Goal: Task Accomplishment & Management: Manage account settings

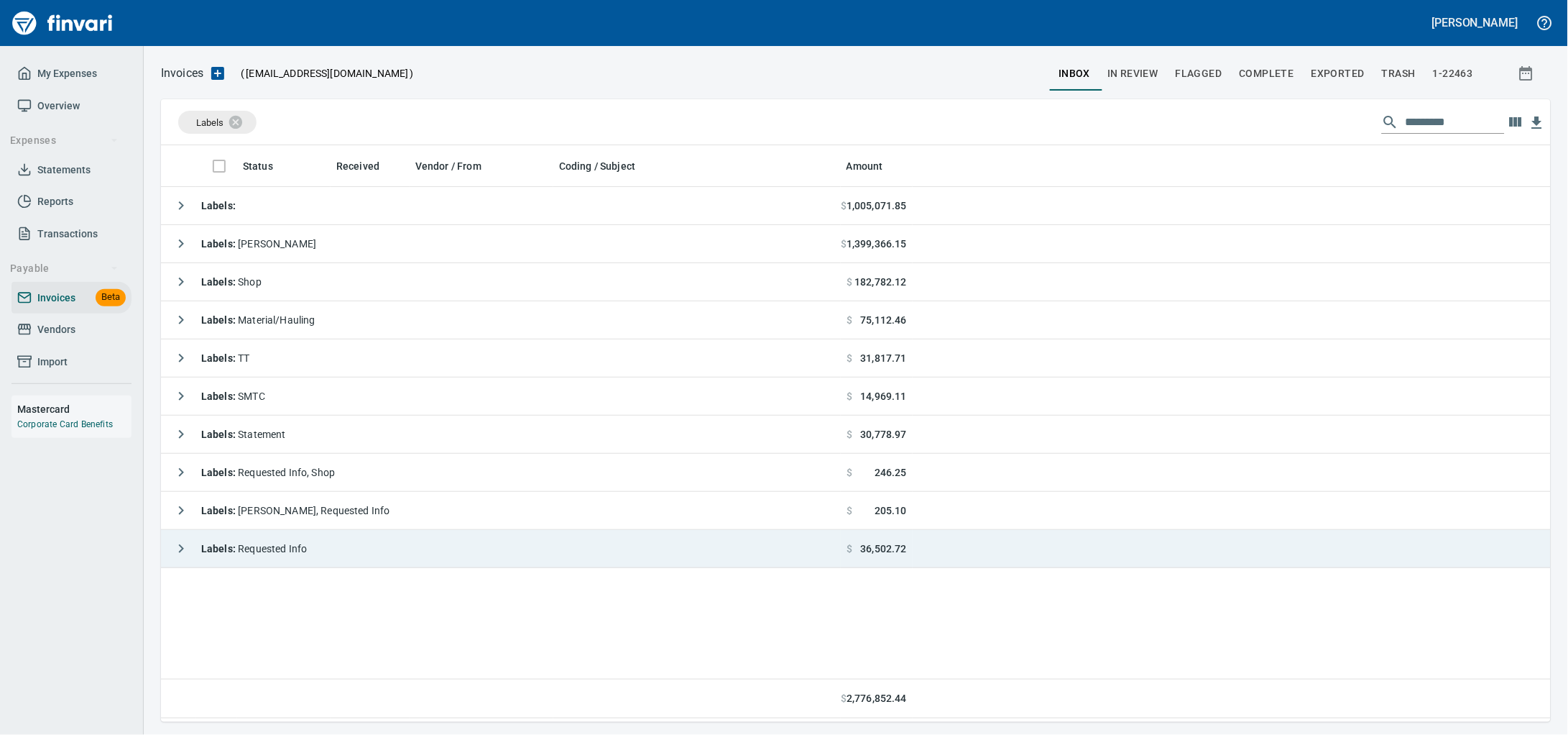
scroll to position [563, 1362]
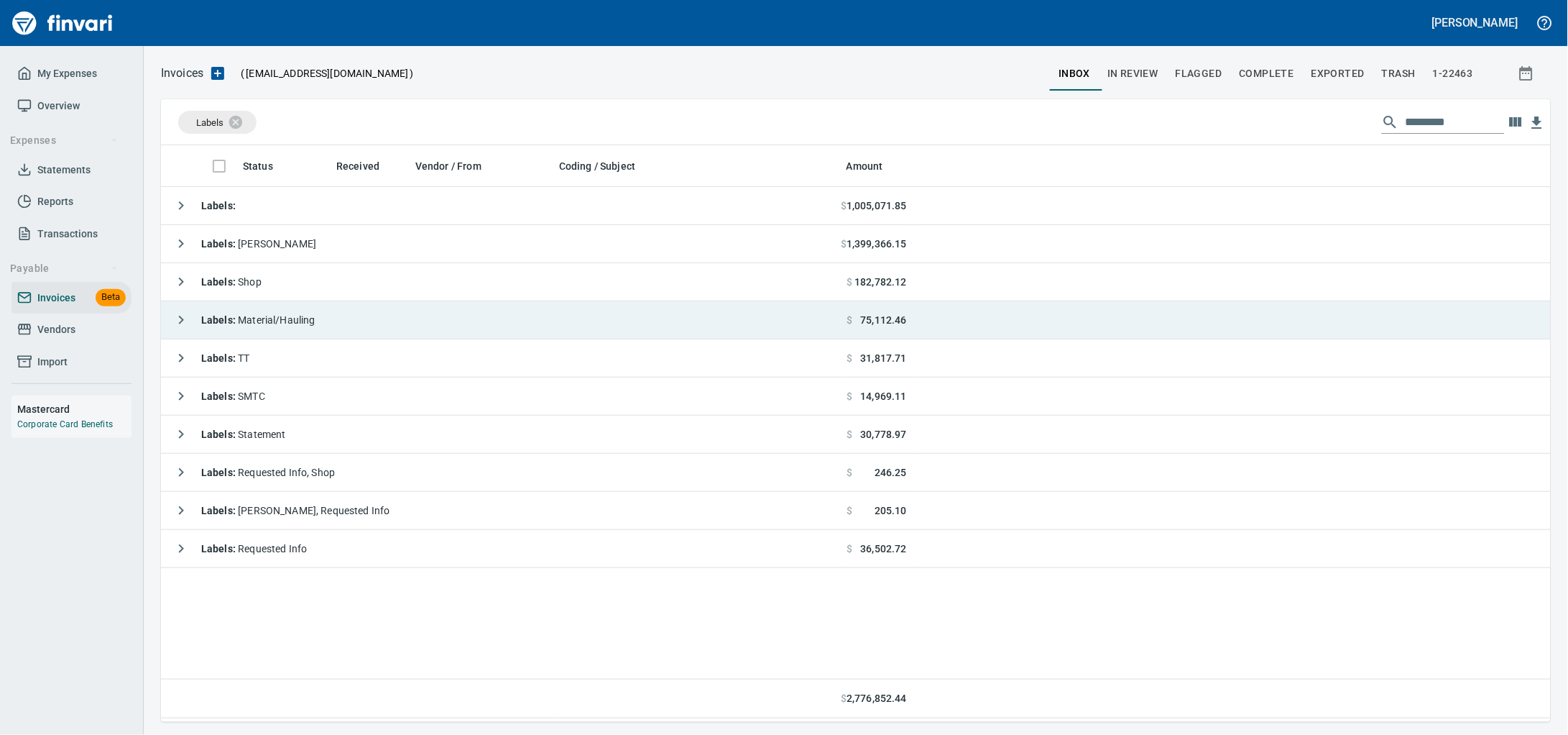
click at [346, 317] on td "Labels : Material/Hauling" at bounding box center [500, 321] width 679 height 38
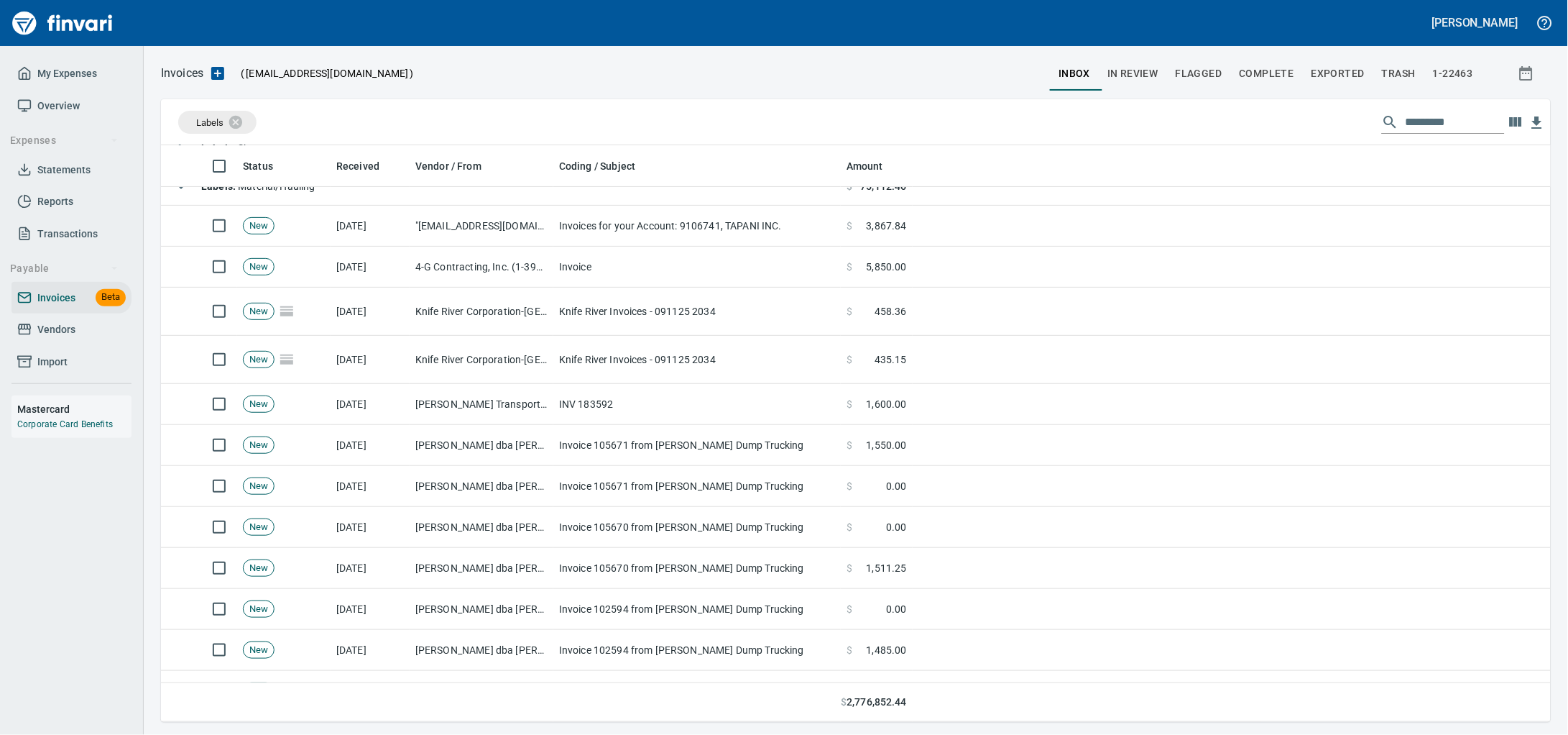
scroll to position [28, 0]
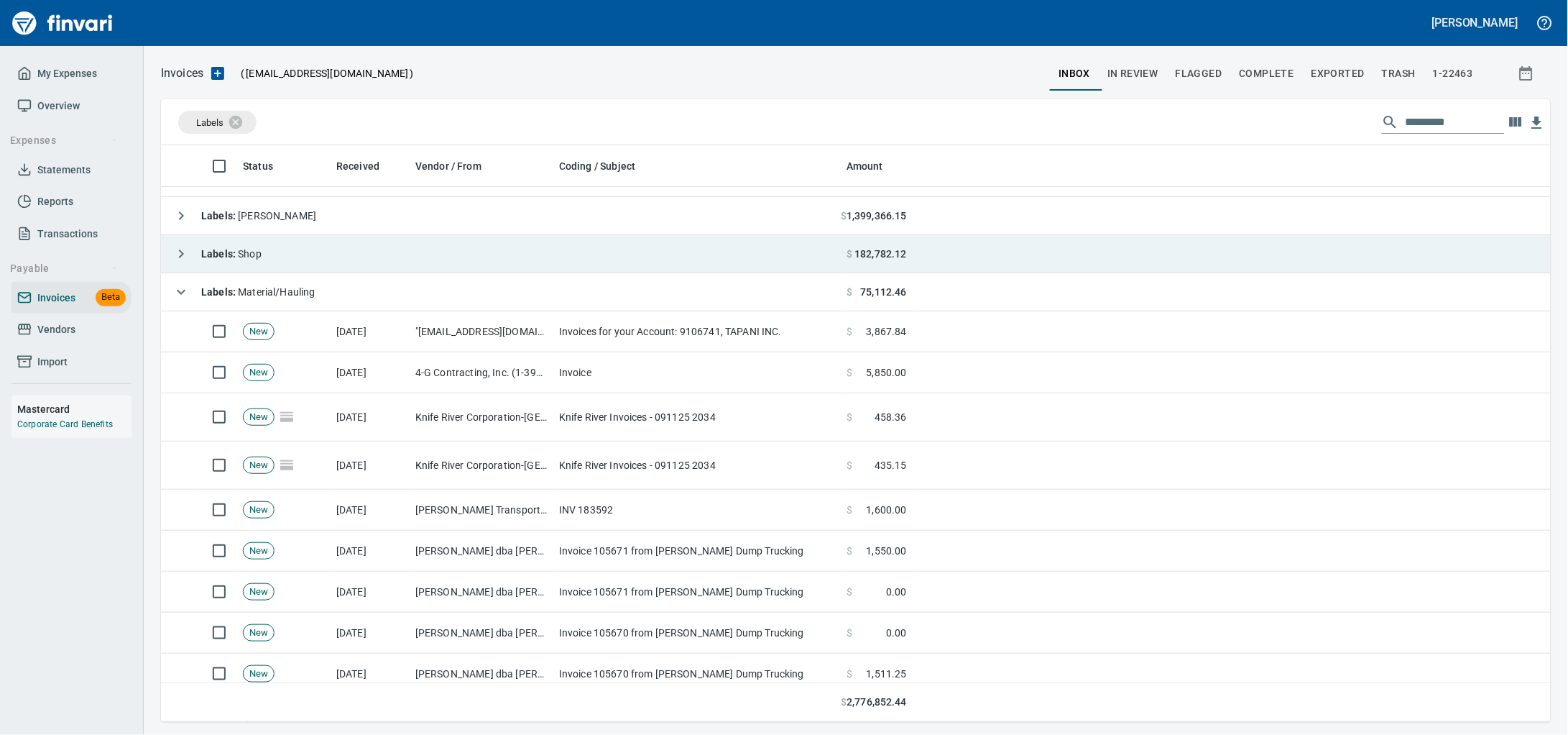
click at [271, 293] on span "Labels : Material/Hauling" at bounding box center [258, 292] width 114 height 12
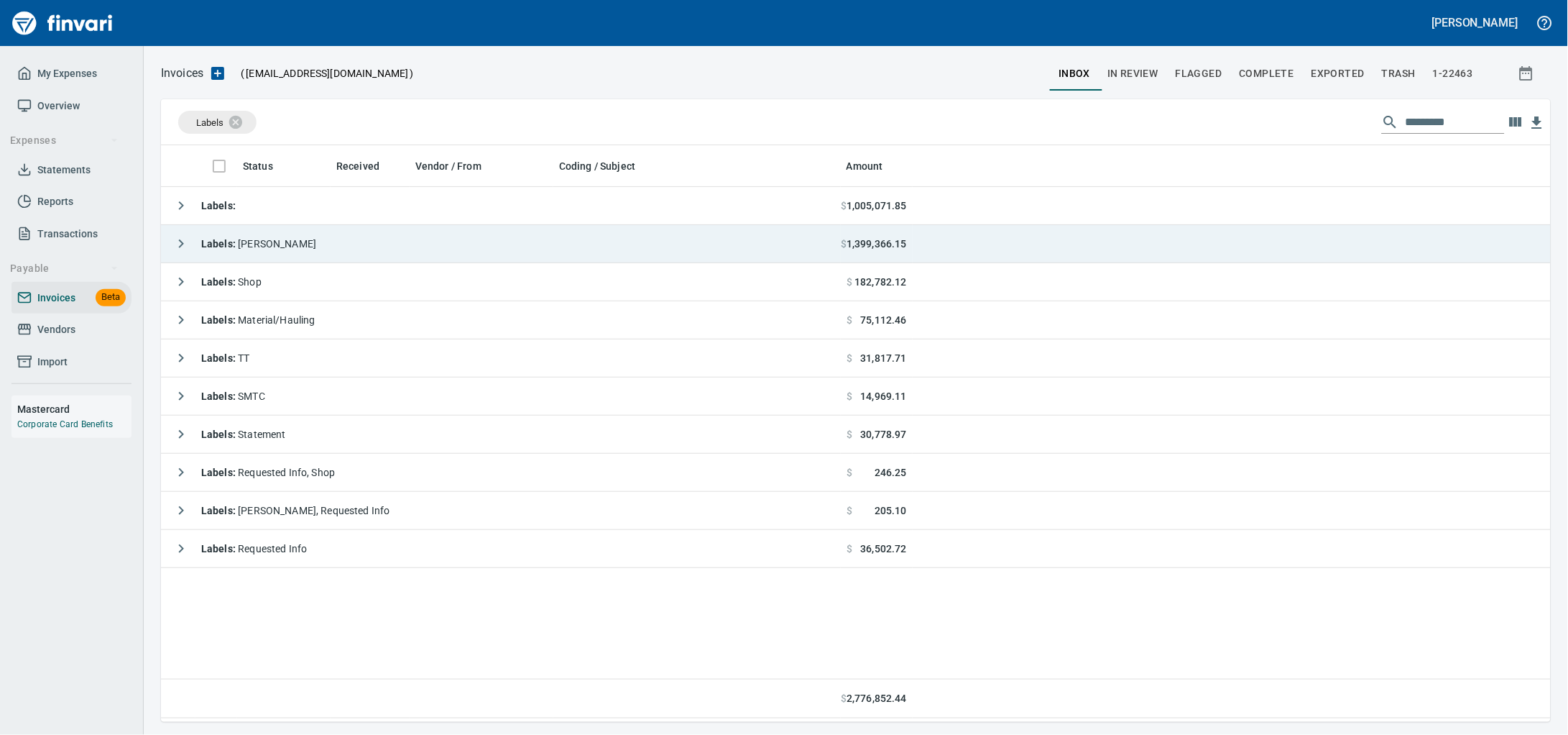
scroll to position [0, 0]
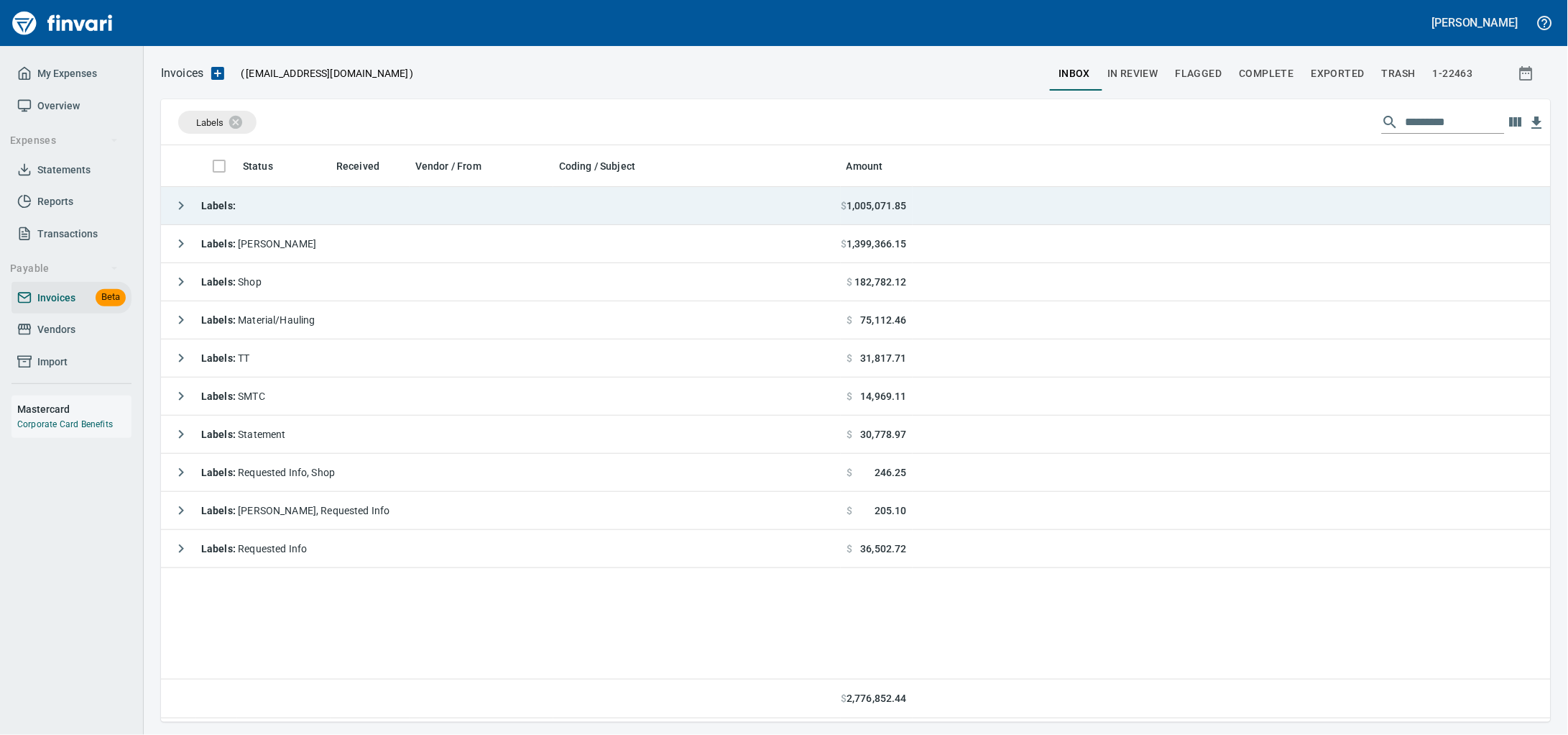
click at [412, 206] on td "Labels :" at bounding box center [500, 206] width 679 height 38
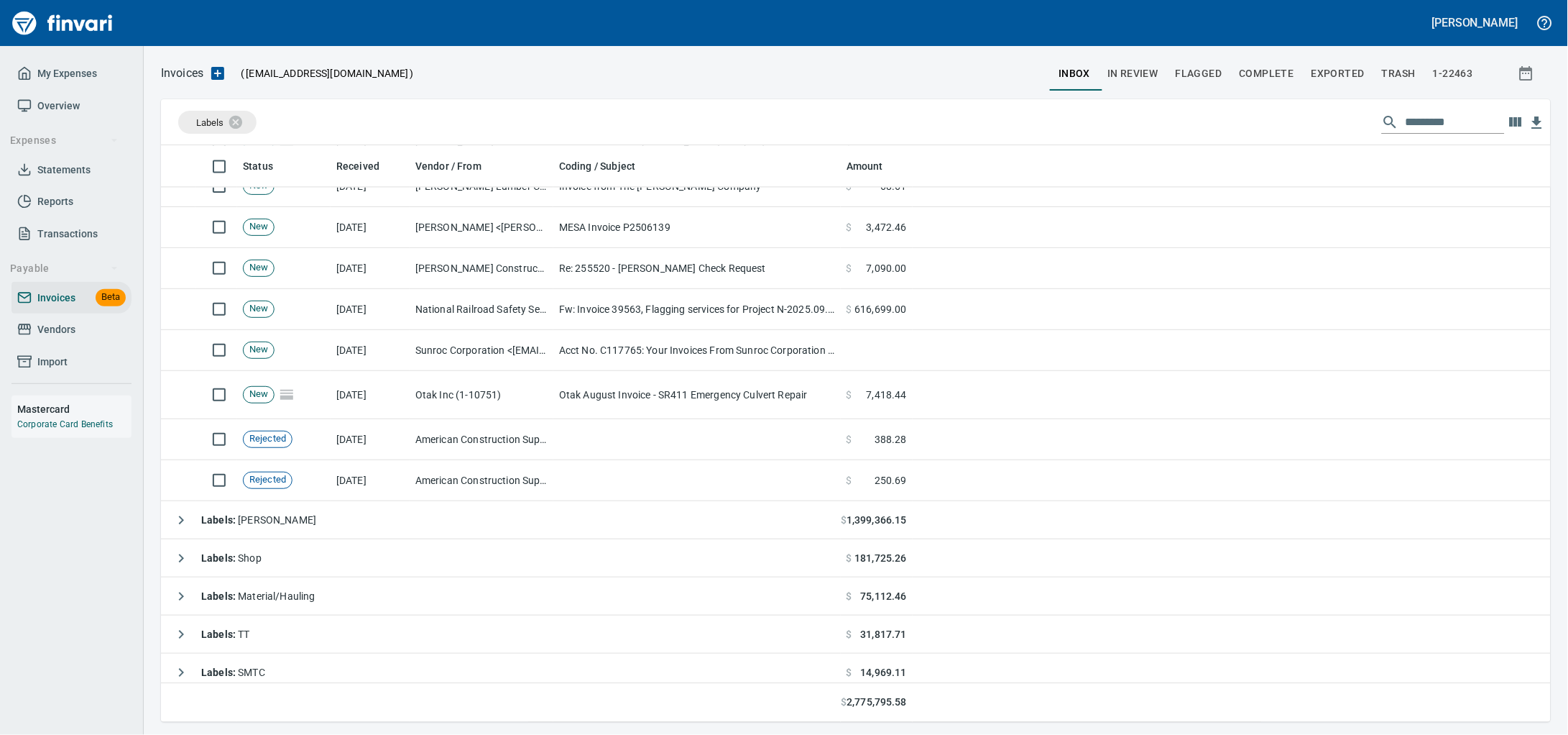
scroll to position [988, 0]
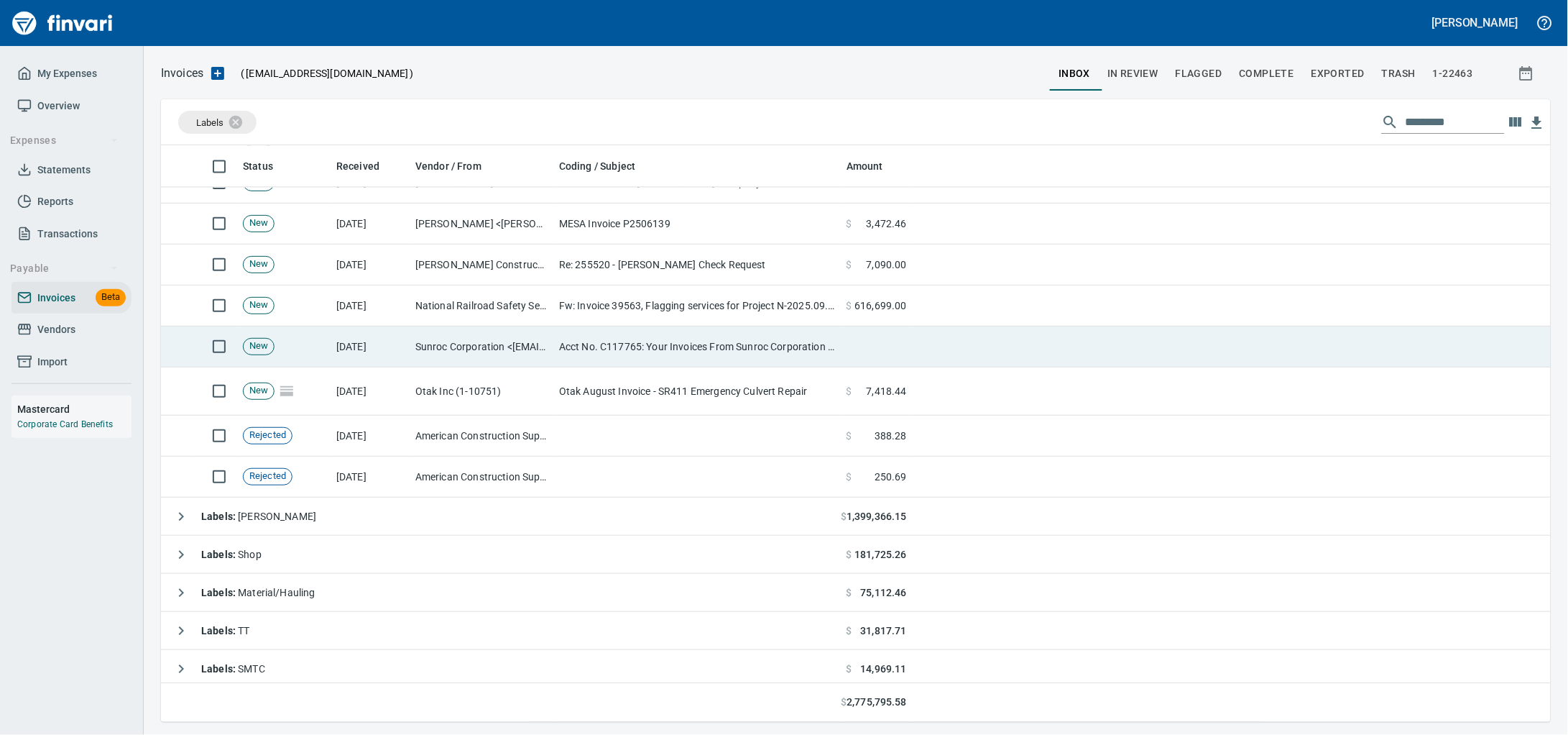
click at [612, 345] on td "Acct No. C117765: Your Invoices From Sunroc Corporation are Attached" at bounding box center [697, 347] width 287 height 41
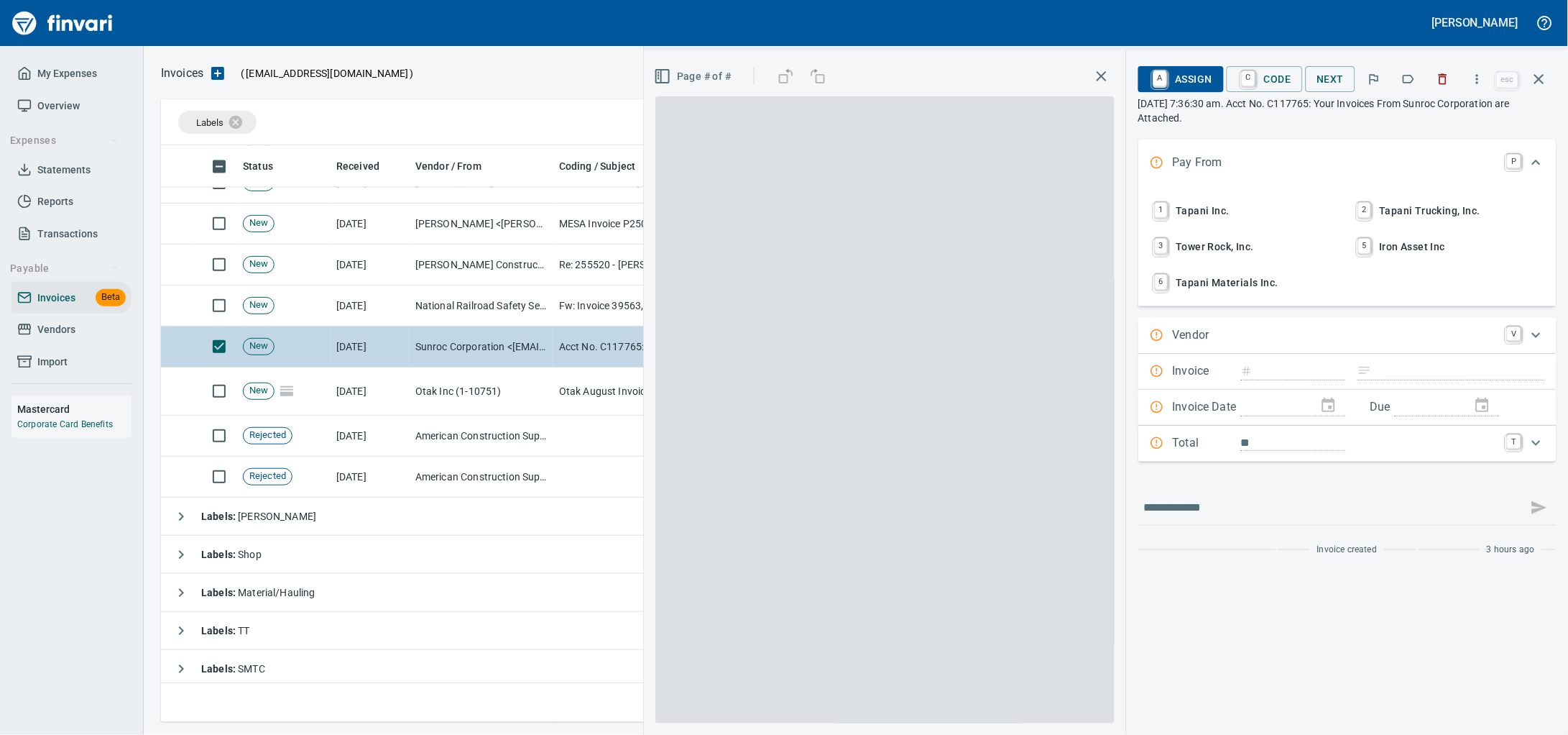
scroll to position [563, 1362]
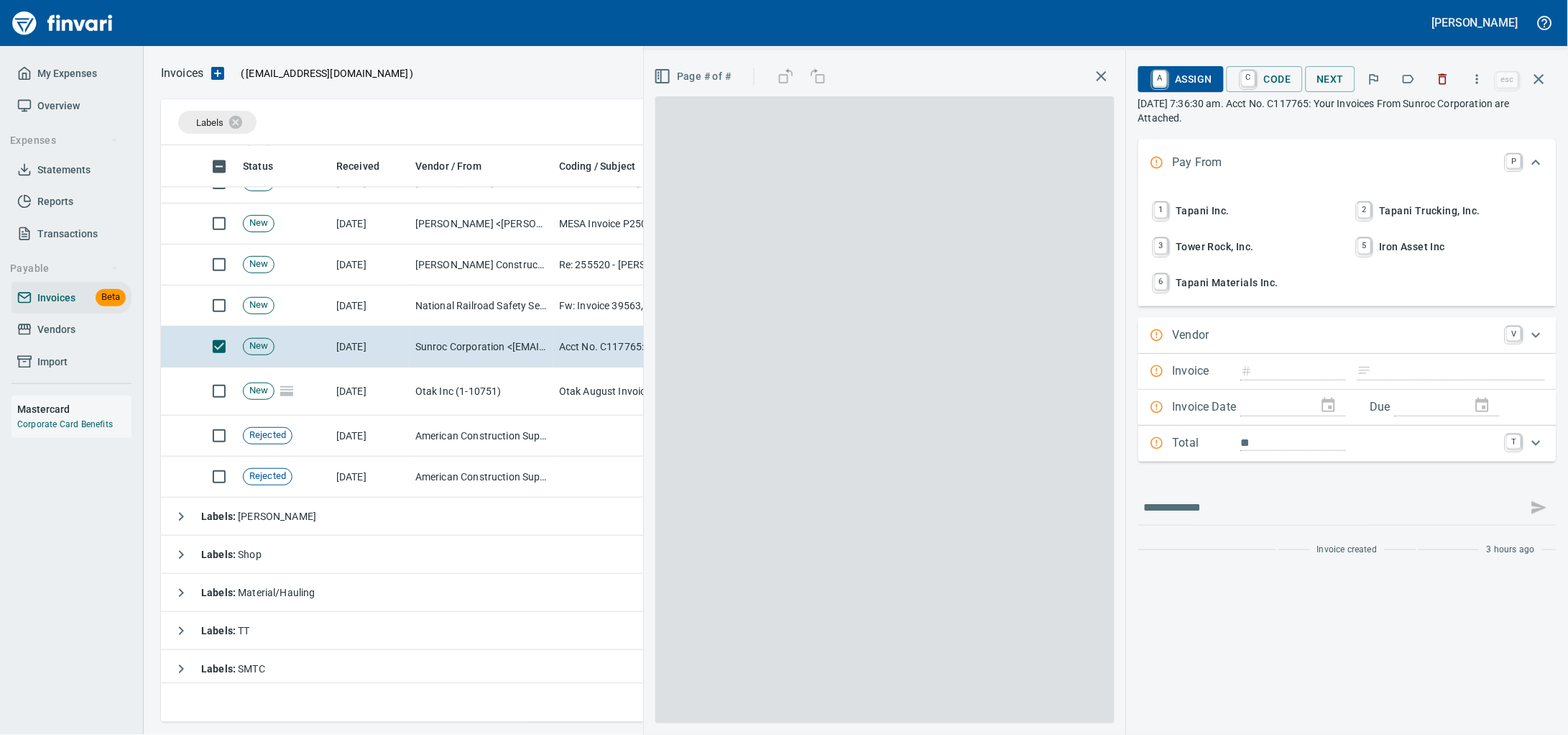
click at [1163, 217] on span "1 Tapani Inc." at bounding box center [1245, 210] width 189 height 24
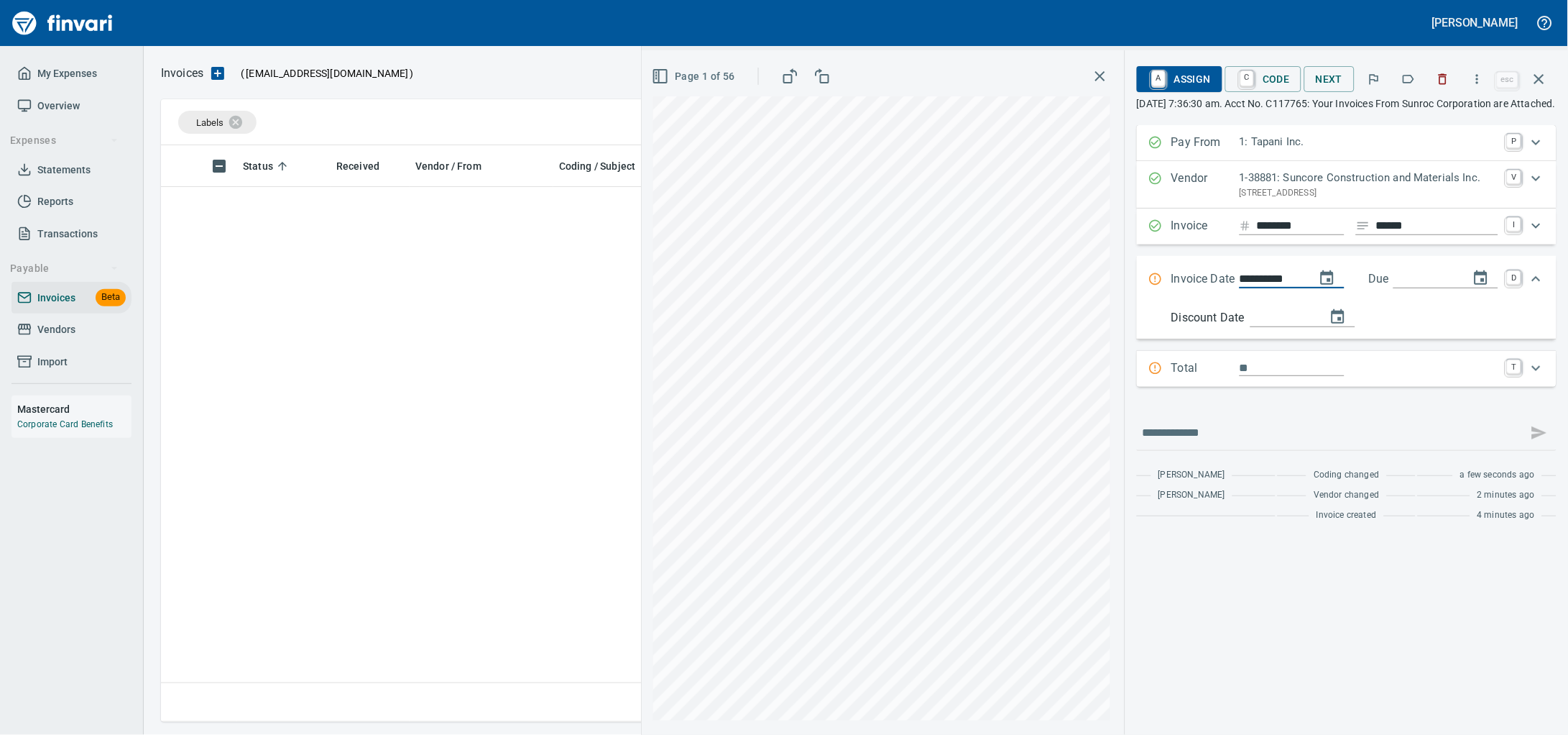
scroll to position [563, 1362]
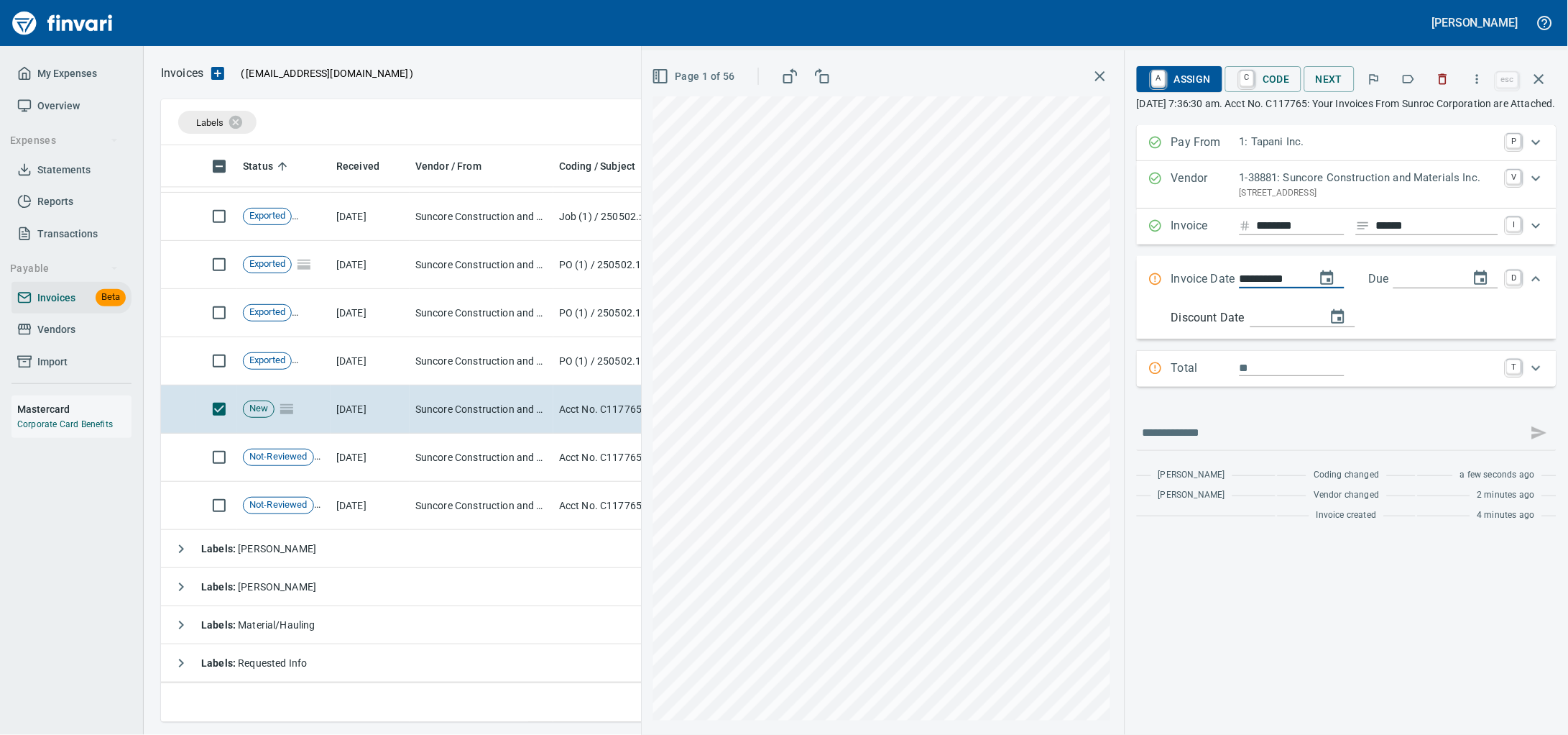
type input "**********"
type input "*****"
click at [1308, 323] on input "*****" at bounding box center [1292, 314] width 105 height 16
click at [1271, 323] on input "*****" at bounding box center [1292, 314] width 105 height 16
click at [654, 73] on span "Page 1 of 56" at bounding box center [694, 77] width 80 height 18
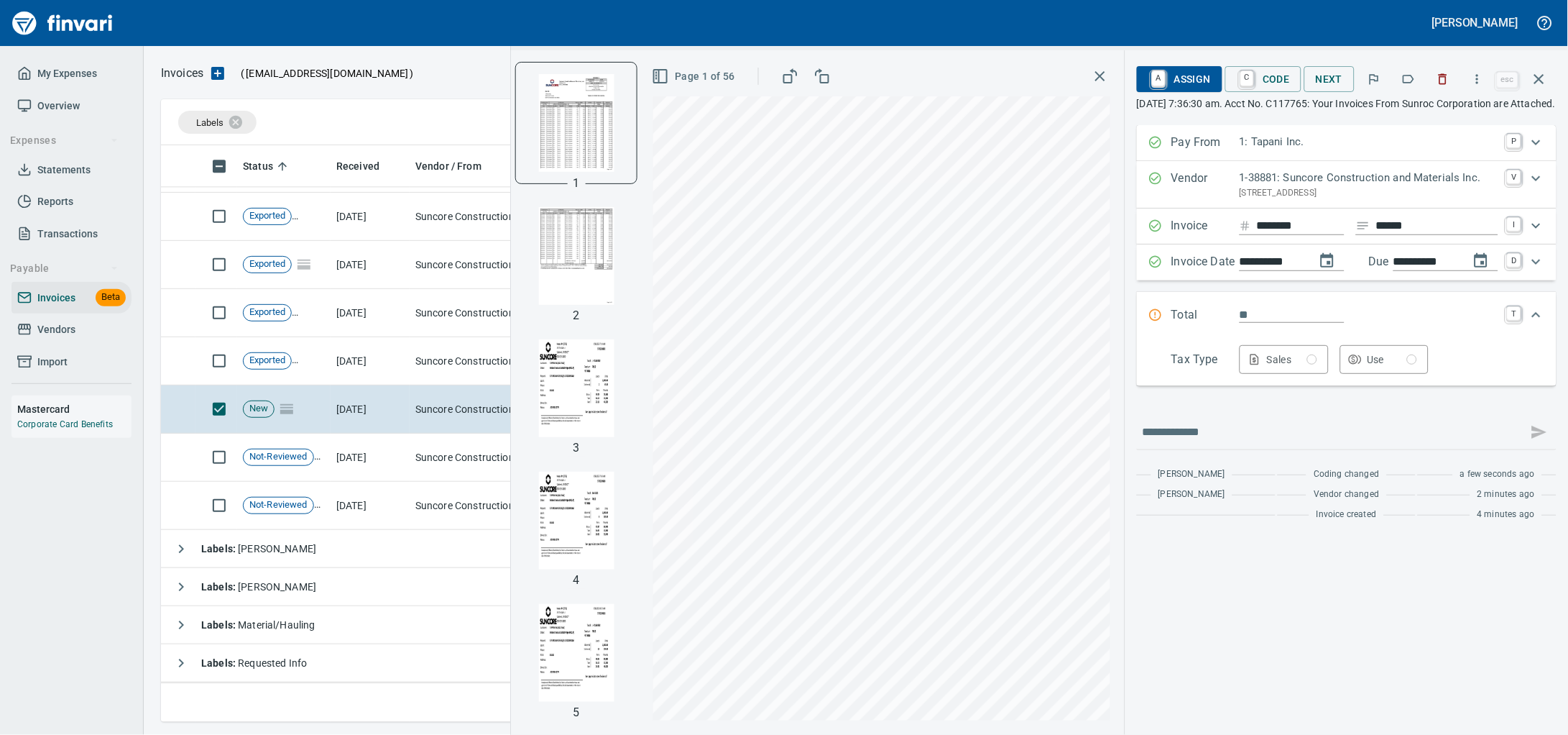
click at [516, 261] on div at bounding box center [576, 256] width 121 height 121
click at [549, 259] on img "button" at bounding box center [576, 256] width 98 height 98
click at [1244, 323] on input "Expand" at bounding box center [1292, 314] width 105 height 16
type input "**********"
click at [1536, 324] on icon "Expand" at bounding box center [1536, 314] width 17 height 17
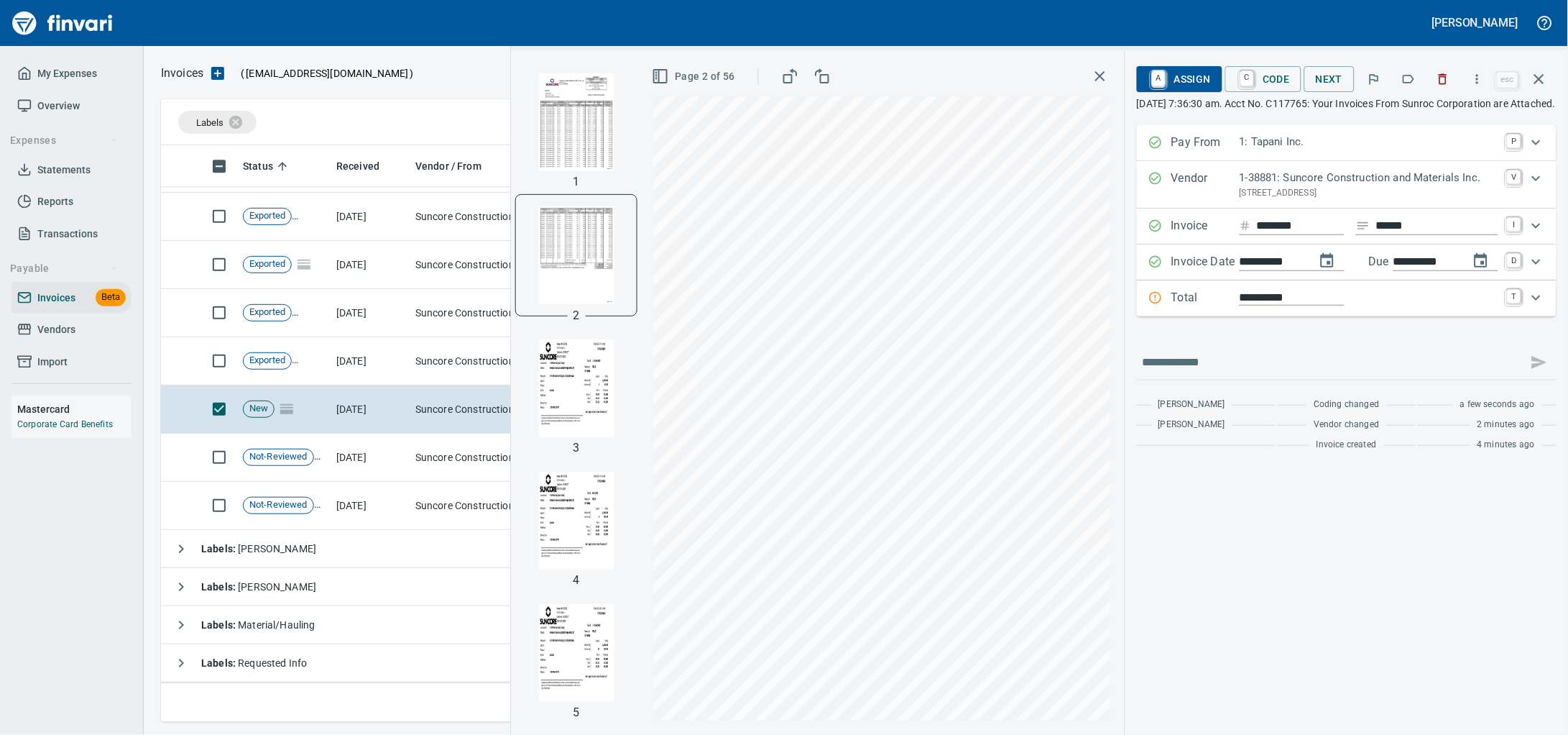
click at [1537, 306] on icon "Expand" at bounding box center [1536, 297] width 17 height 17
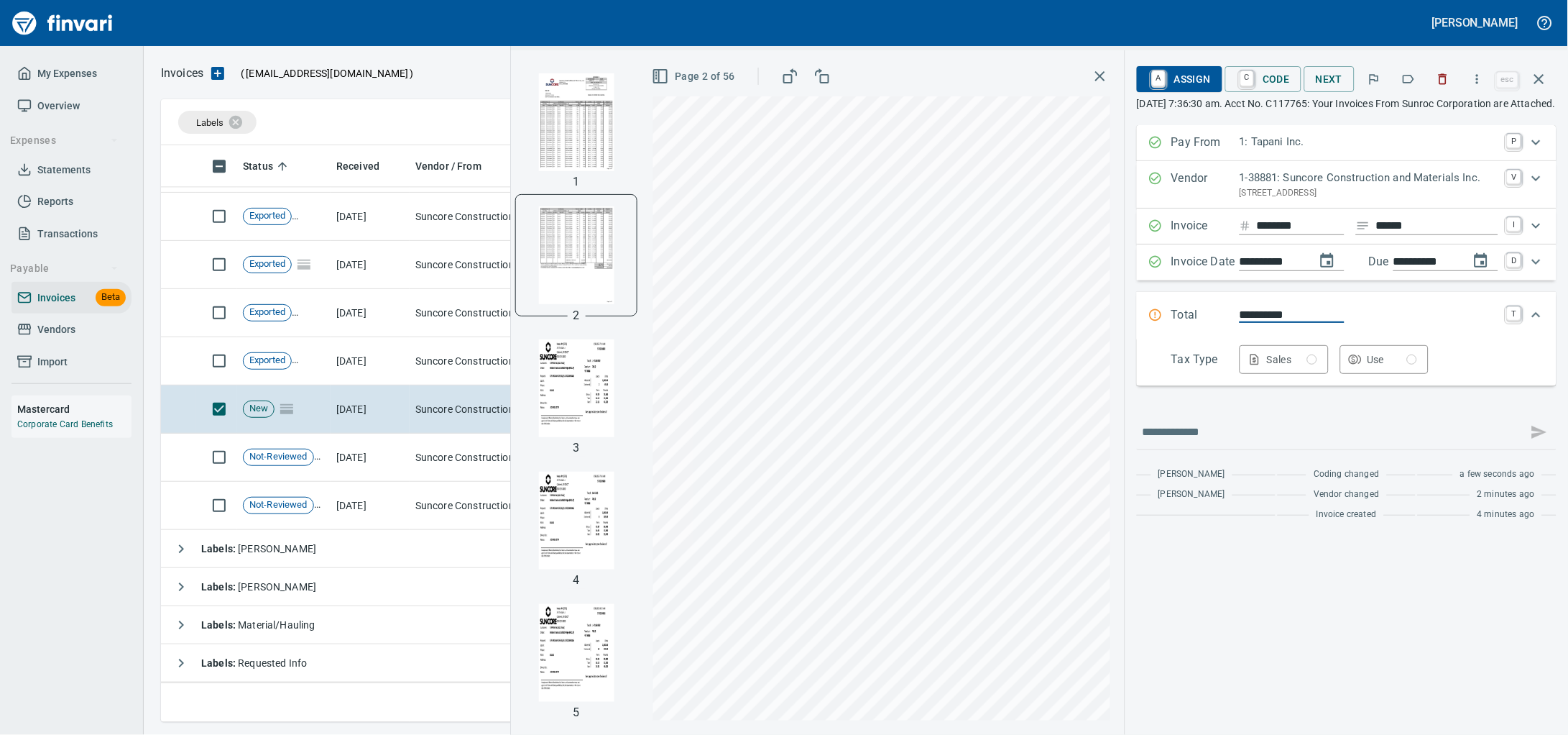
click at [1297, 323] on input "**********" at bounding box center [1292, 314] width 105 height 16
click at [1534, 317] on icon "Expand" at bounding box center [1536, 314] width 9 height 5
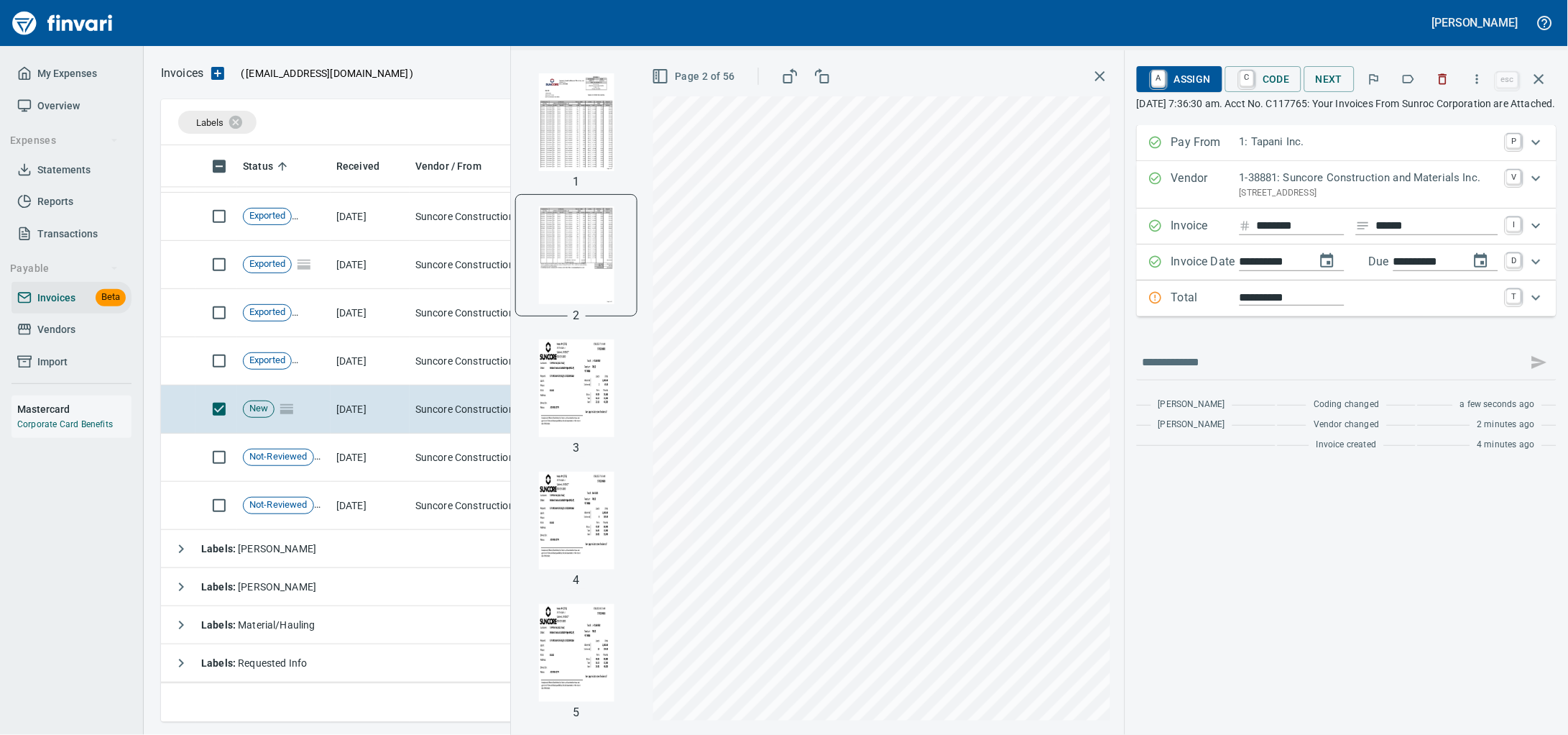
click at [1532, 306] on icon "Expand" at bounding box center [1536, 297] width 17 height 17
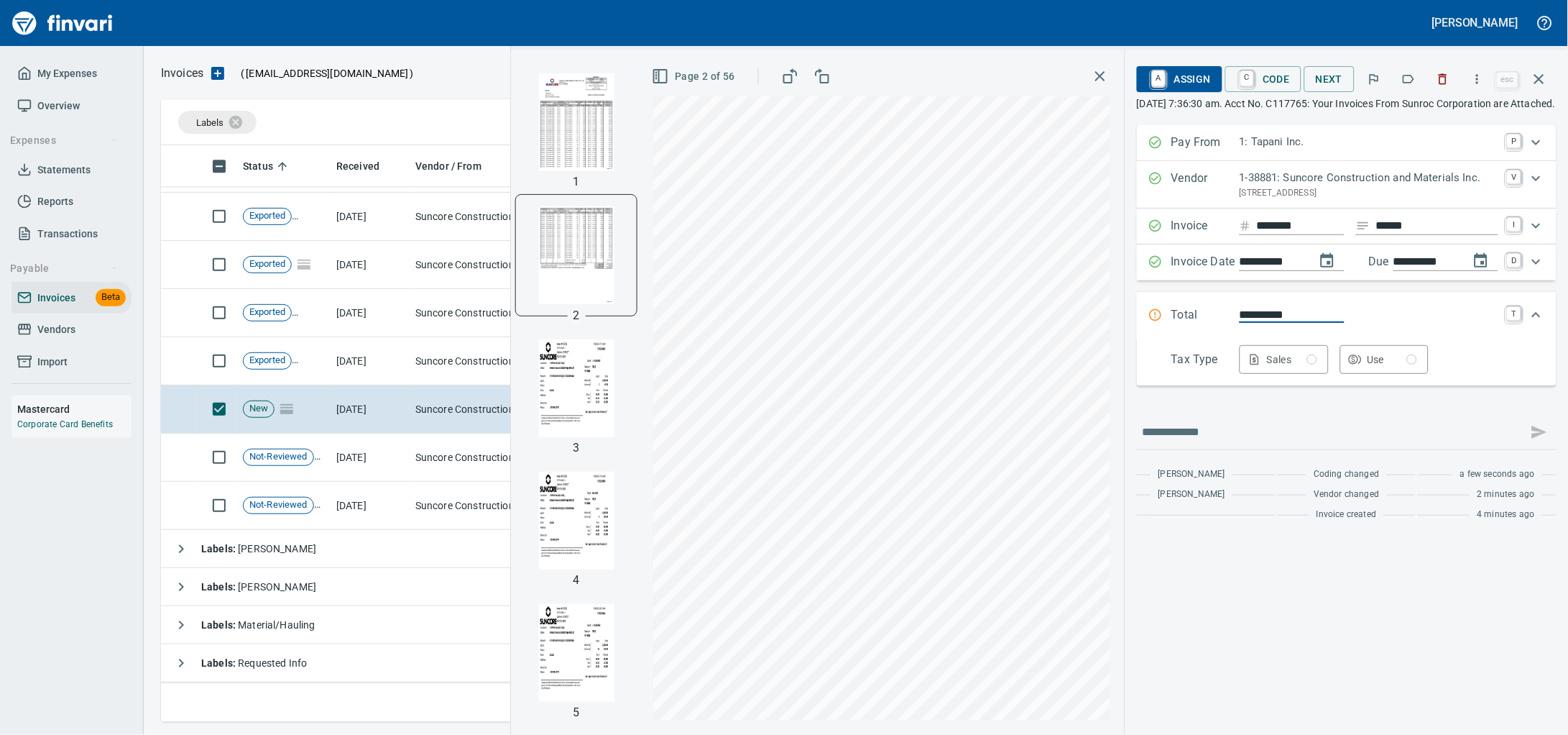
click at [1267, 369] on div "Sales" at bounding box center [1292, 360] width 50 height 18
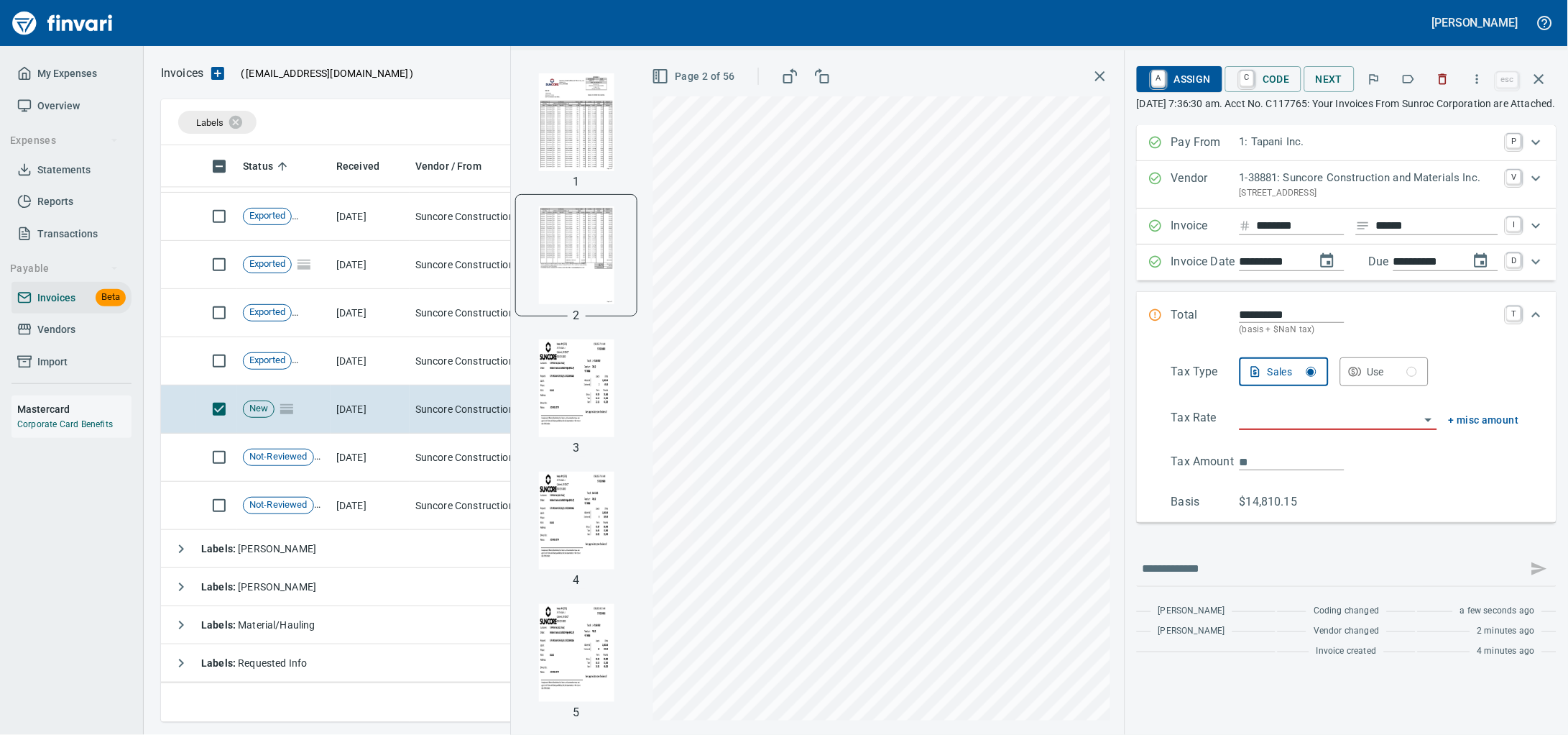
click at [1239, 429] on input "search" at bounding box center [1329, 419] width 181 height 20
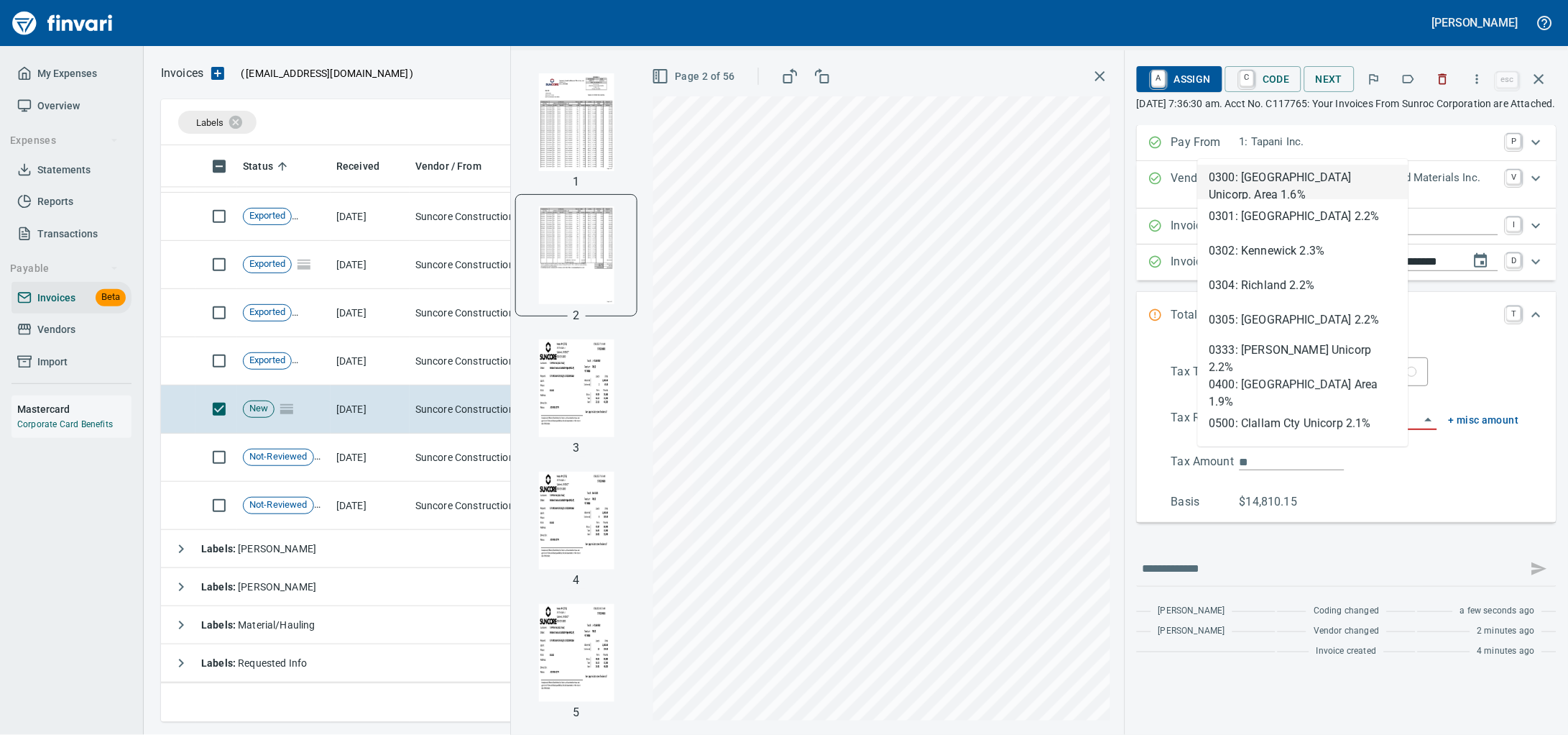
type input "*****"
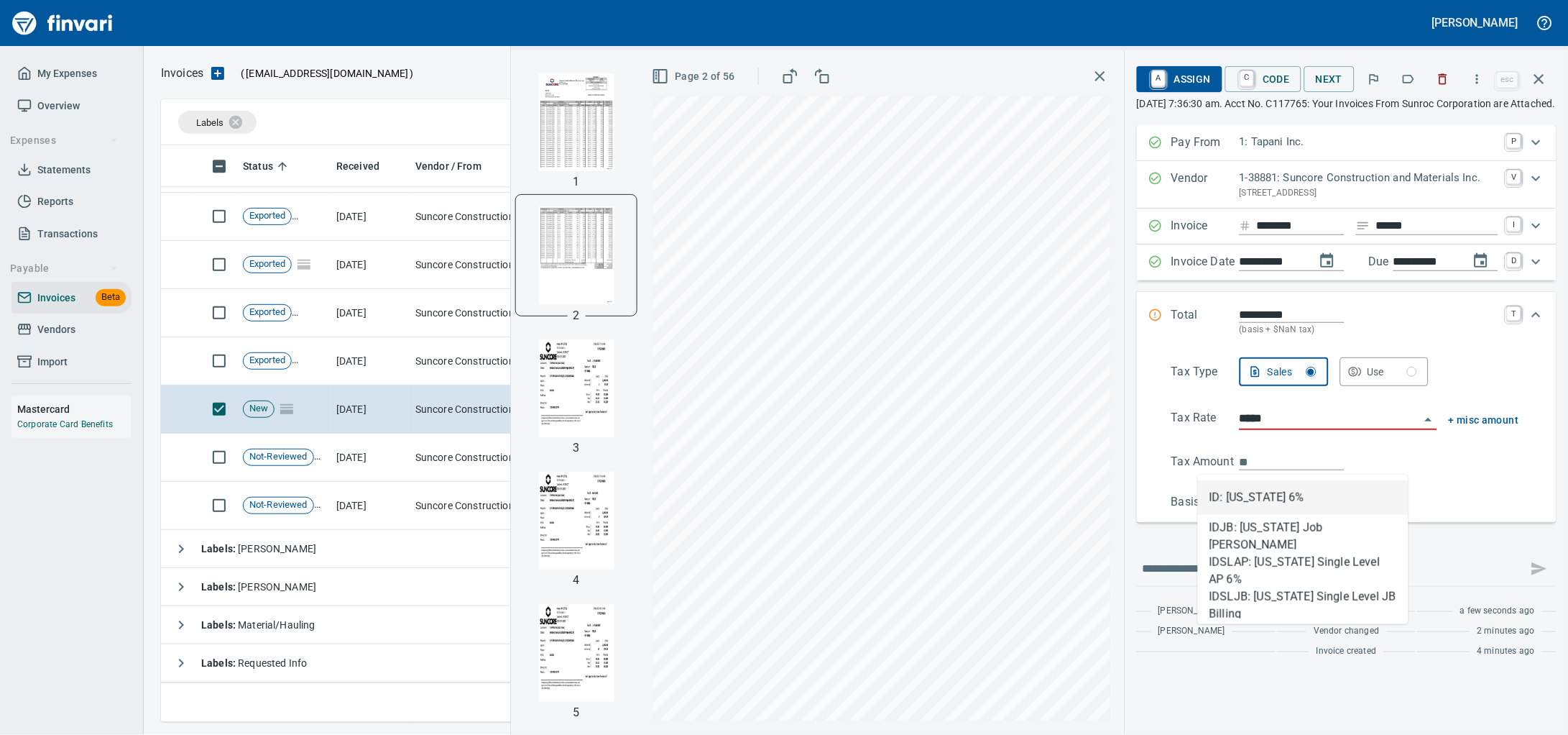
click at [1217, 493] on li "ID: [US_STATE] 6%" at bounding box center [1303, 497] width 211 height 35
type input "*******"
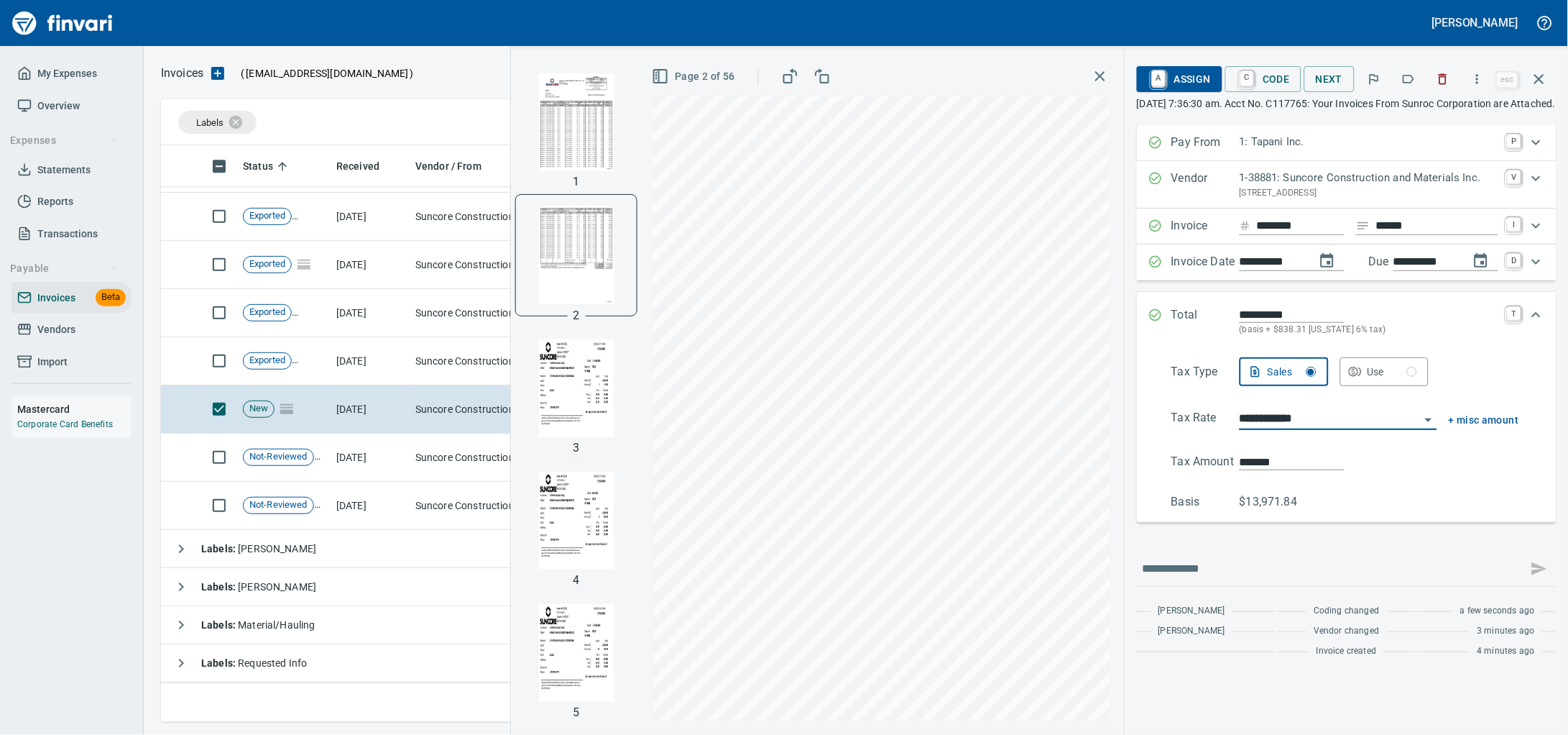
type input "**********"
click at [1171, 470] on Amount "Tax Amount *******" at bounding box center [1345, 461] width 348 height 17
type input "*******"
click at [1148, 74] on span "A Assign" at bounding box center [1179, 79] width 63 height 24
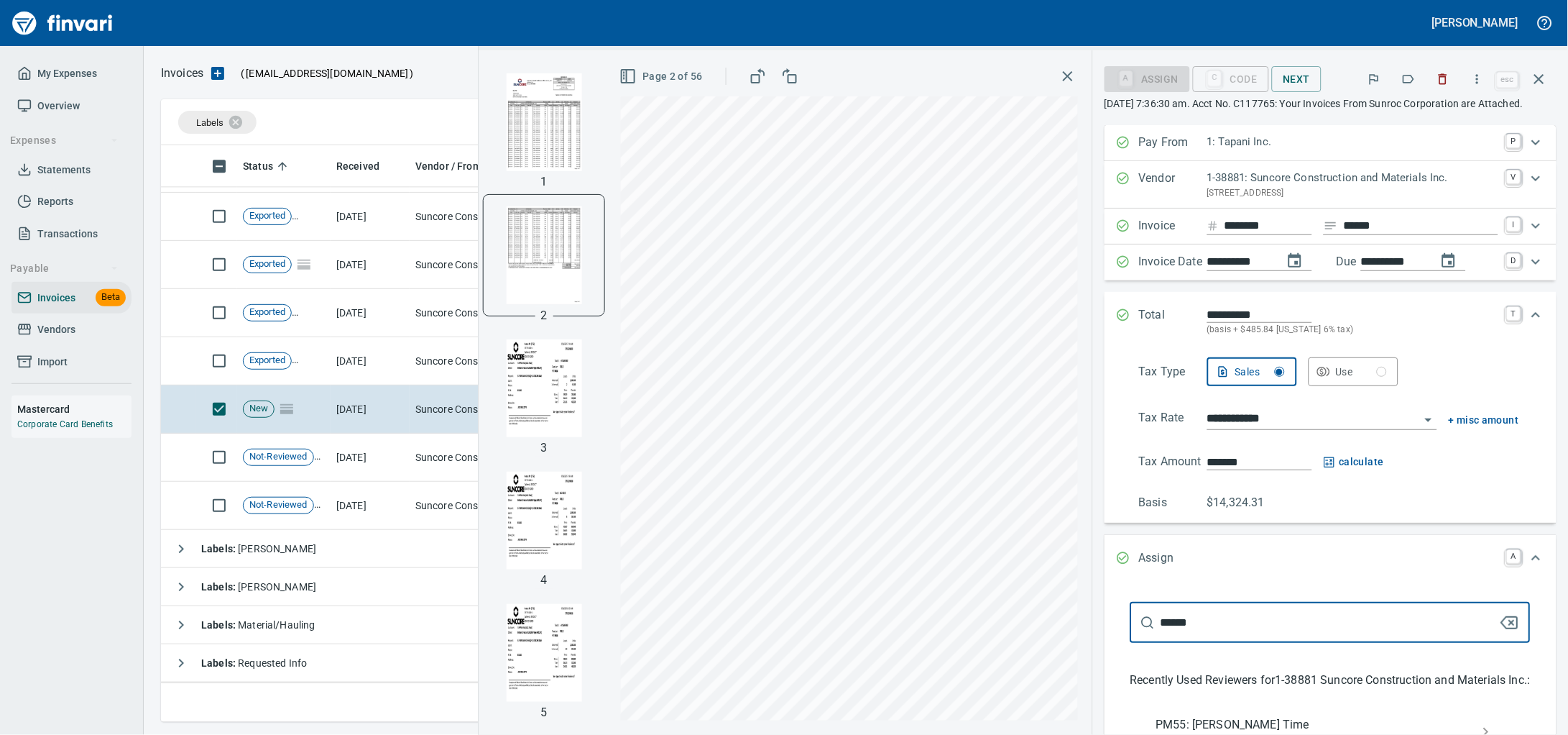
type input "******"
click at [1250, 734] on span "[PERSON_NAME], [PERSON_NAME]" at bounding box center [1319, 741] width 326 height 15
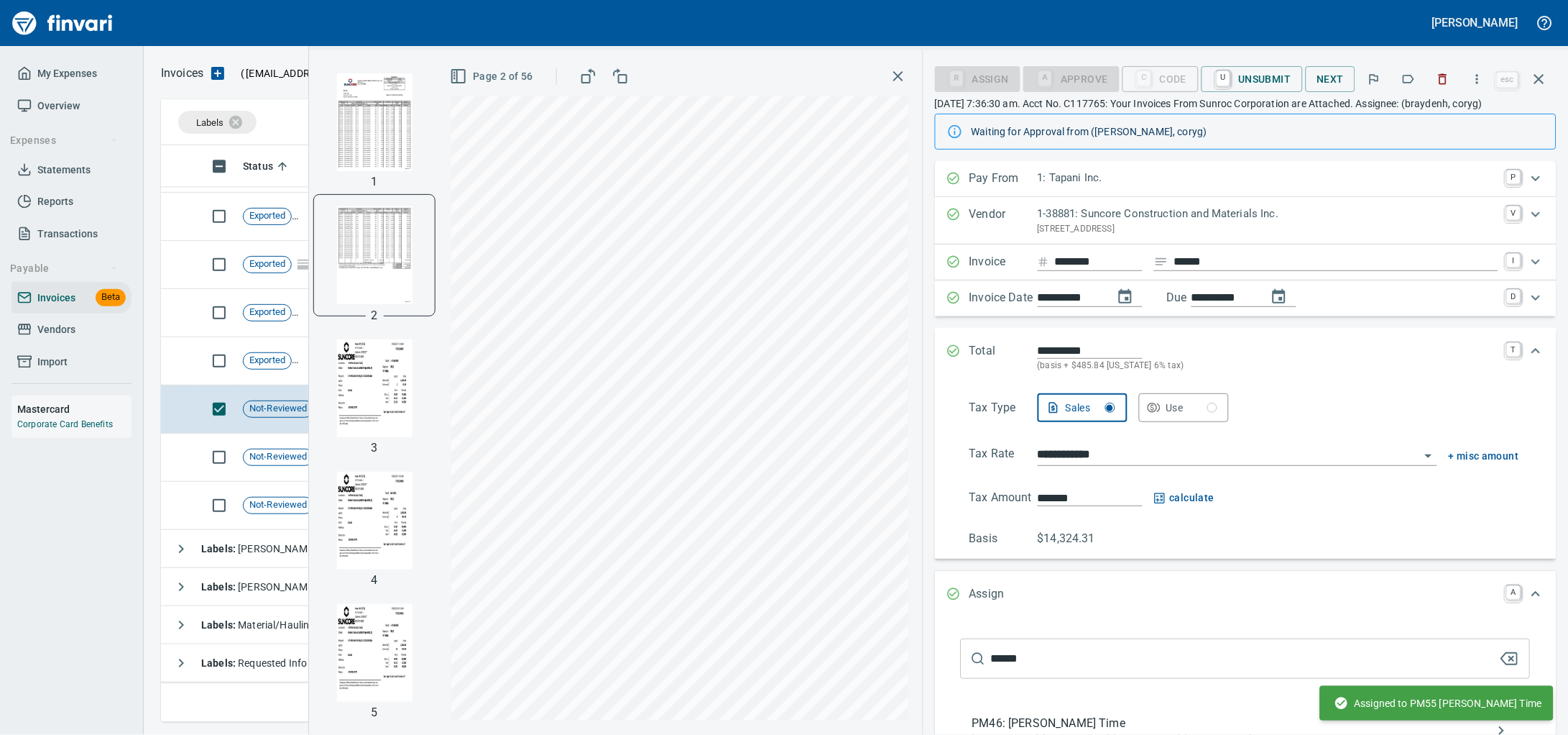
scroll to position [359, 0]
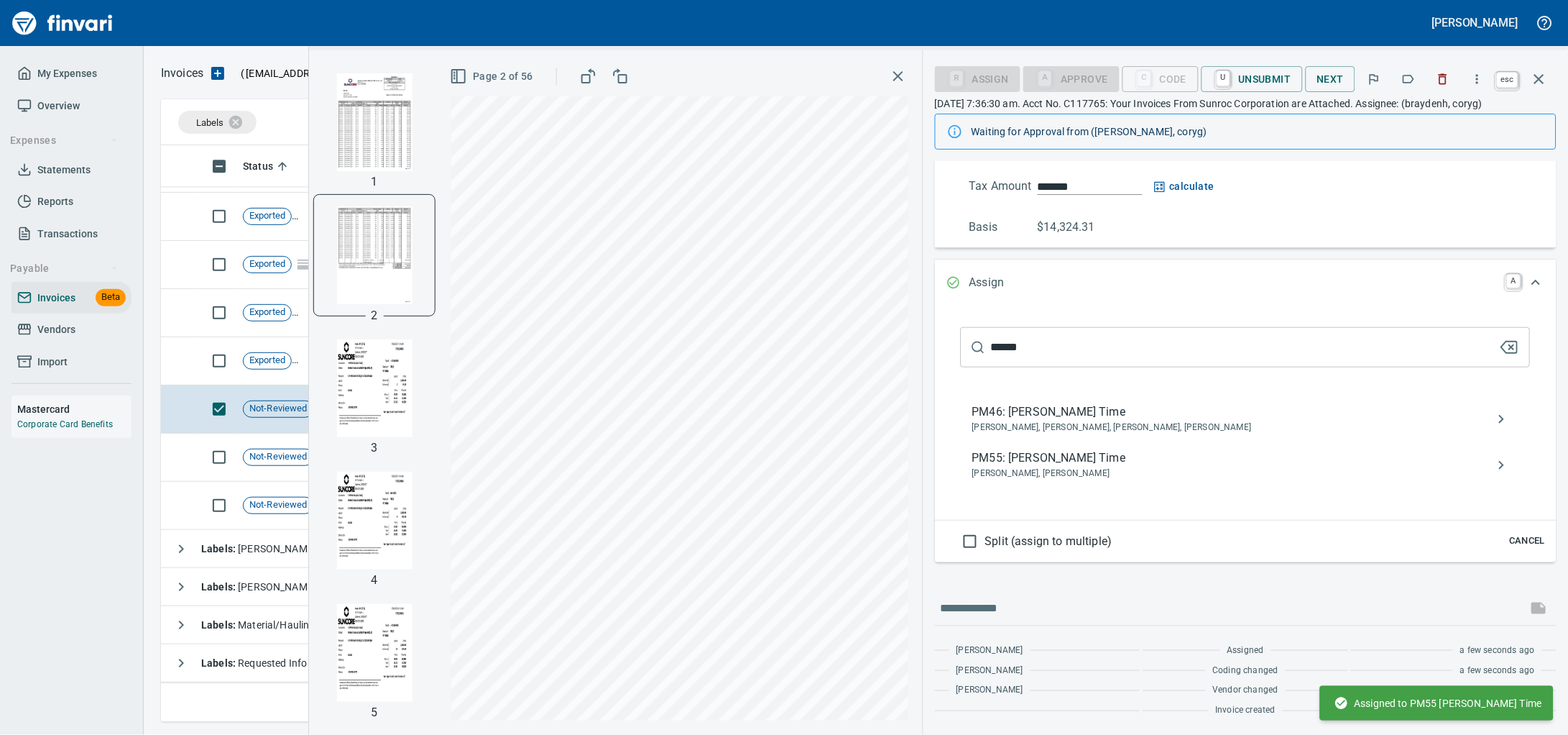
click at [1533, 81] on icon "button" at bounding box center [1539, 79] width 17 height 17
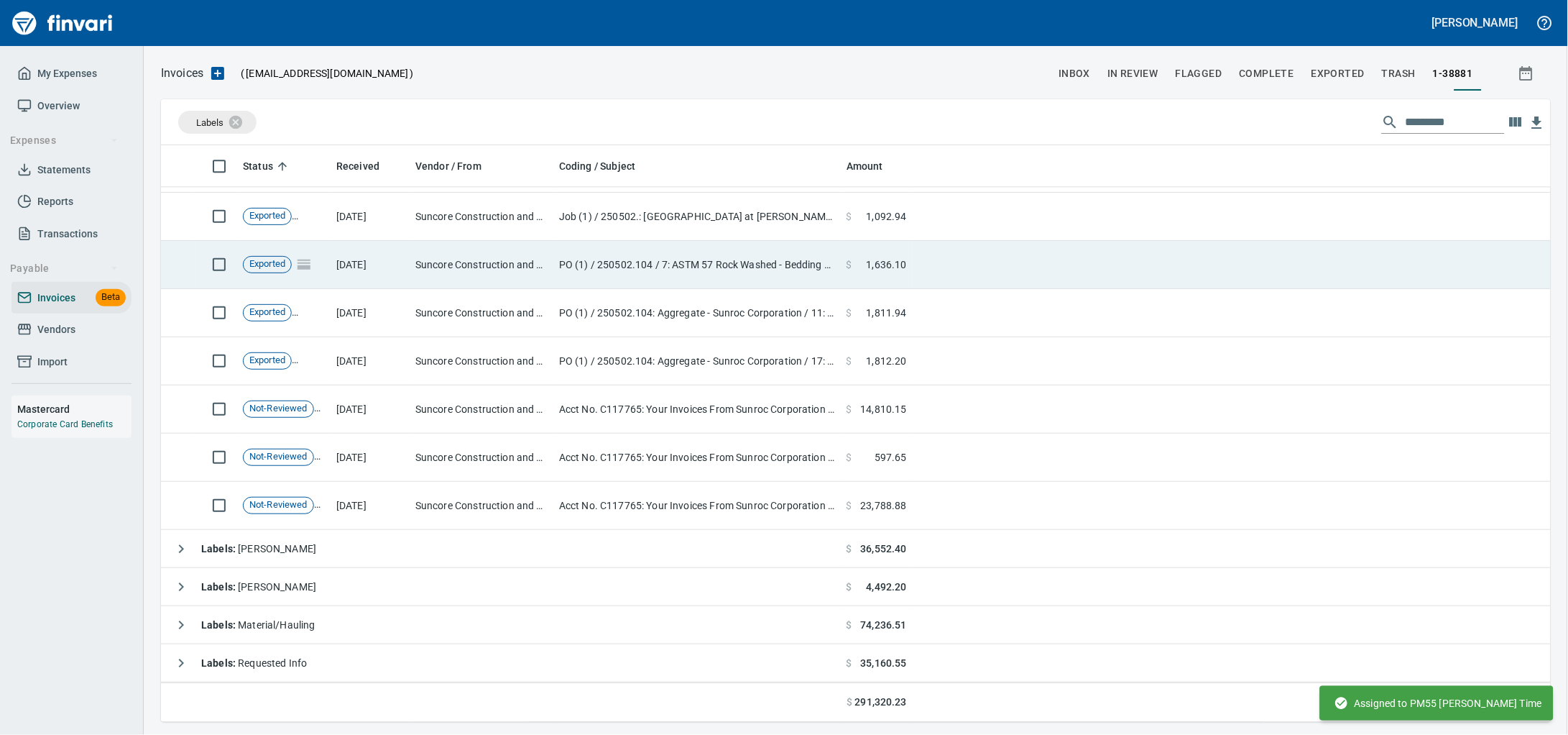
scroll to position [563, 1362]
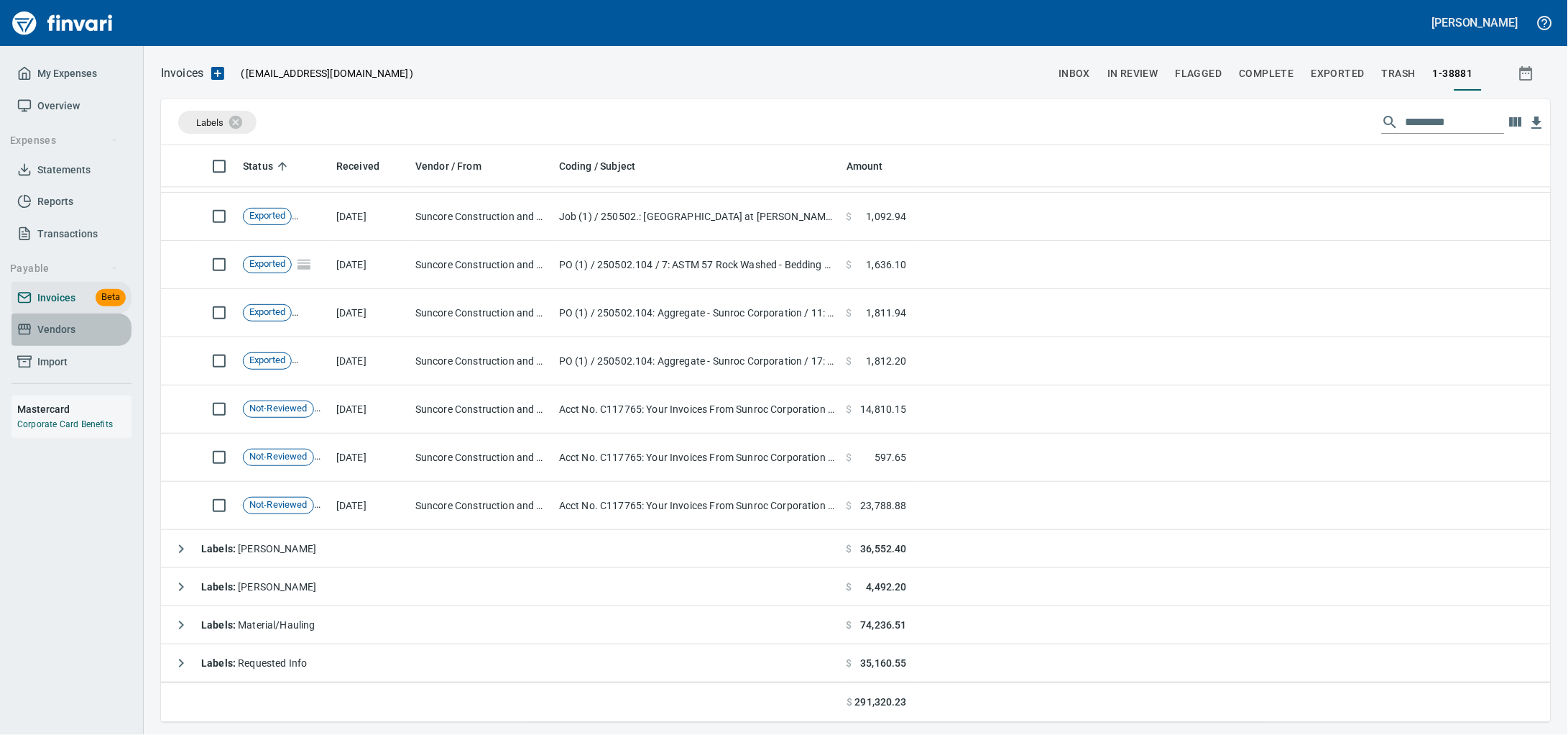
click at [63, 338] on span "Vendors" at bounding box center [57, 330] width 38 height 18
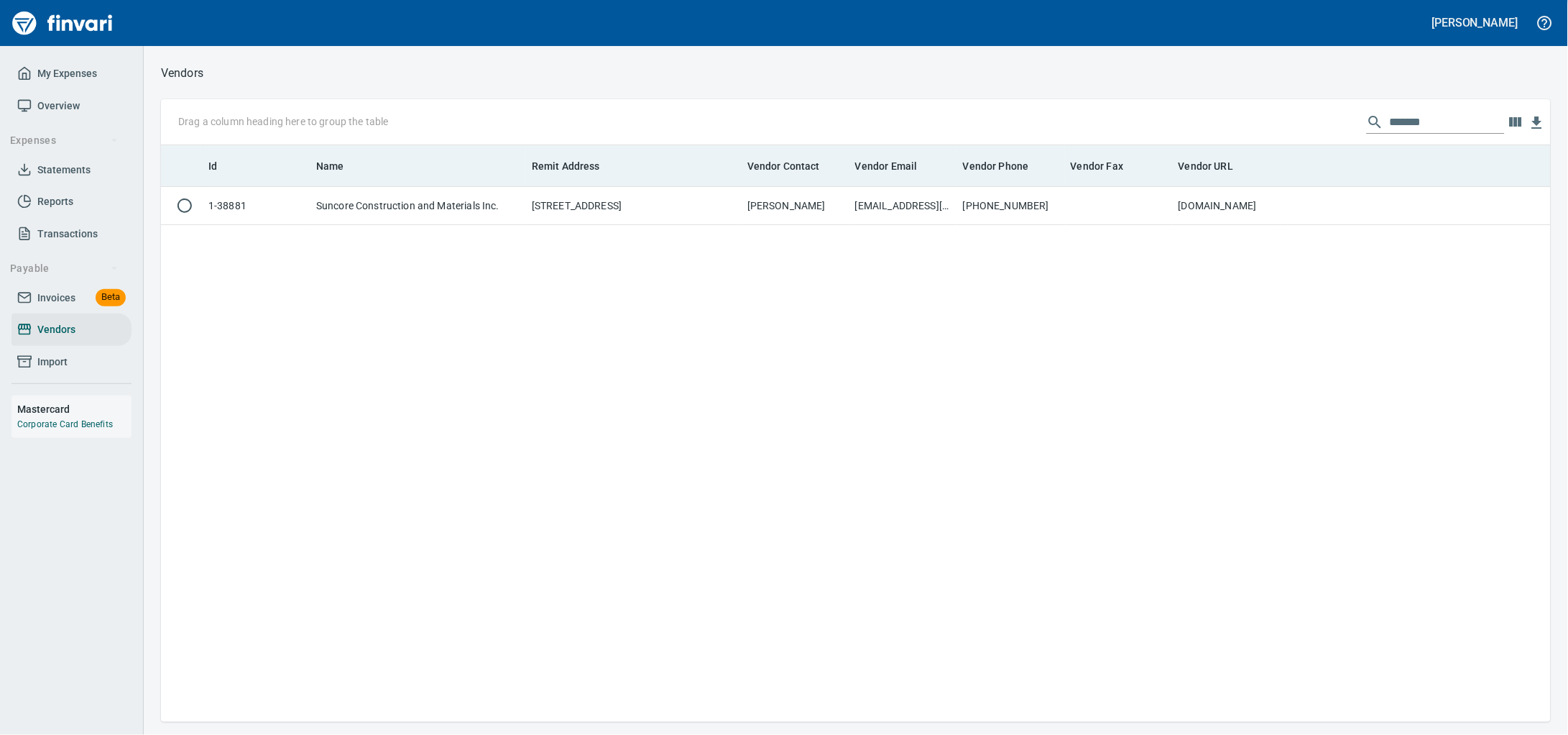
scroll to position [563, 1362]
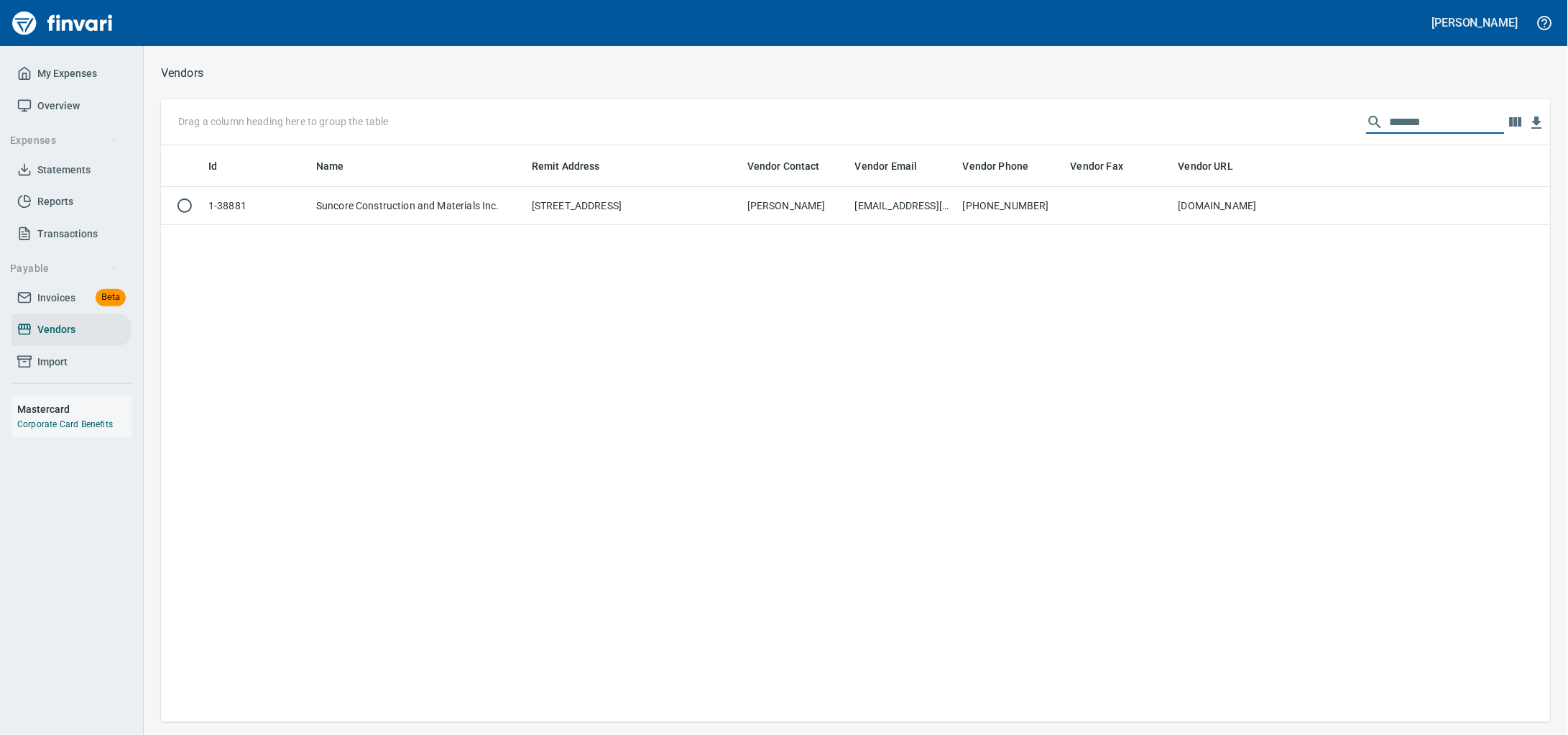
drag, startPoint x: 1349, startPoint y: 119, endPoint x: 0, endPoint y: 128, distance: 1349.0
click at [734, 133] on div "Drag a column heading here to group the table *******" at bounding box center [855, 122] width 1390 height 46
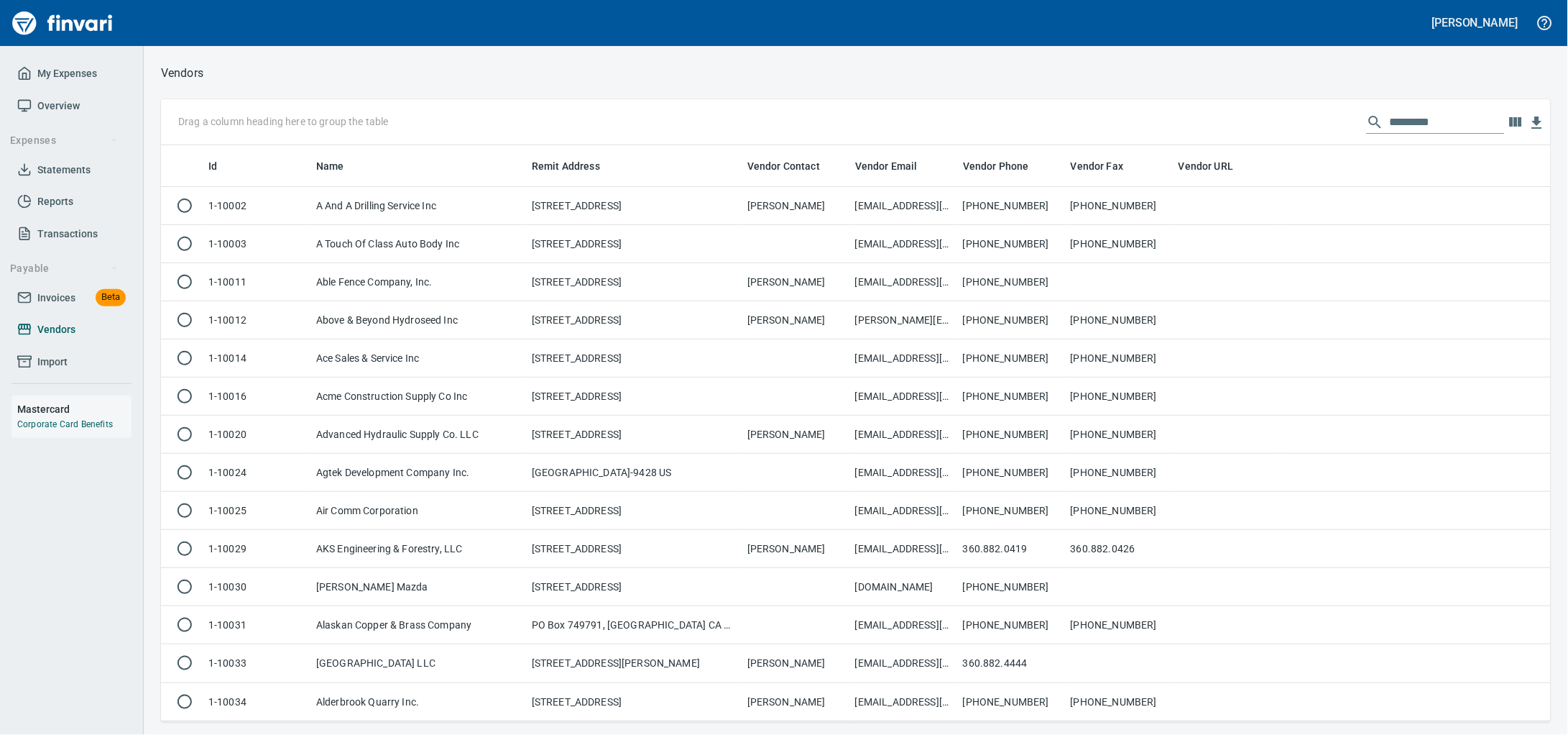
click at [67, 338] on span "Vendors" at bounding box center [57, 330] width 38 height 18
click at [65, 307] on span "Invoices" at bounding box center [57, 298] width 38 height 18
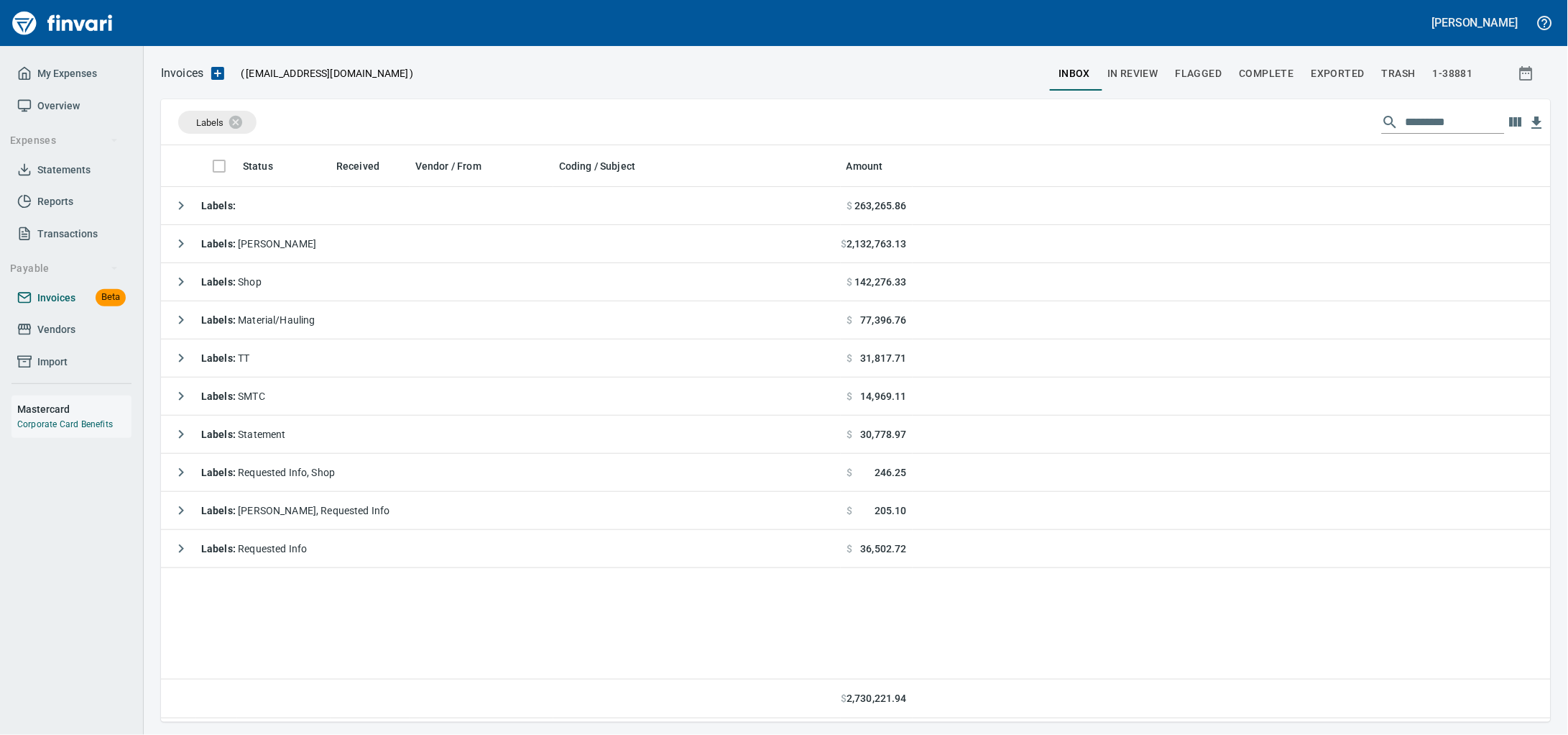
scroll to position [563, 1362]
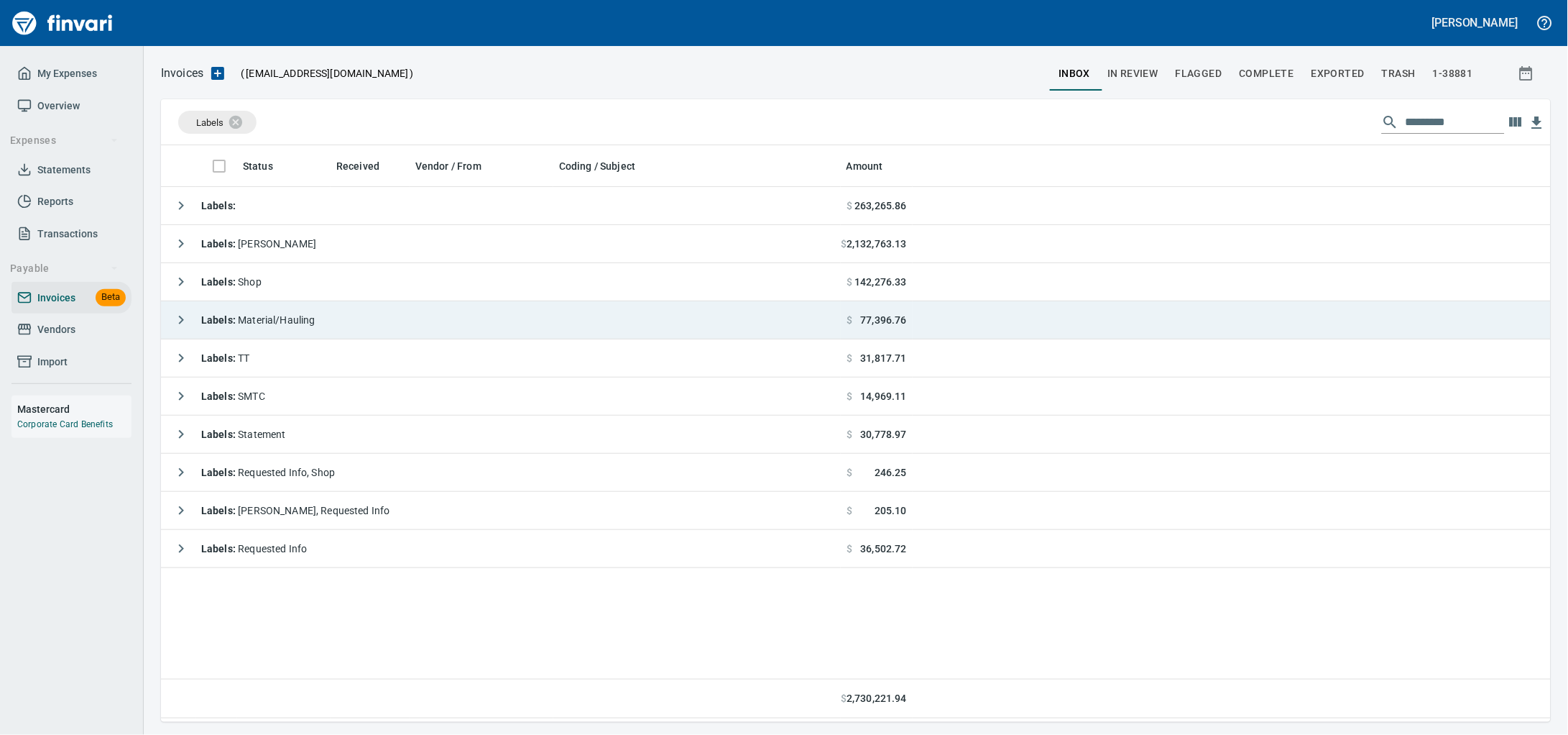
click at [294, 319] on span "Labels : Material/Hauling" at bounding box center [258, 320] width 114 height 12
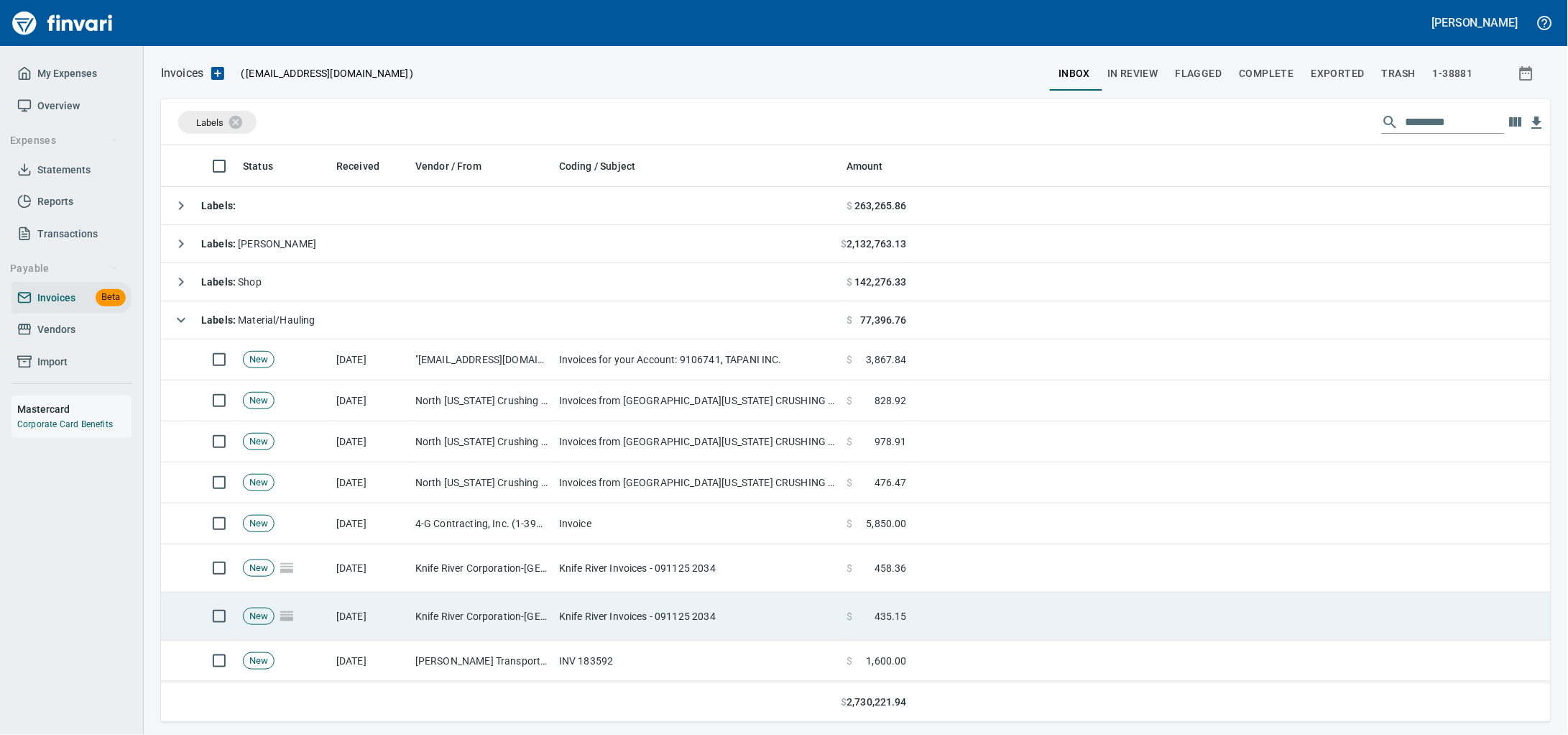
click at [573, 607] on td "Knife River Invoices - 091125 2034" at bounding box center [697, 616] width 287 height 48
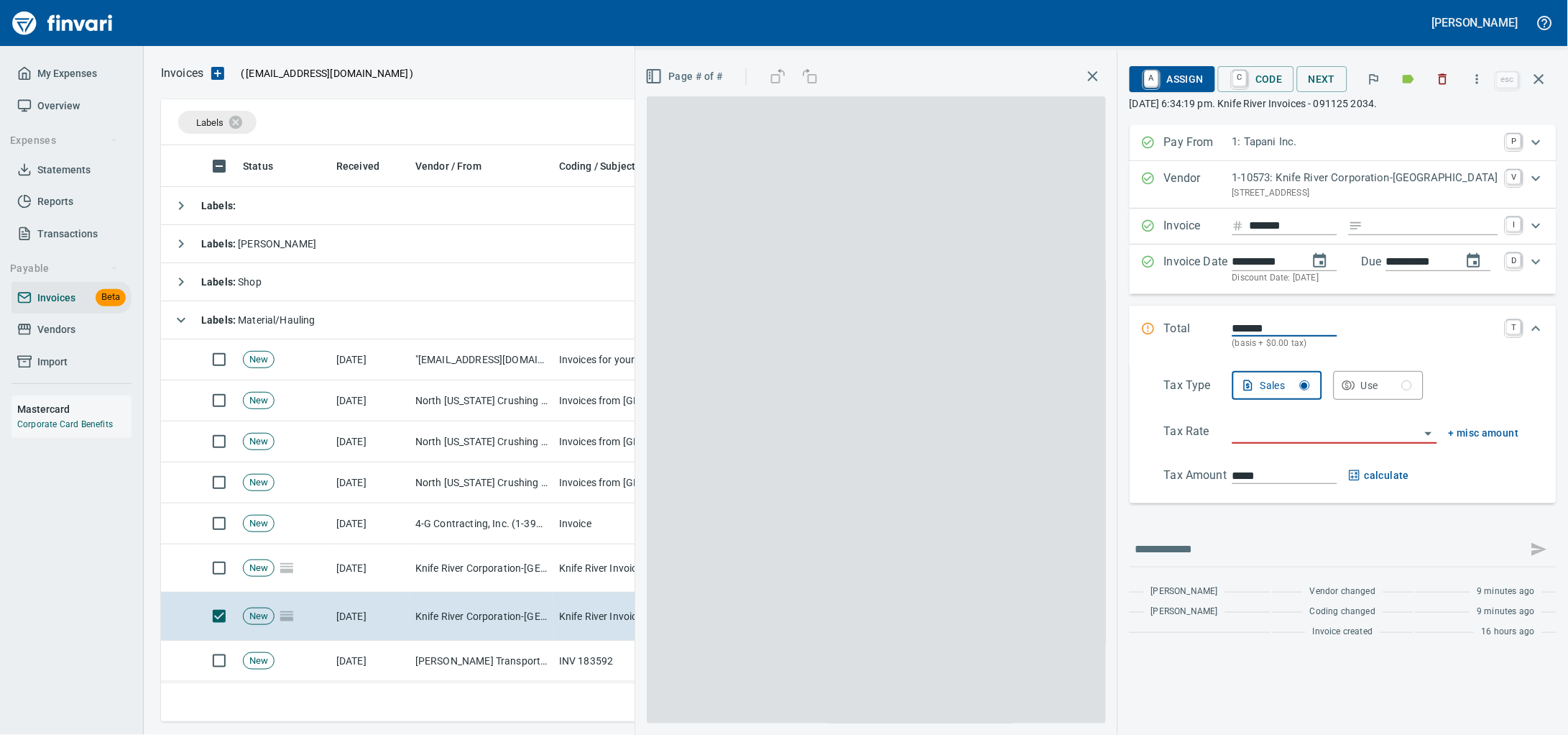
scroll to position [563, 1362]
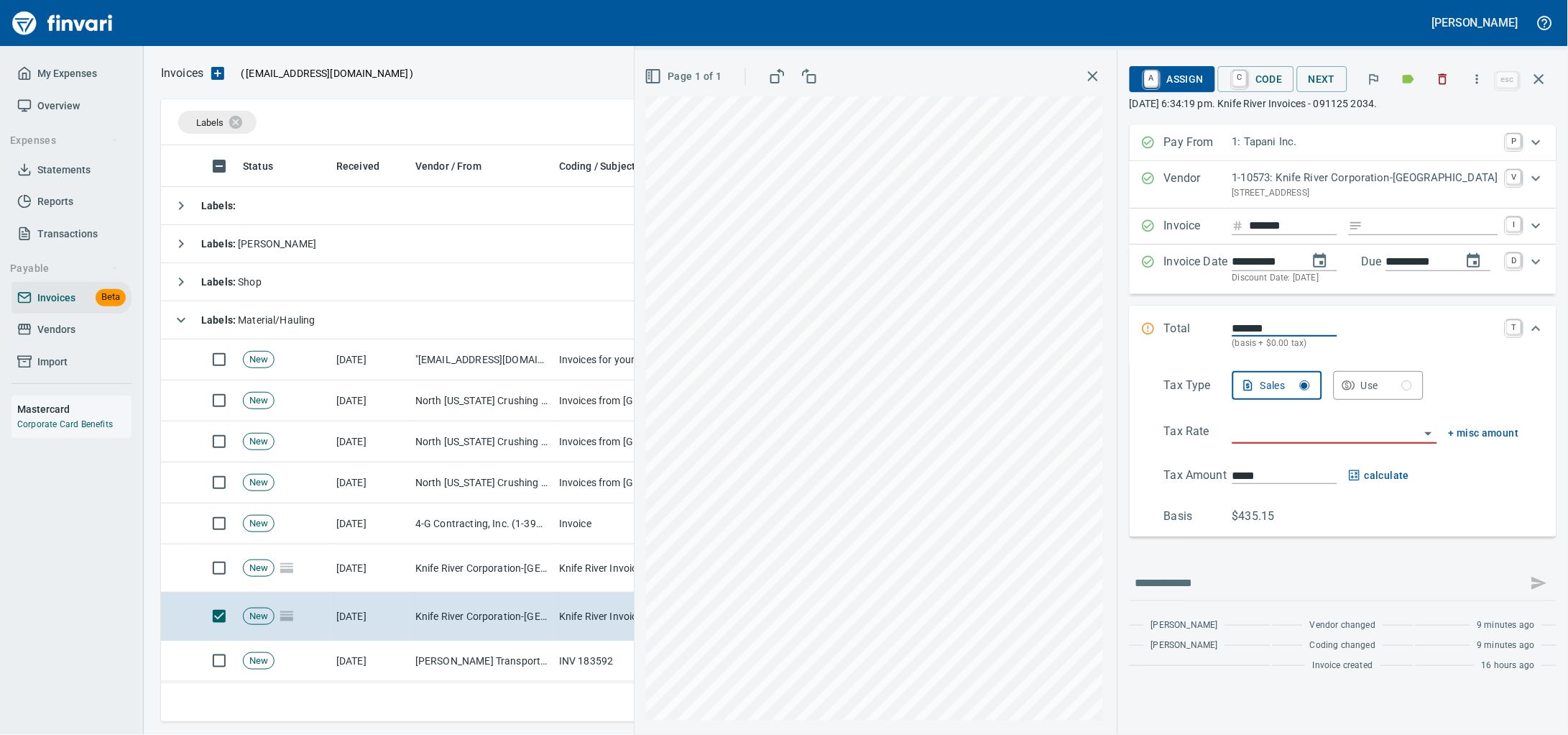
click at [1439, 82] on icon "button" at bounding box center [1443, 79] width 9 height 11
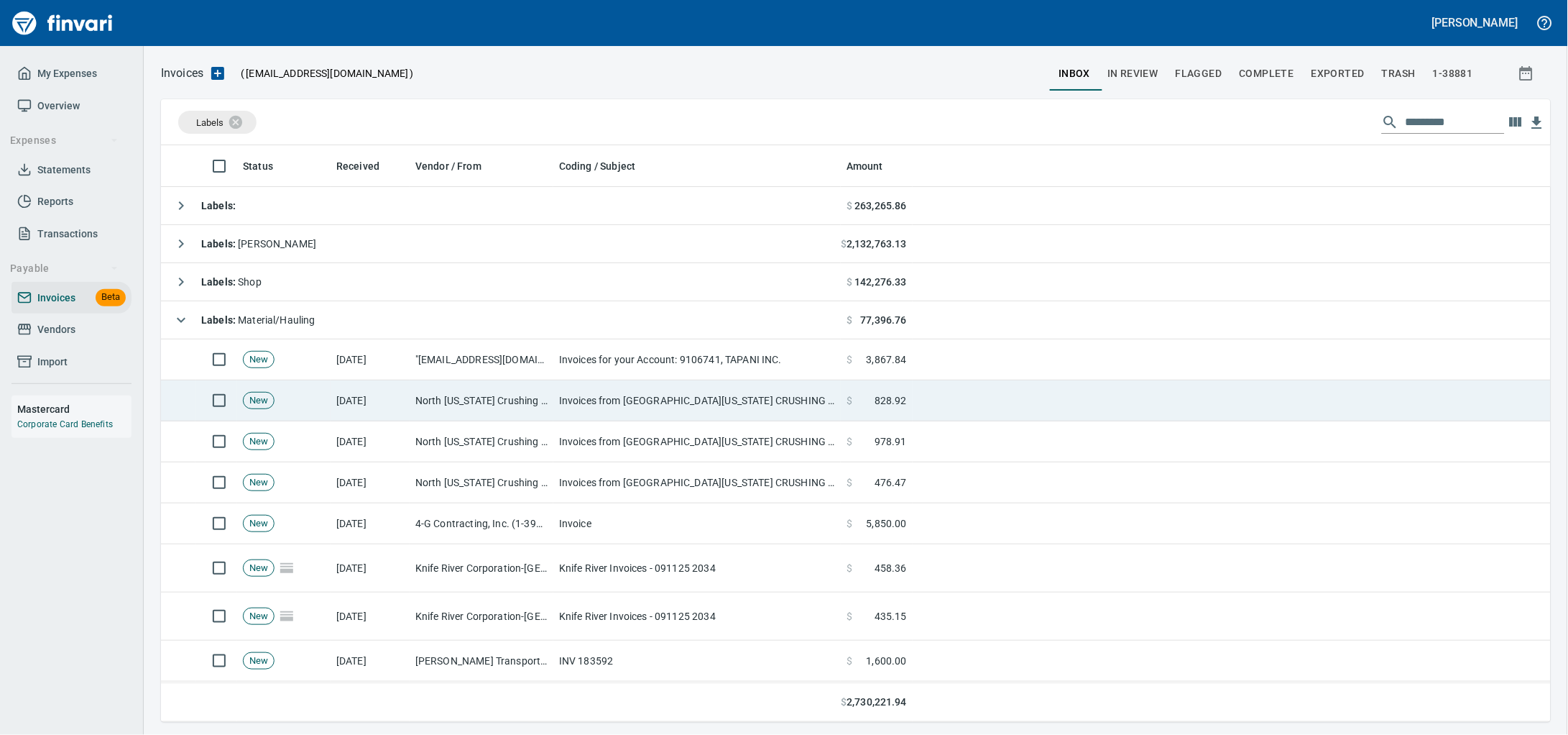
scroll to position [563, 1362]
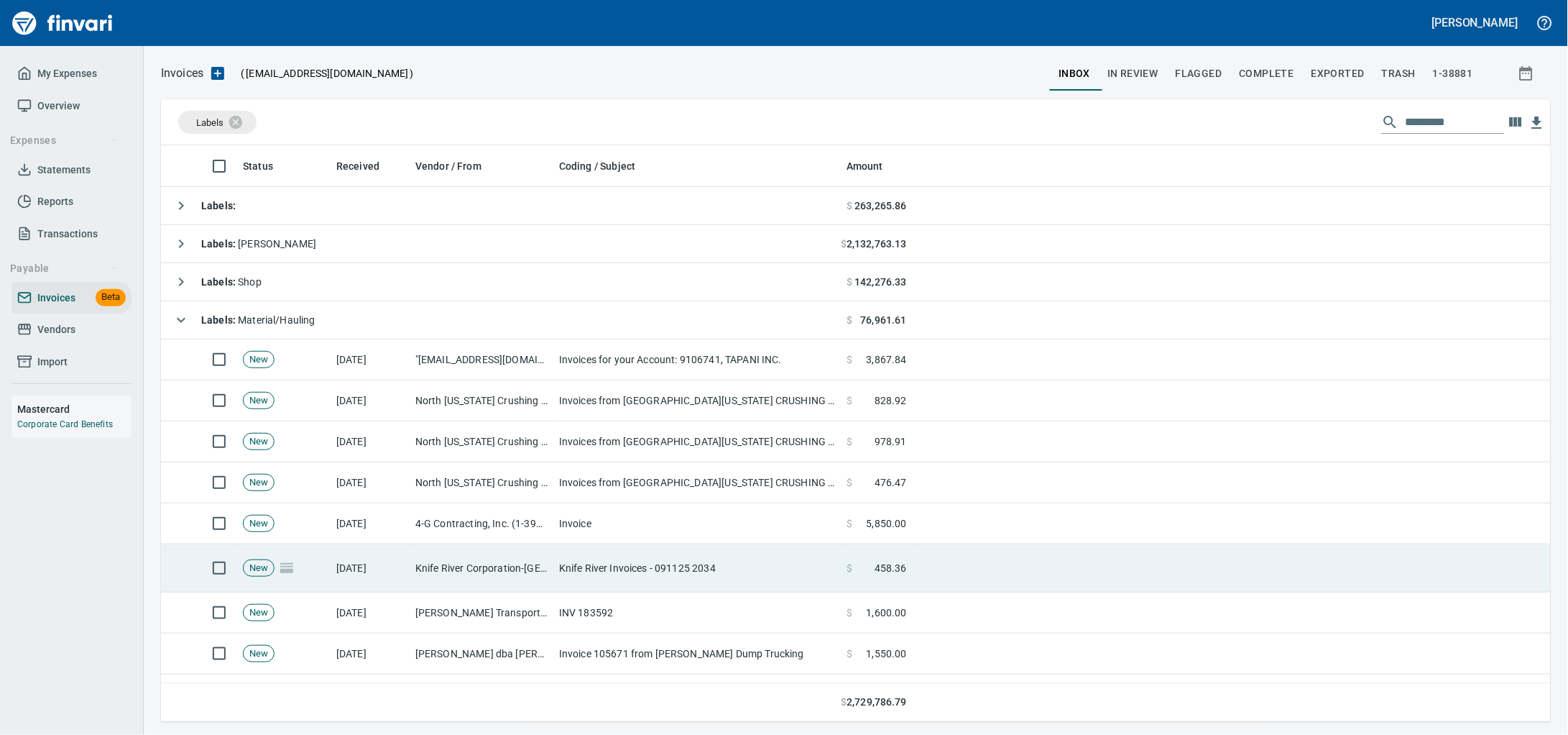
click at [501, 577] on td "Knife River Corporation-[GEOGRAPHIC_DATA] (1-10573)" at bounding box center [481, 568] width 144 height 48
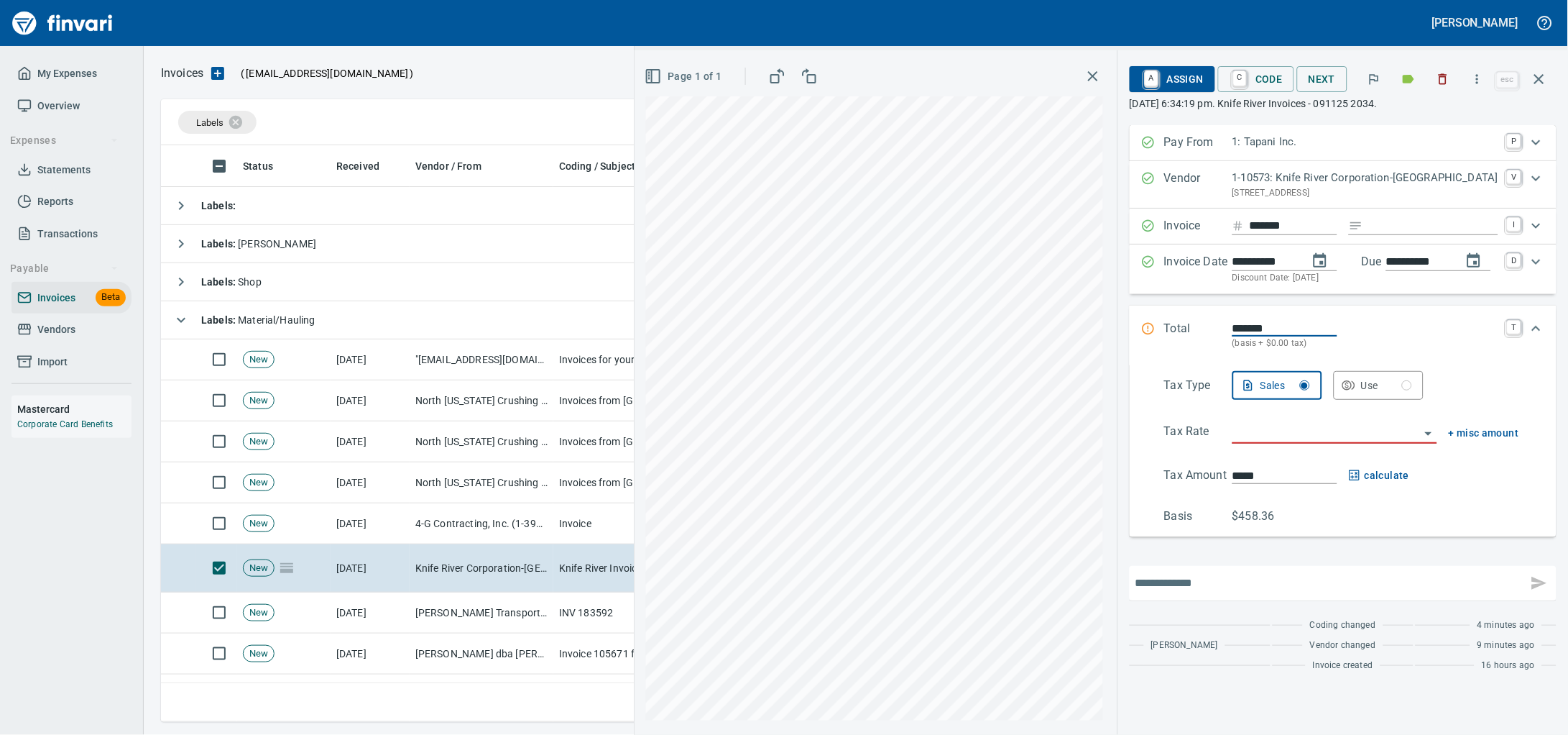
click at [1214, 594] on input "text" at bounding box center [1329, 582] width 387 height 23
type input "**********"
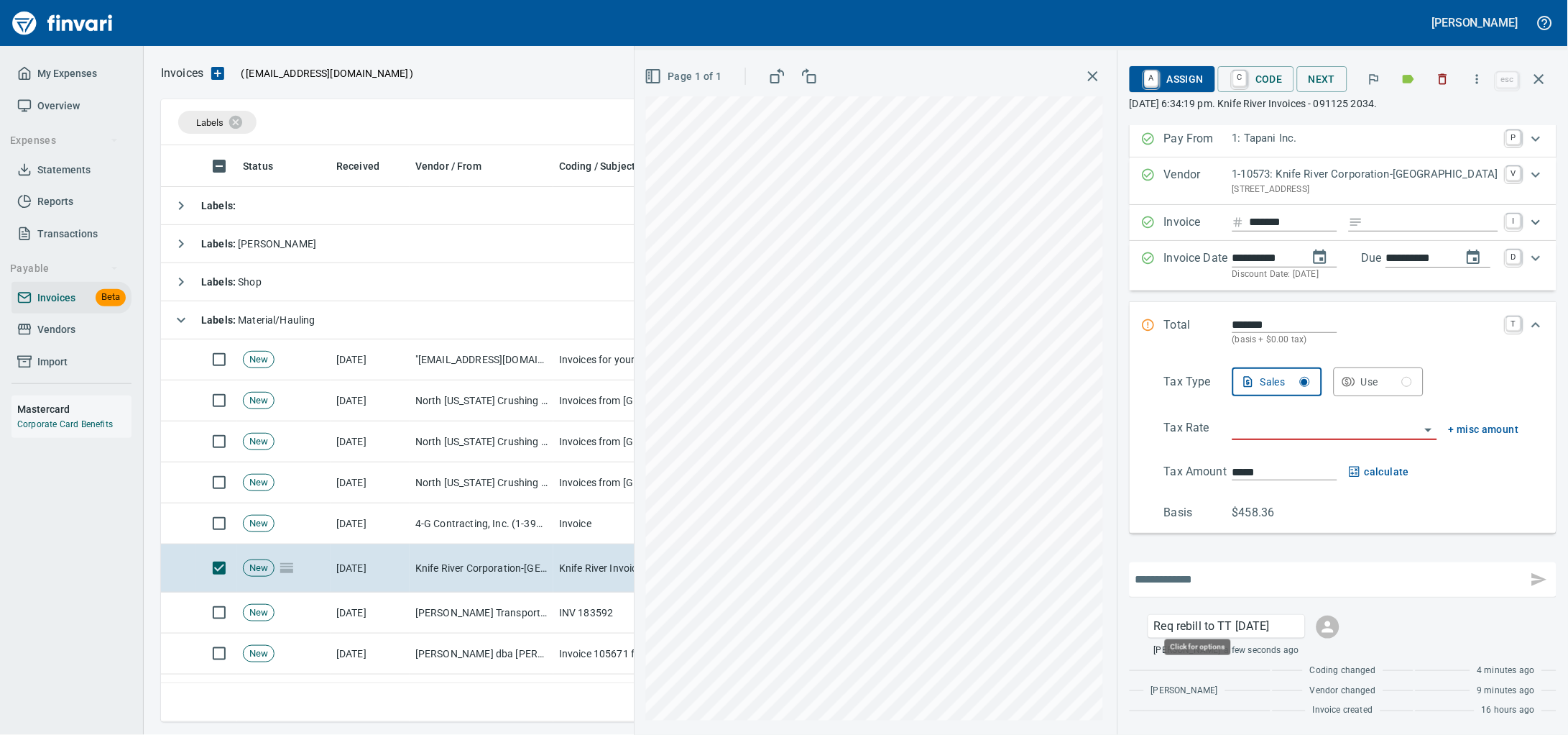
scroll to position [56, 0]
click at [1435, 77] on icon "button" at bounding box center [1443, 80] width 15 height 15
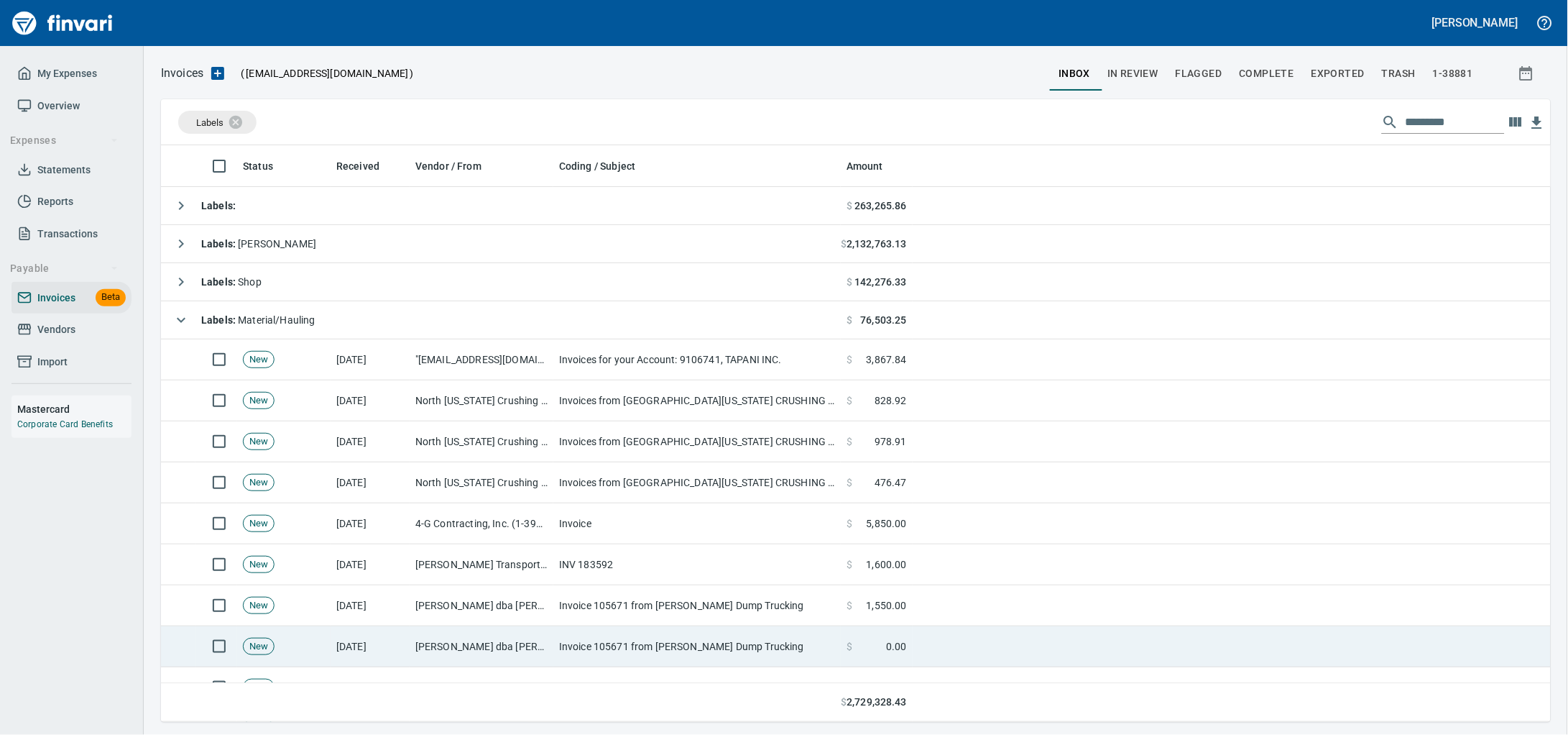
scroll to position [563, 1362]
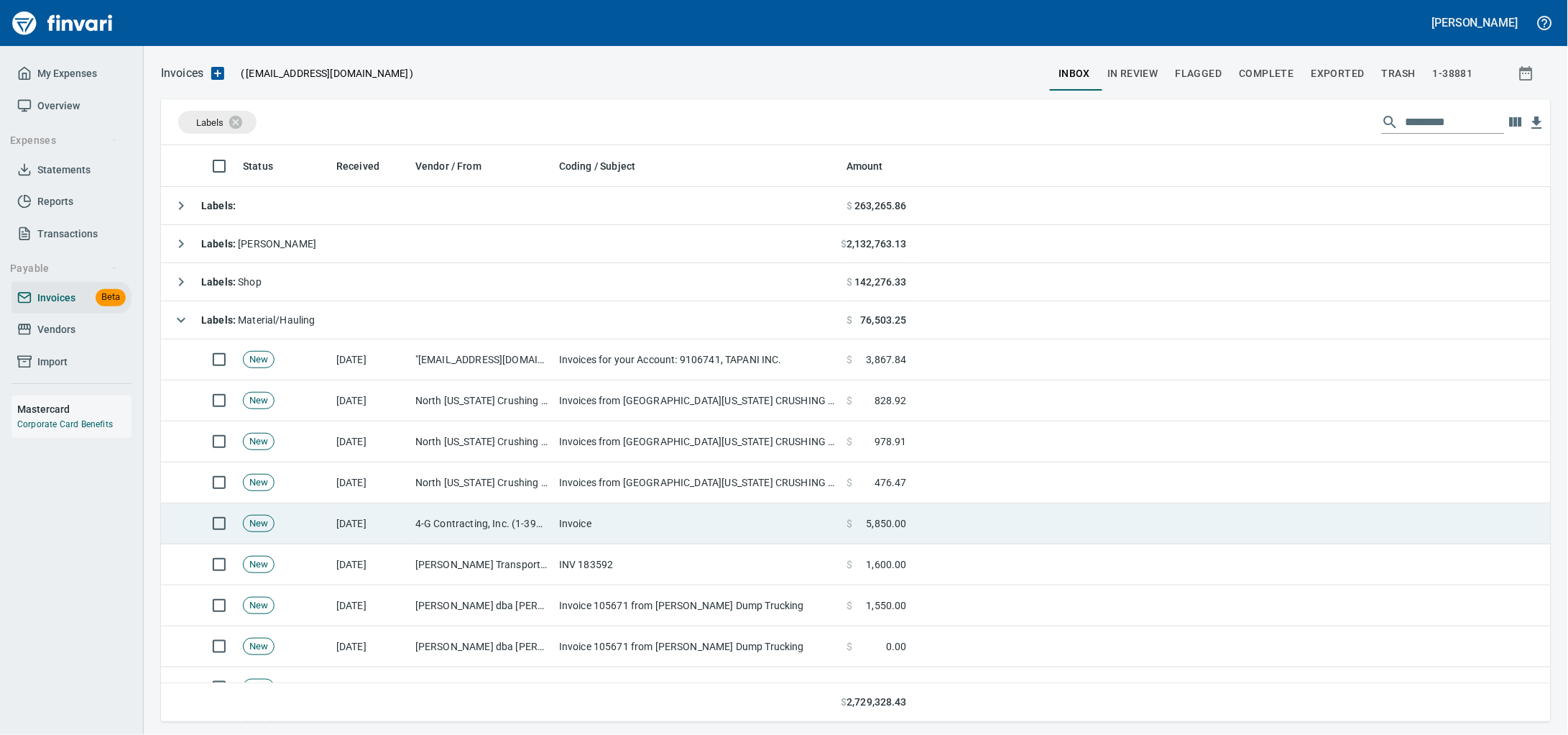
click at [476, 529] on td "4-G Contracting, Inc. (1-39959)" at bounding box center [481, 524] width 144 height 41
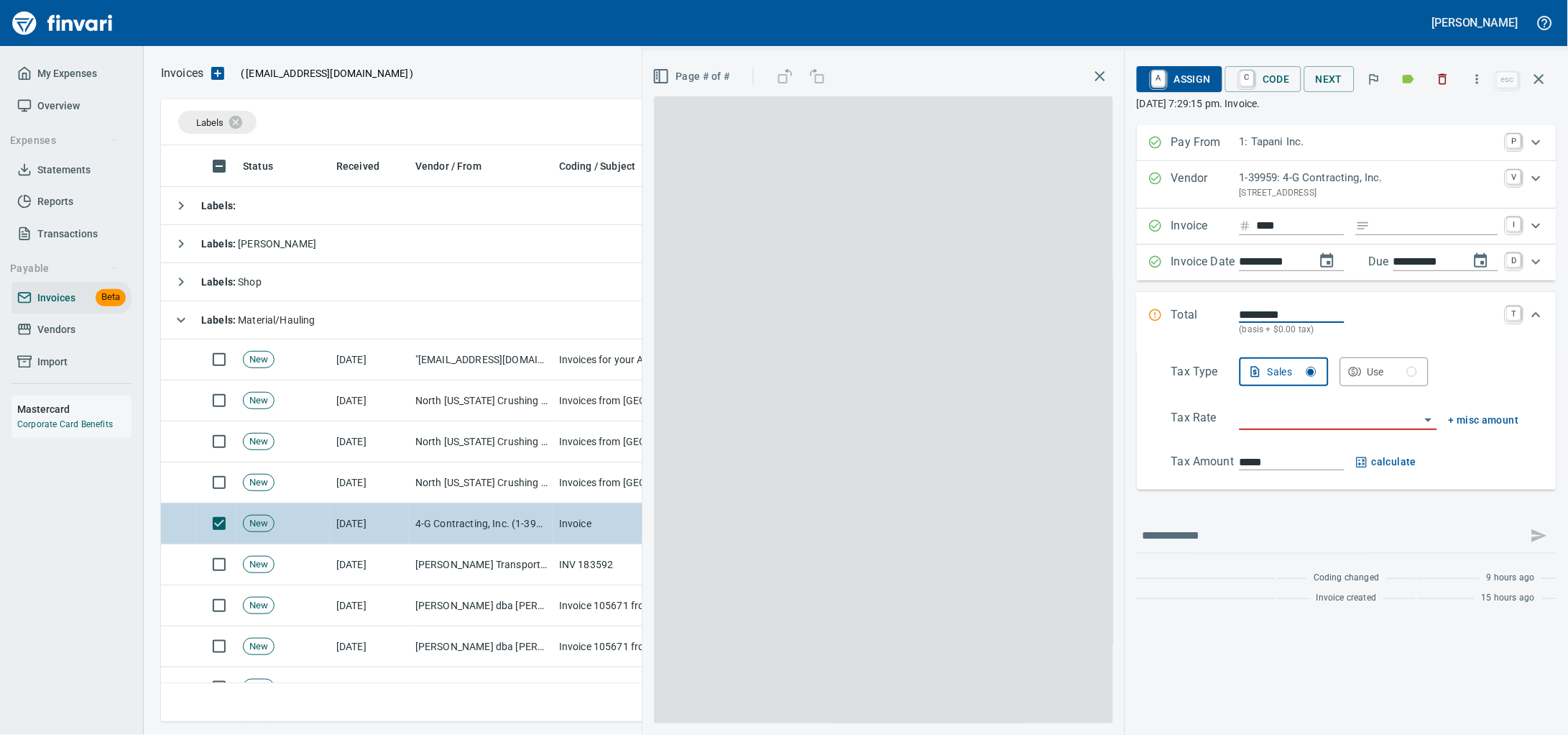
scroll to position [563, 1362]
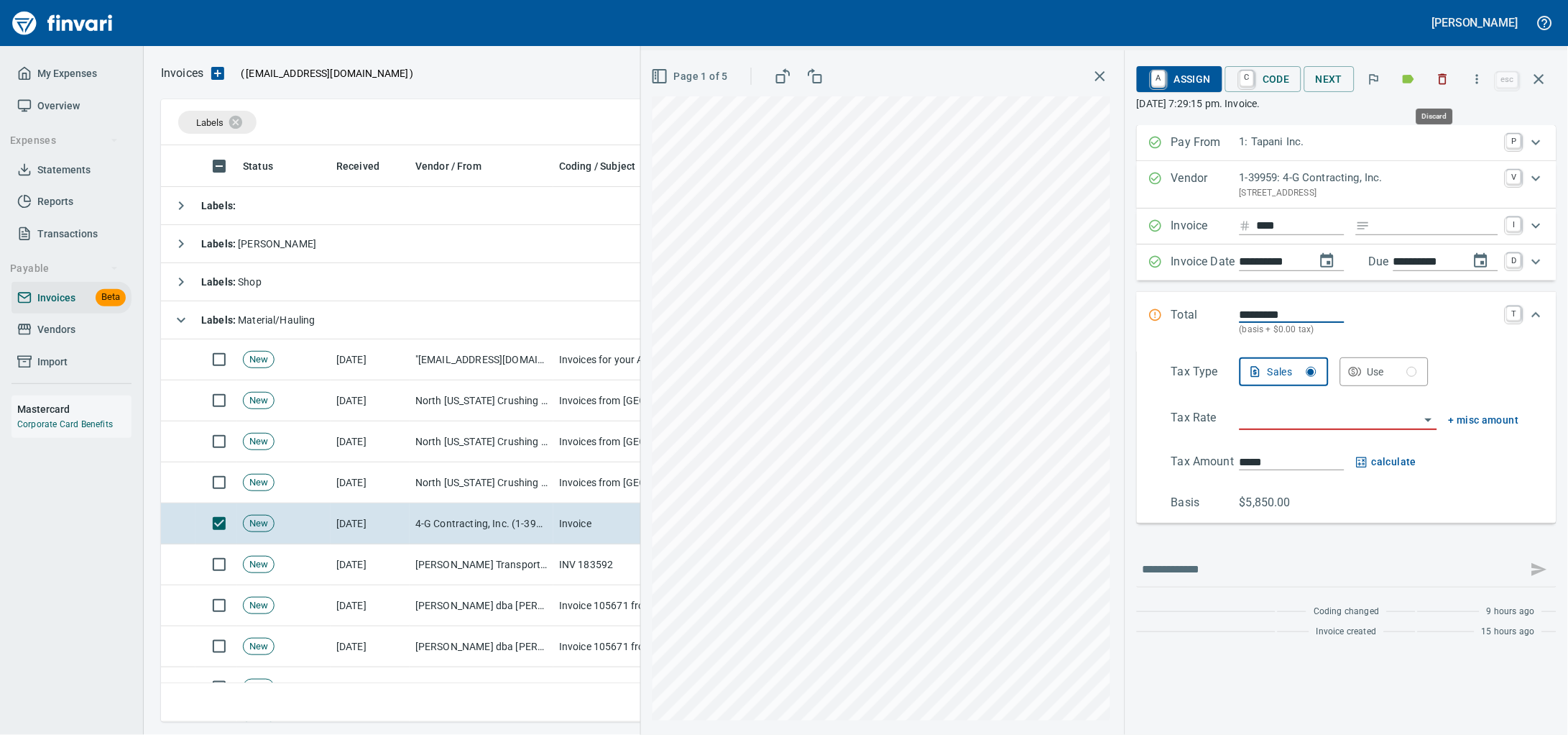
click at [1438, 77] on icon "button" at bounding box center [1443, 80] width 15 height 15
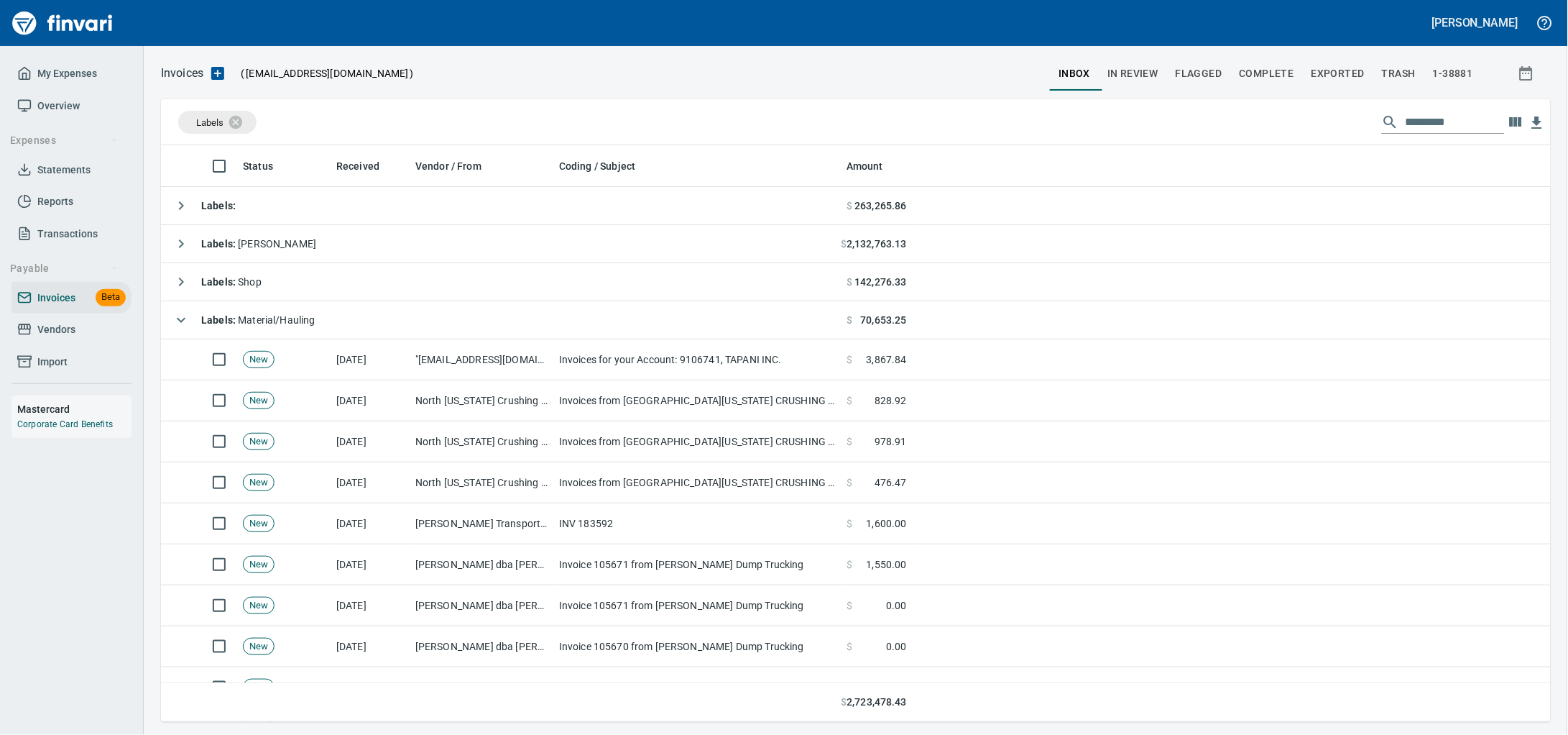
scroll to position [563, 1362]
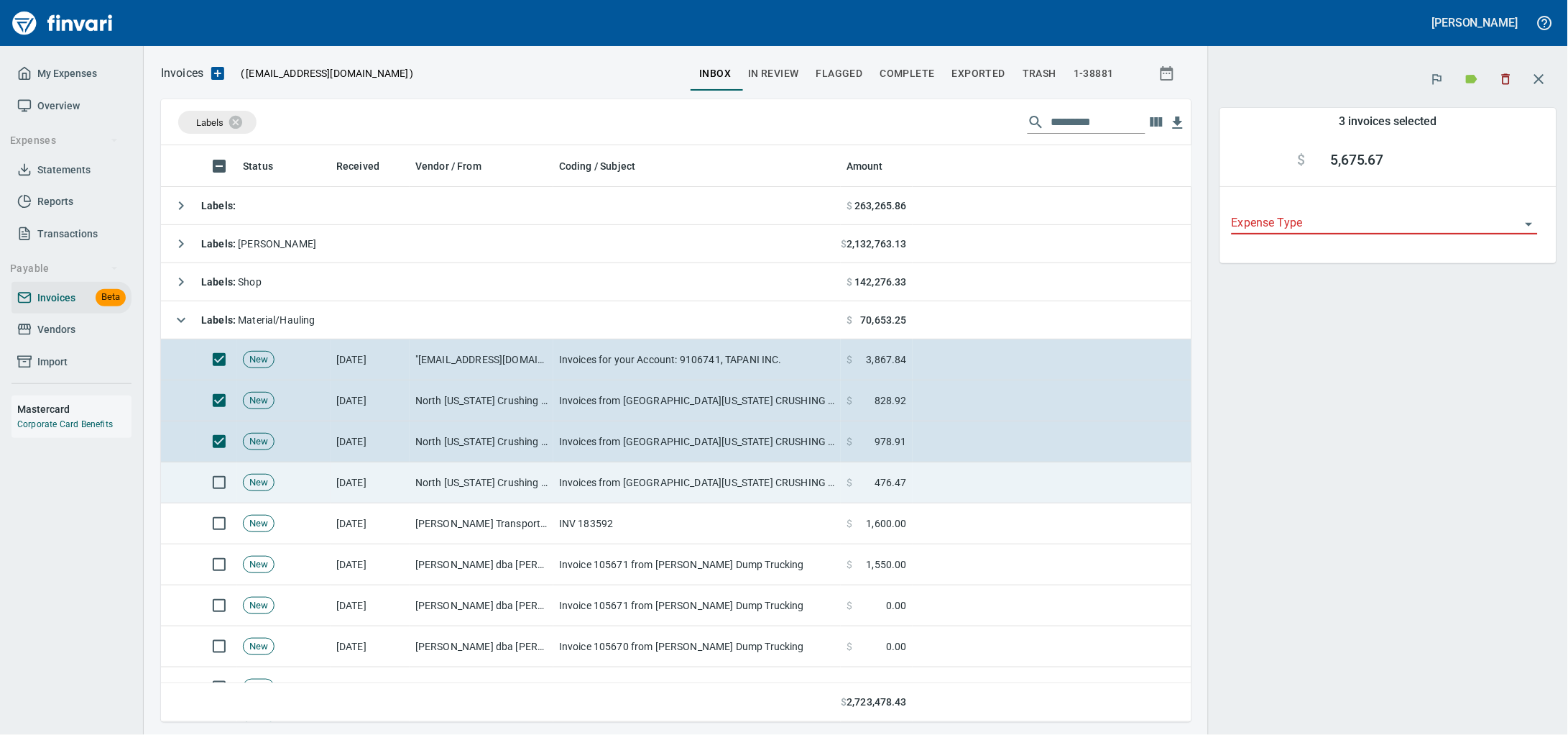
scroll to position [563, 1003]
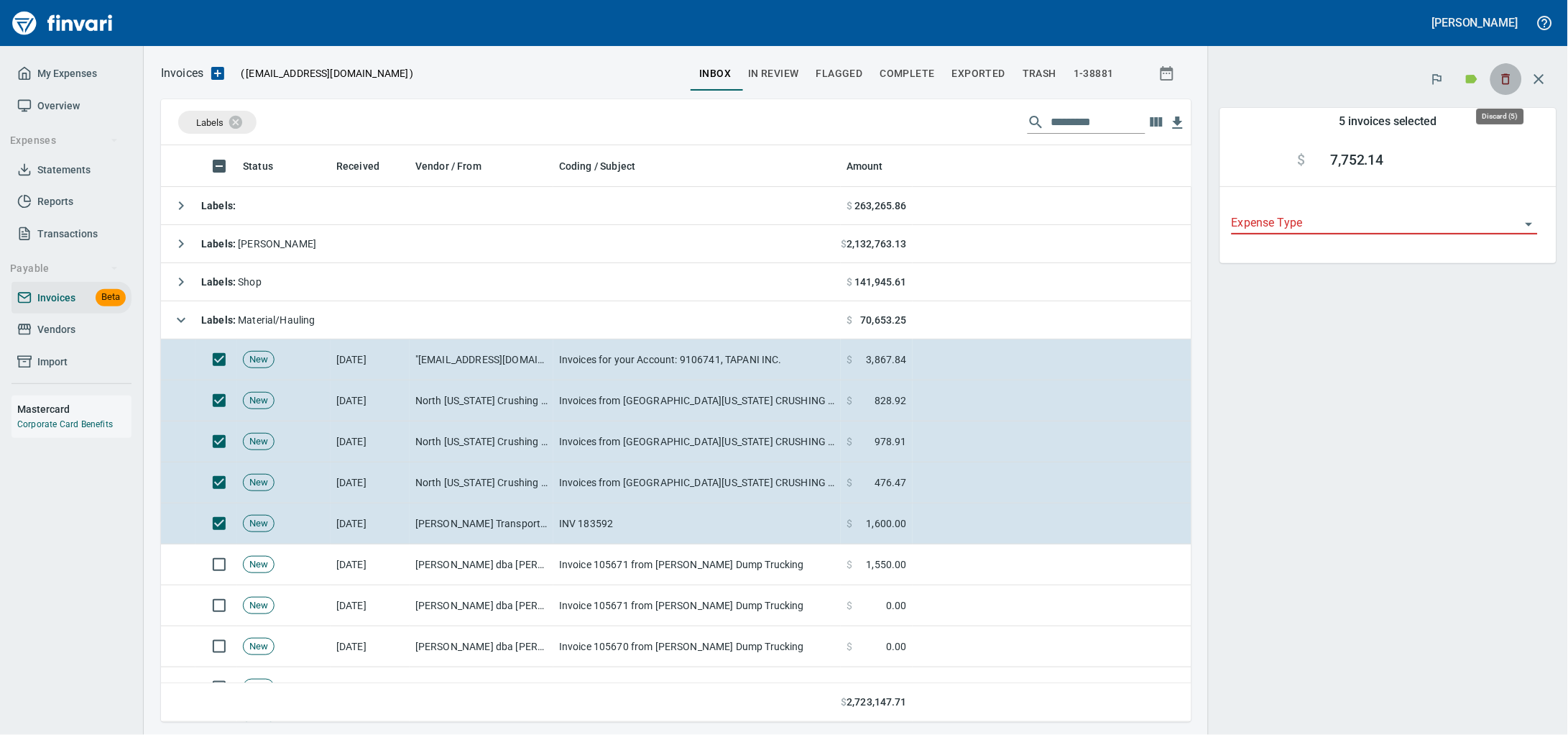
click at [1502, 76] on icon "button" at bounding box center [1506, 79] width 9 height 11
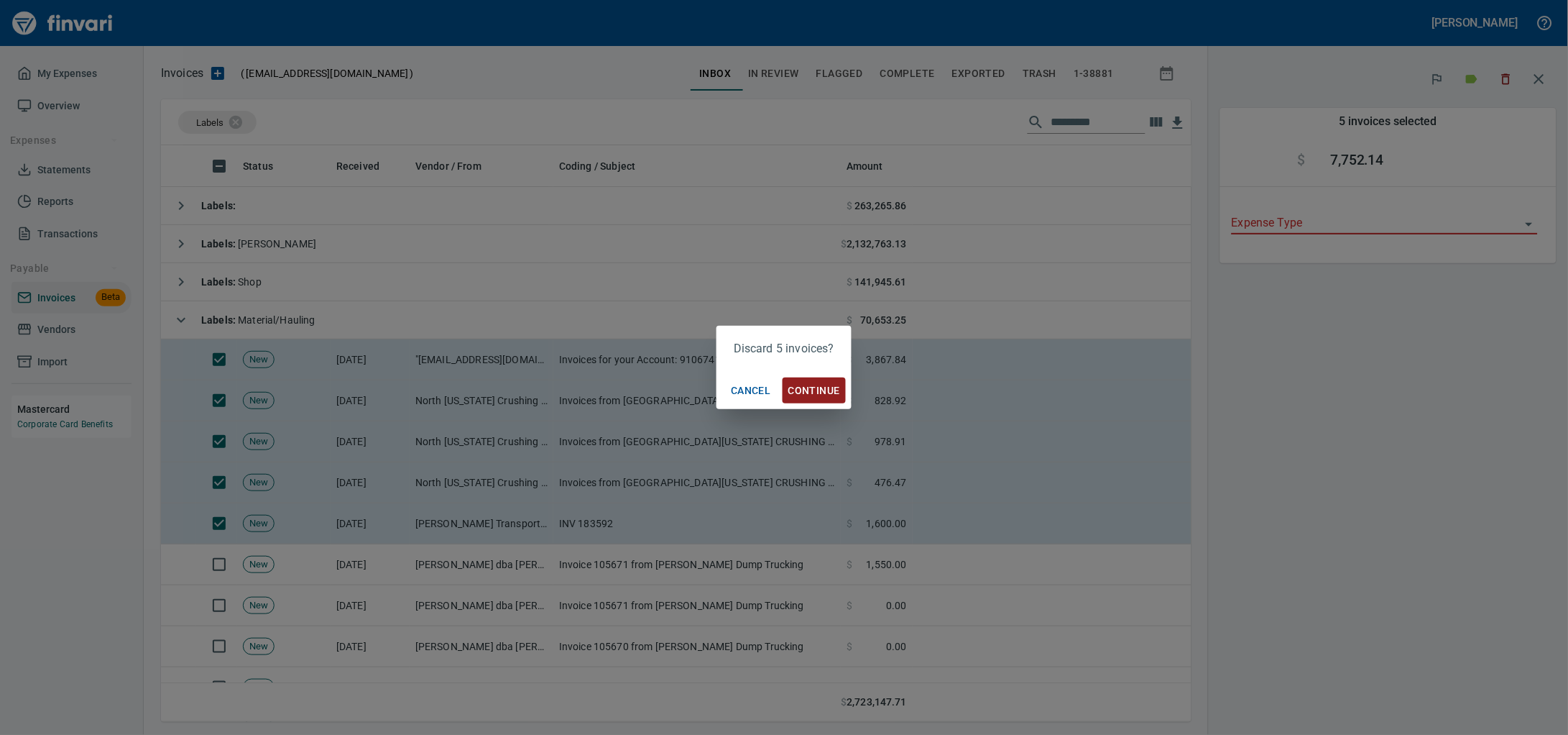
click at [816, 390] on span "Continue" at bounding box center [814, 391] width 52 height 18
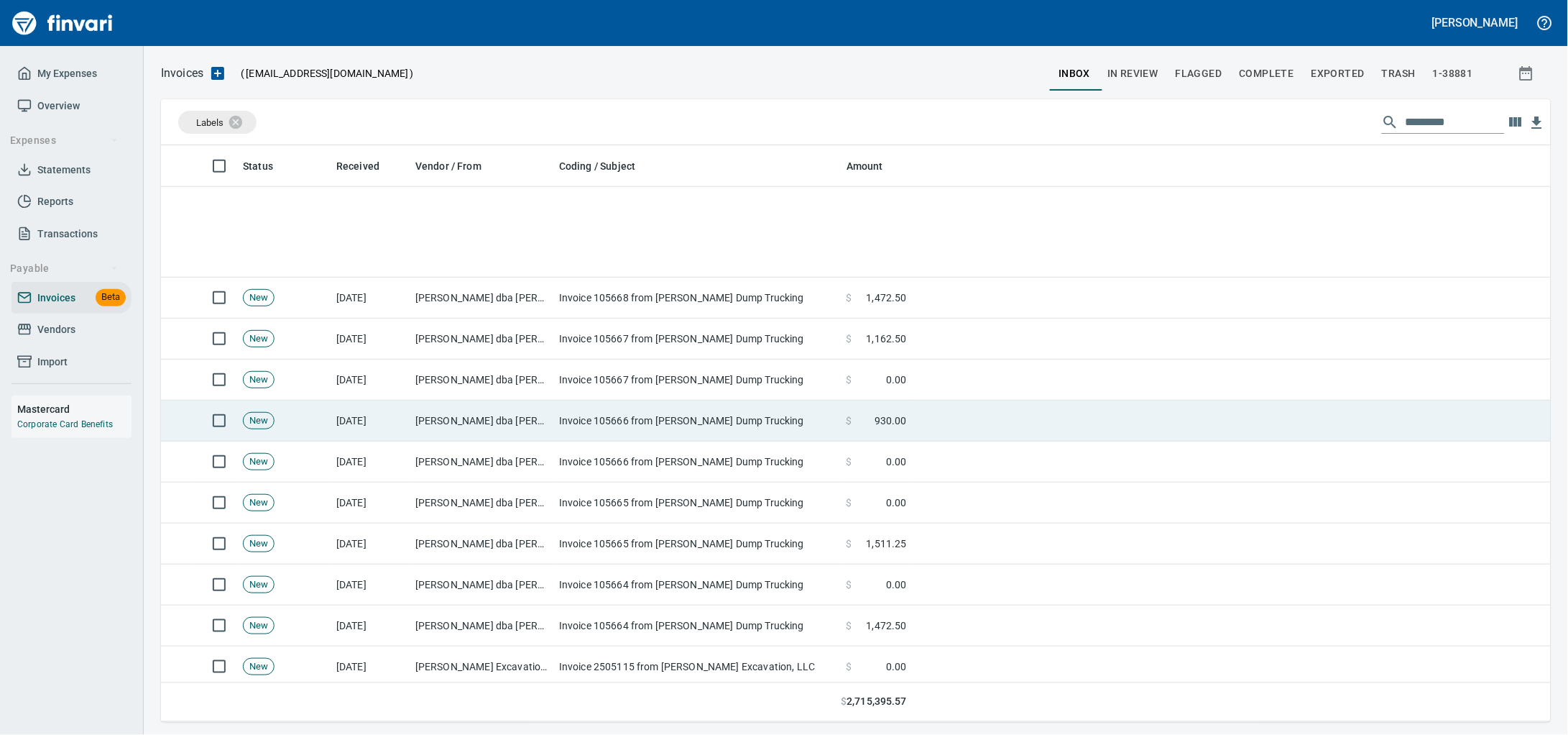
scroll to position [718, 0]
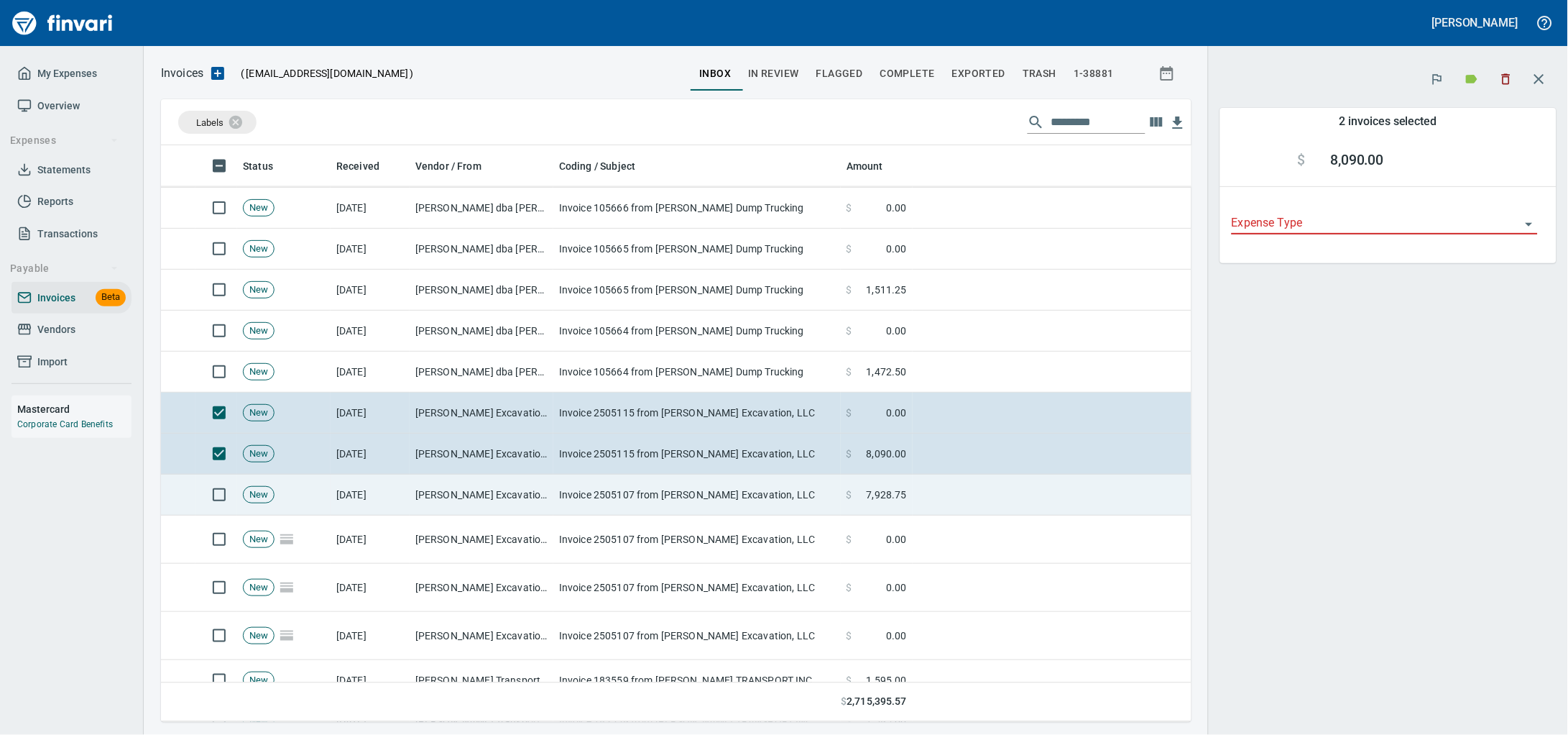
scroll to position [563, 1003]
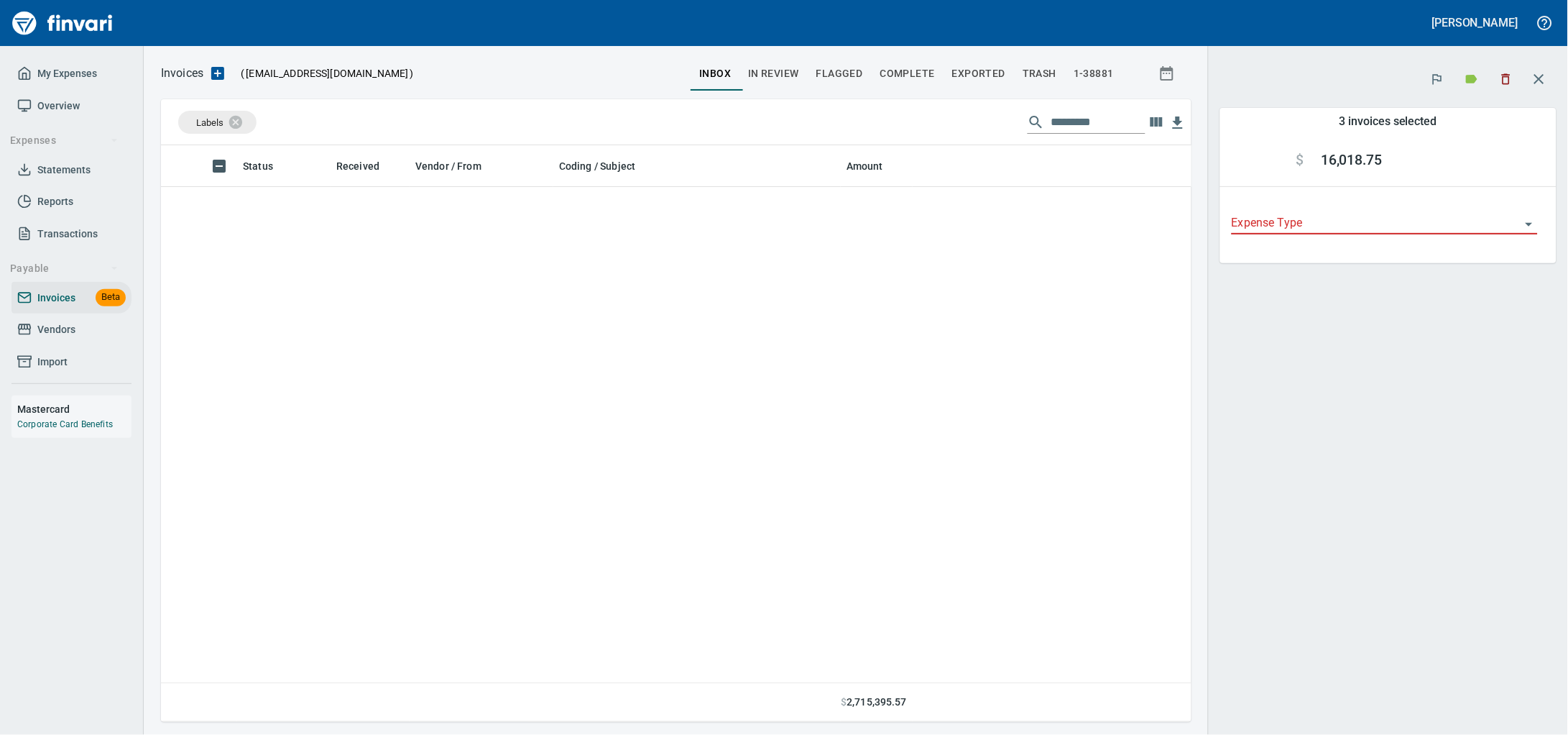
scroll to position [563, 1003]
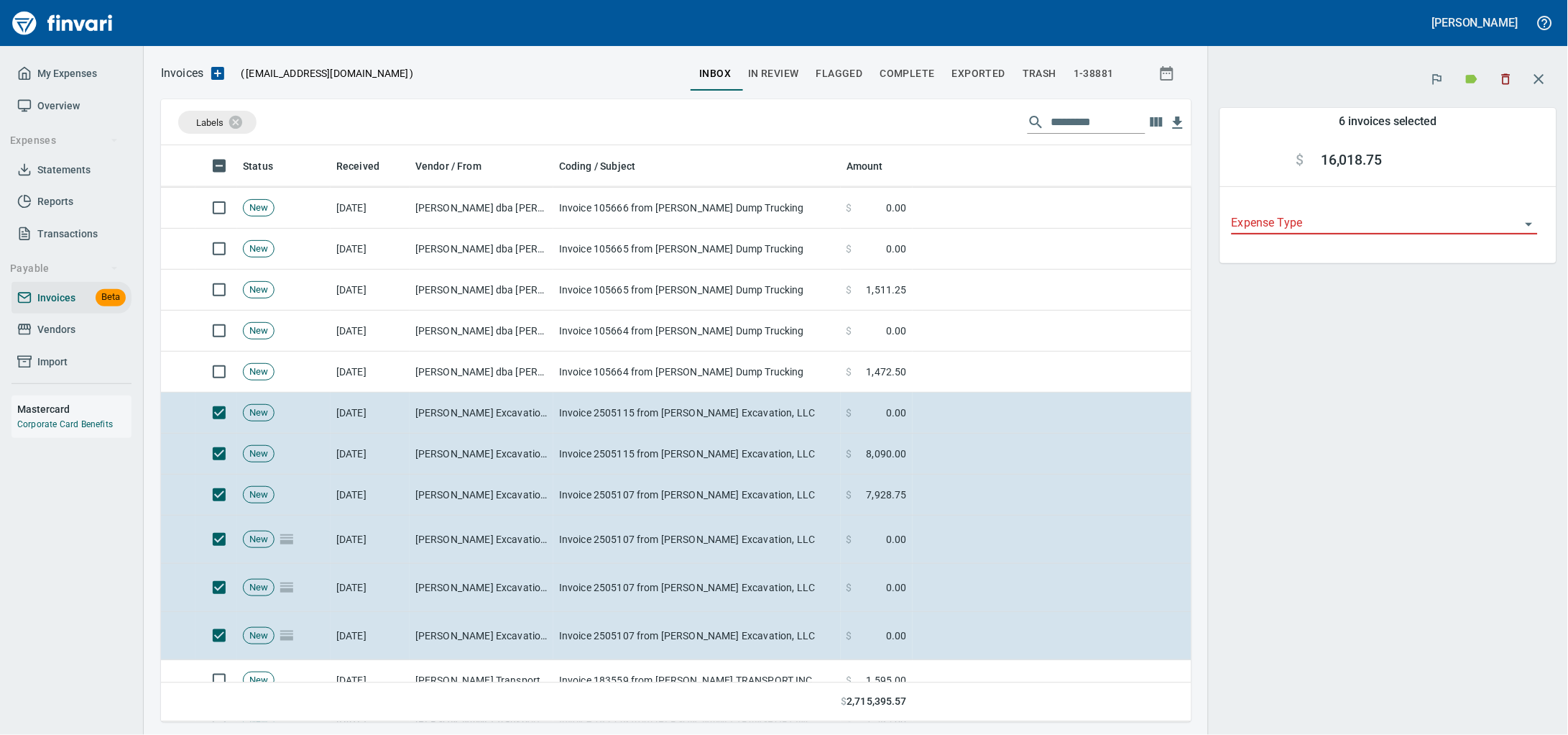
click at [1502, 85] on icon "button" at bounding box center [1506, 79] width 9 height 11
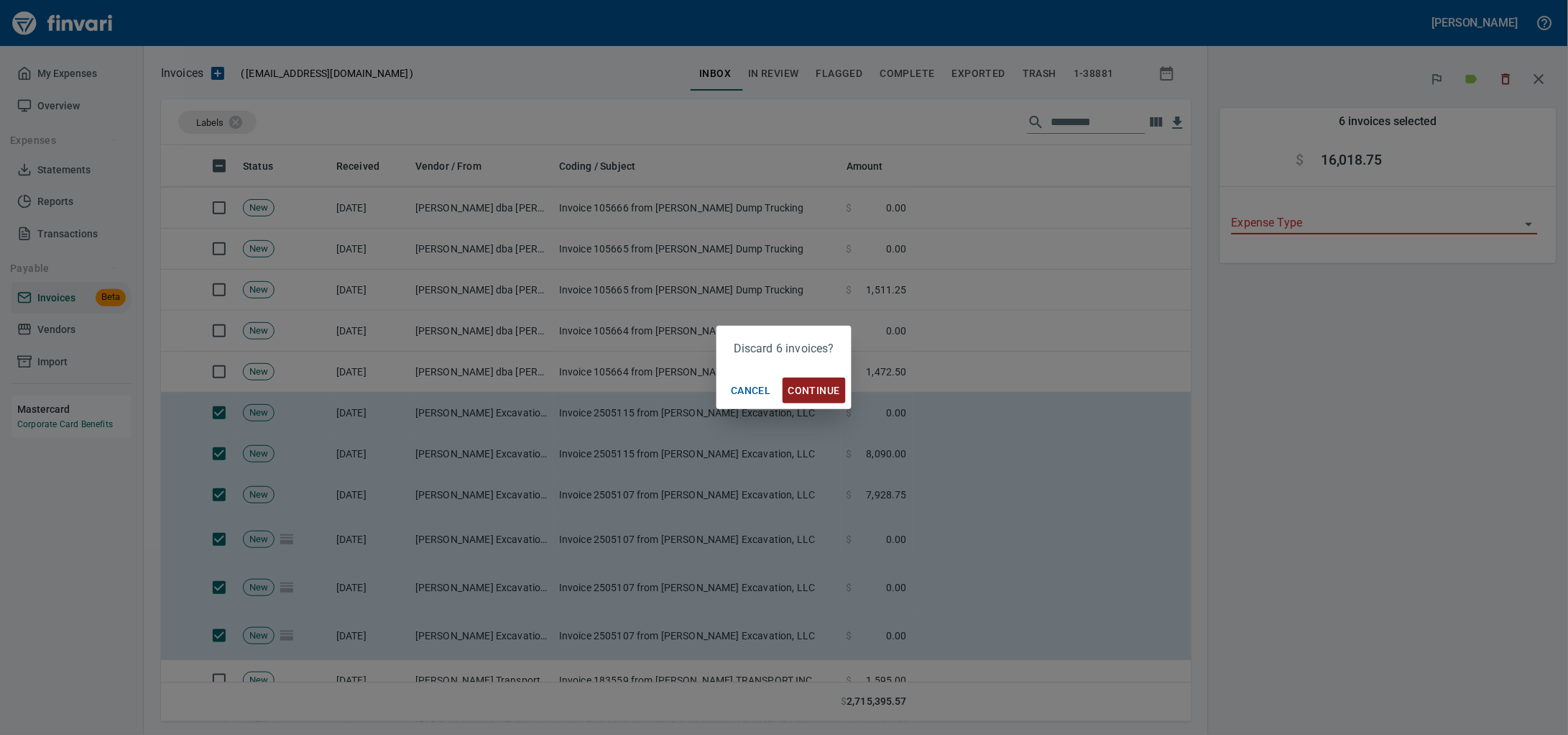
scroll to position [563, 1003]
click at [813, 394] on span "Continue" at bounding box center [814, 391] width 52 height 18
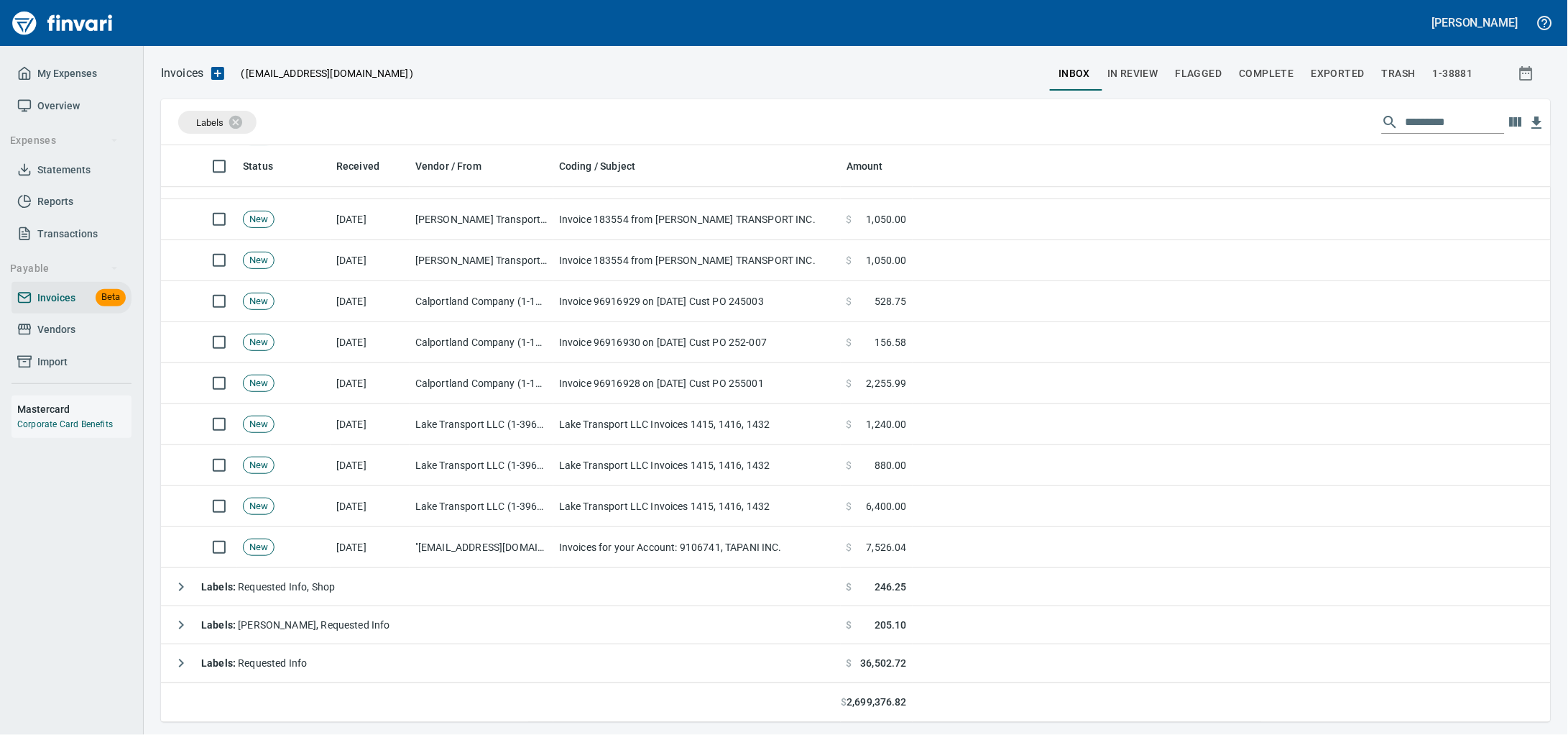
scroll to position [1318, 0]
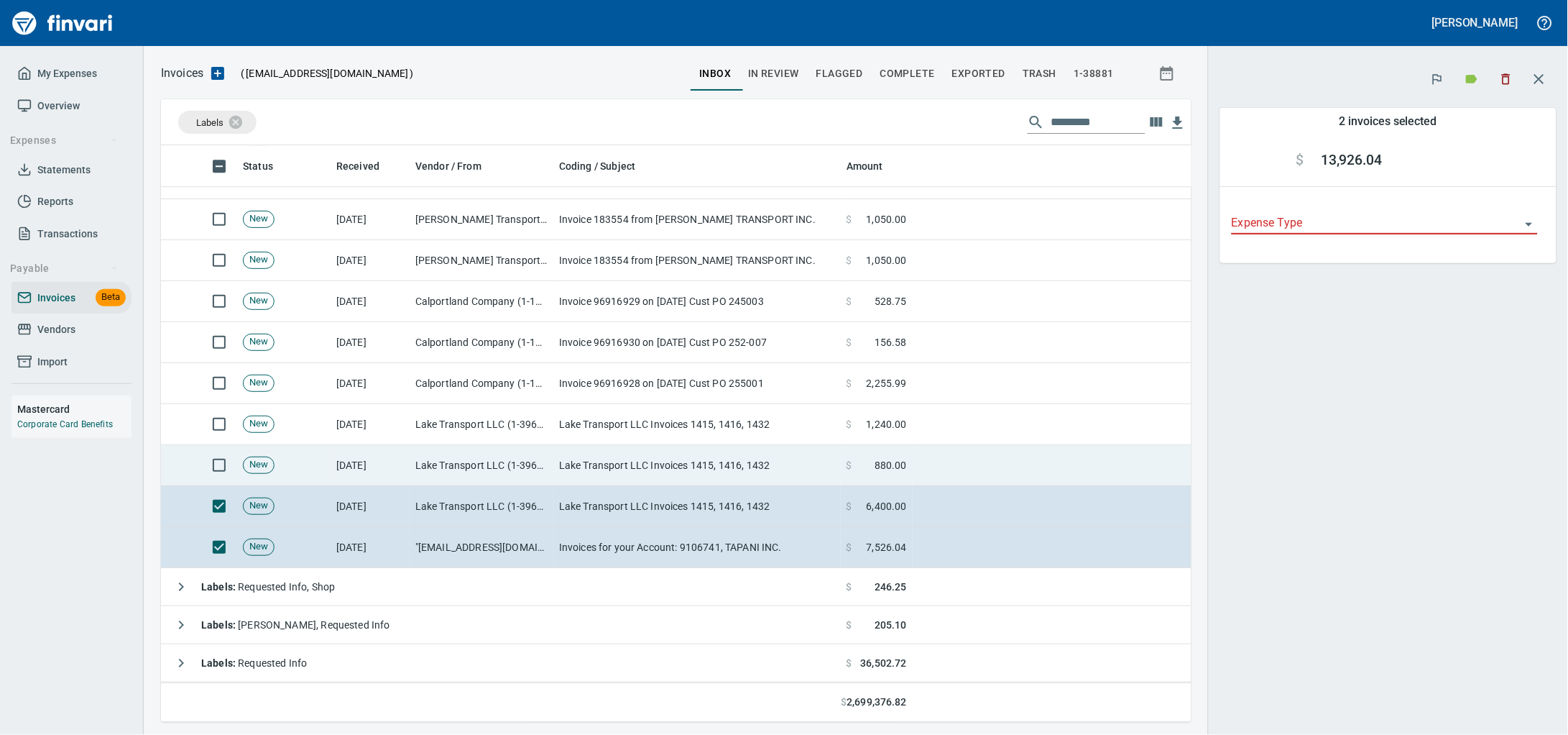
scroll to position [563, 1003]
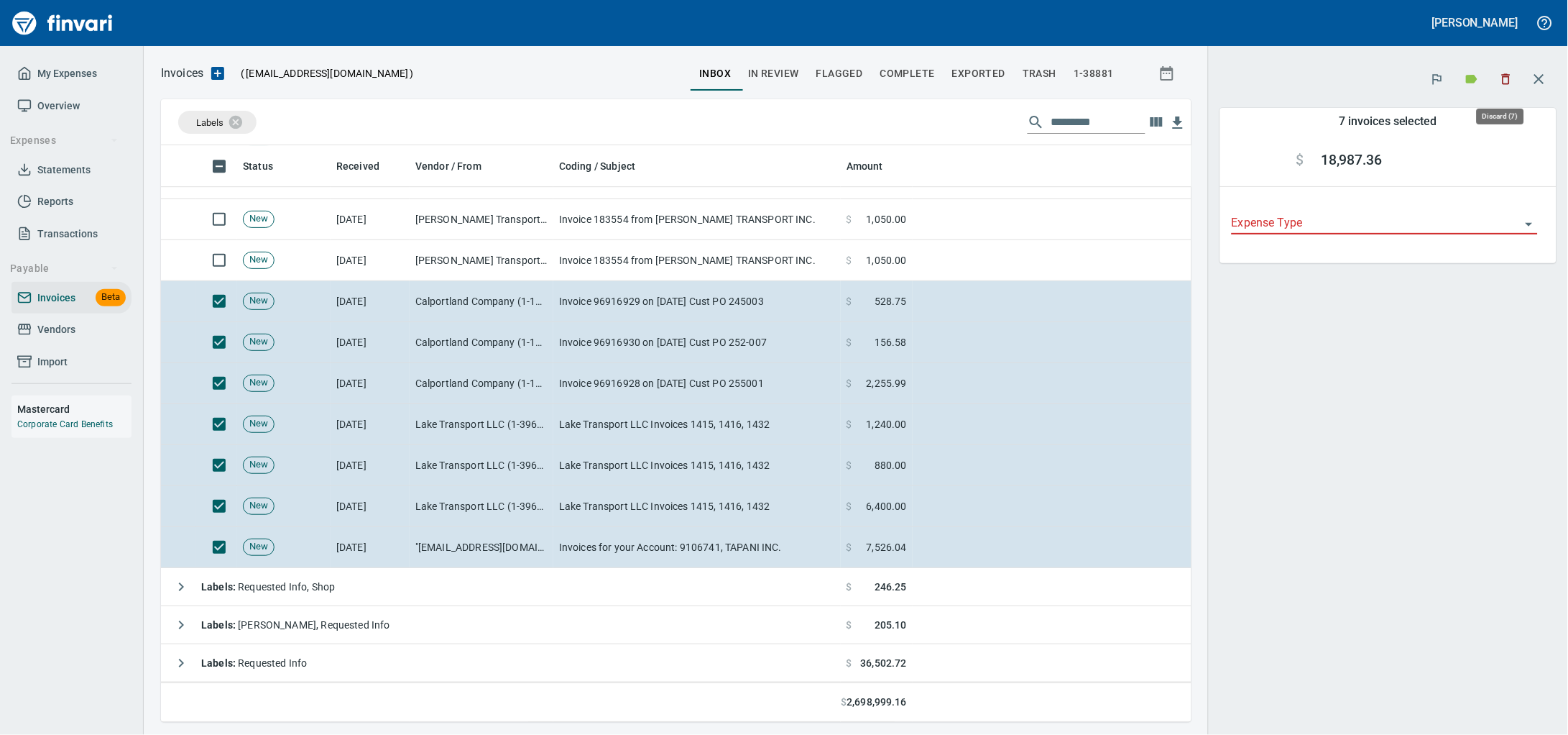
click at [1505, 76] on icon "button" at bounding box center [1506, 79] width 9 height 11
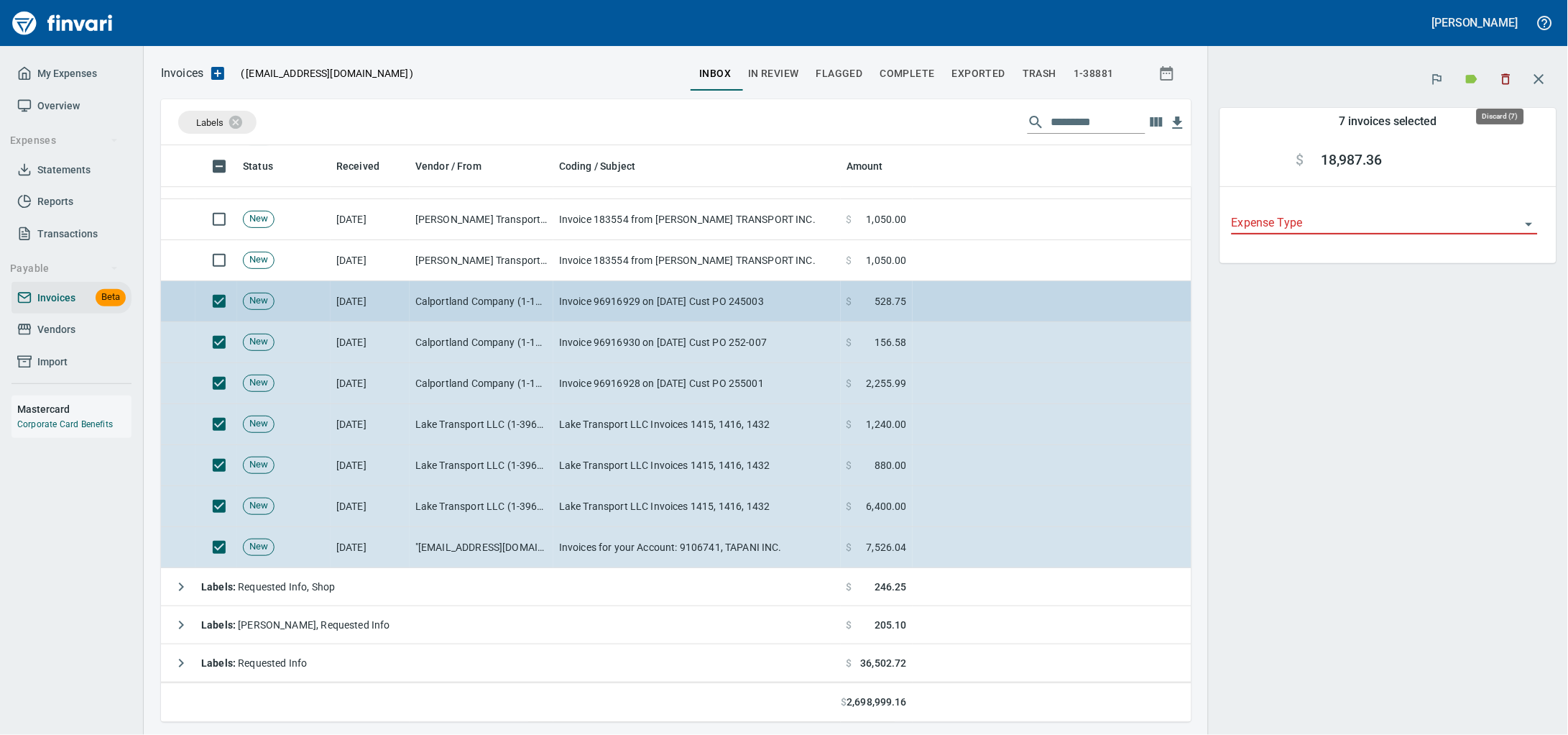
scroll to position [563, 1003]
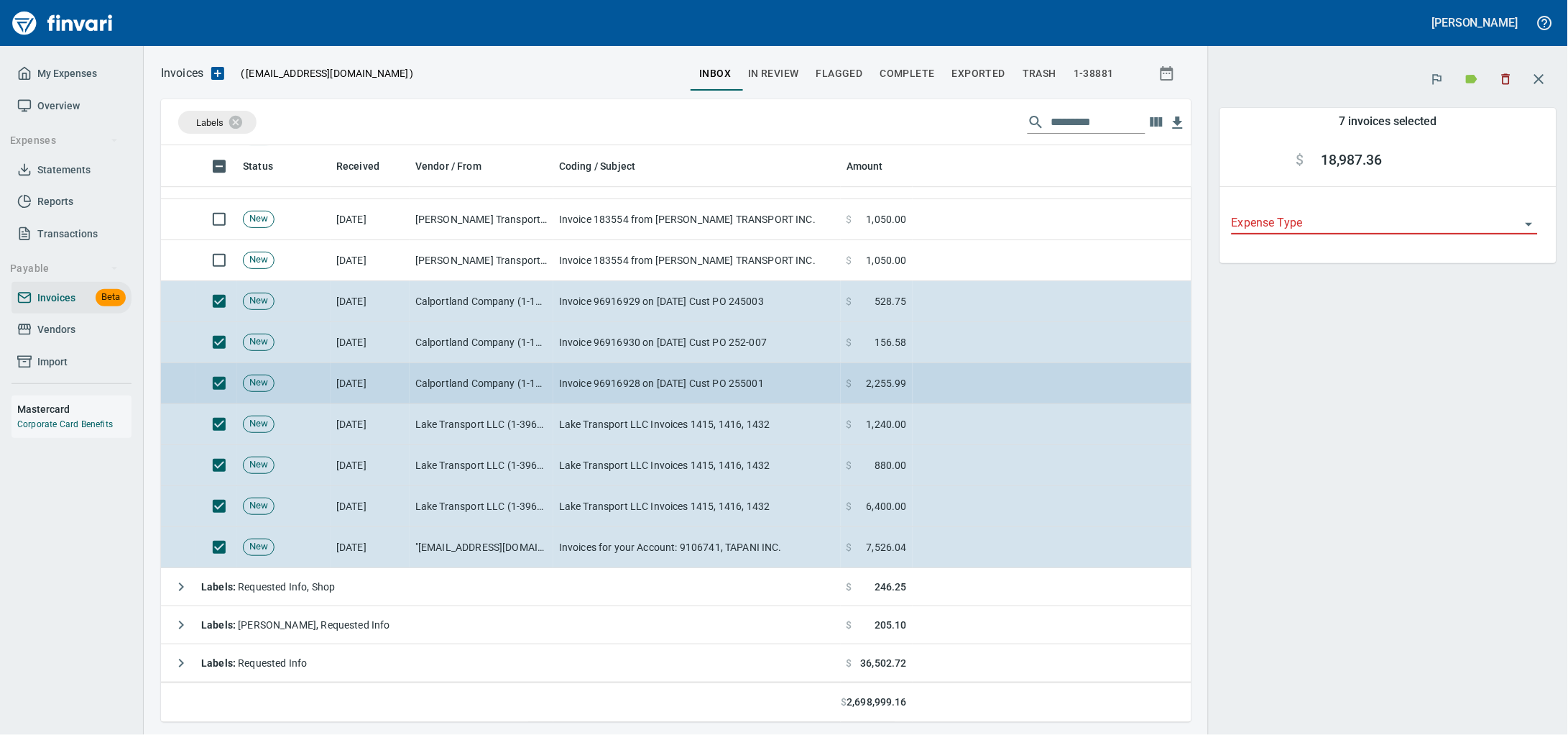
click at [848, 377] on span "$" at bounding box center [850, 383] width 6 height 15
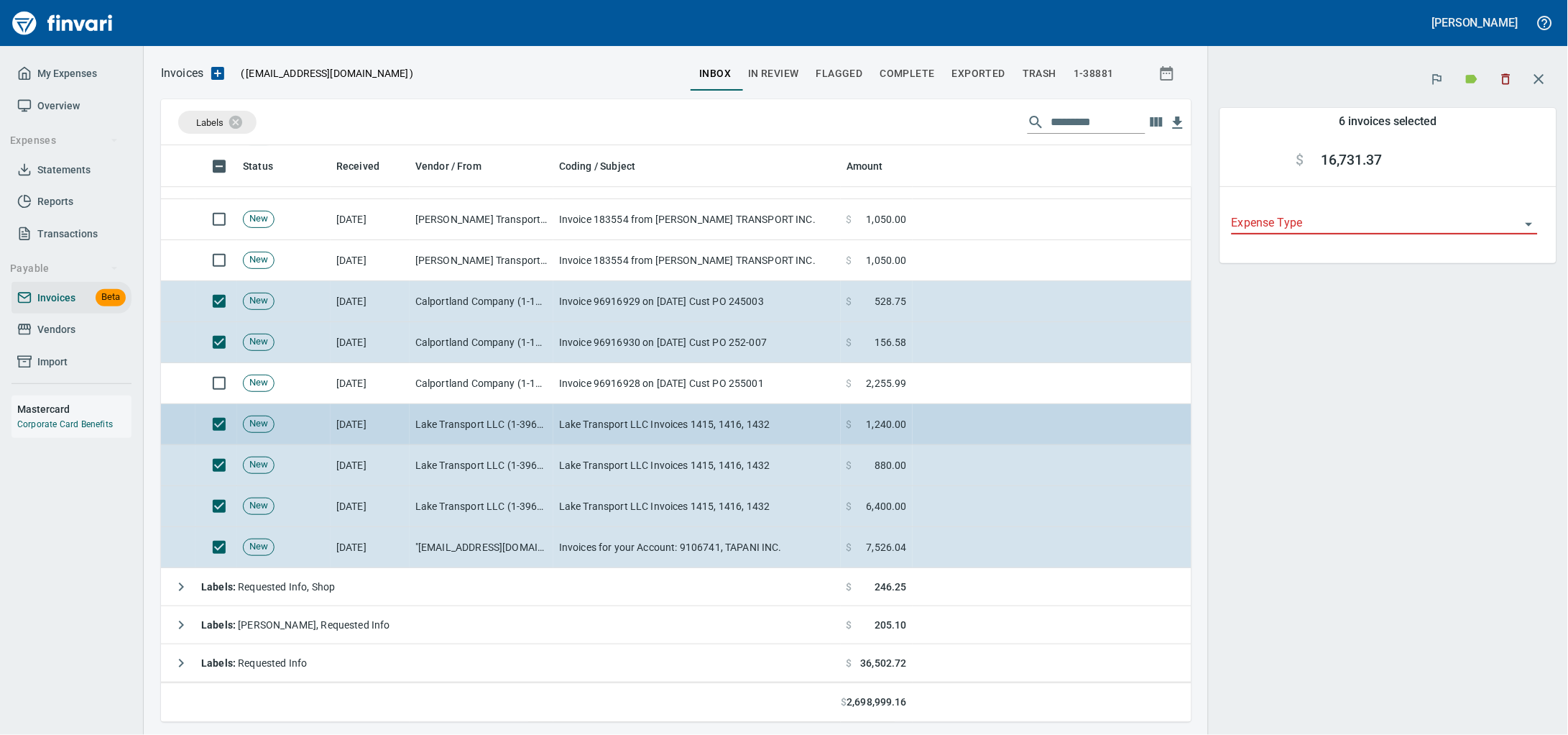
drag, startPoint x: 735, startPoint y: 378, endPoint x: 1081, endPoint y: 408, distance: 347.3
click at [735, 378] on td "Invoice 96916928 on 09-08-25 Cust PO 255001" at bounding box center [697, 383] width 287 height 41
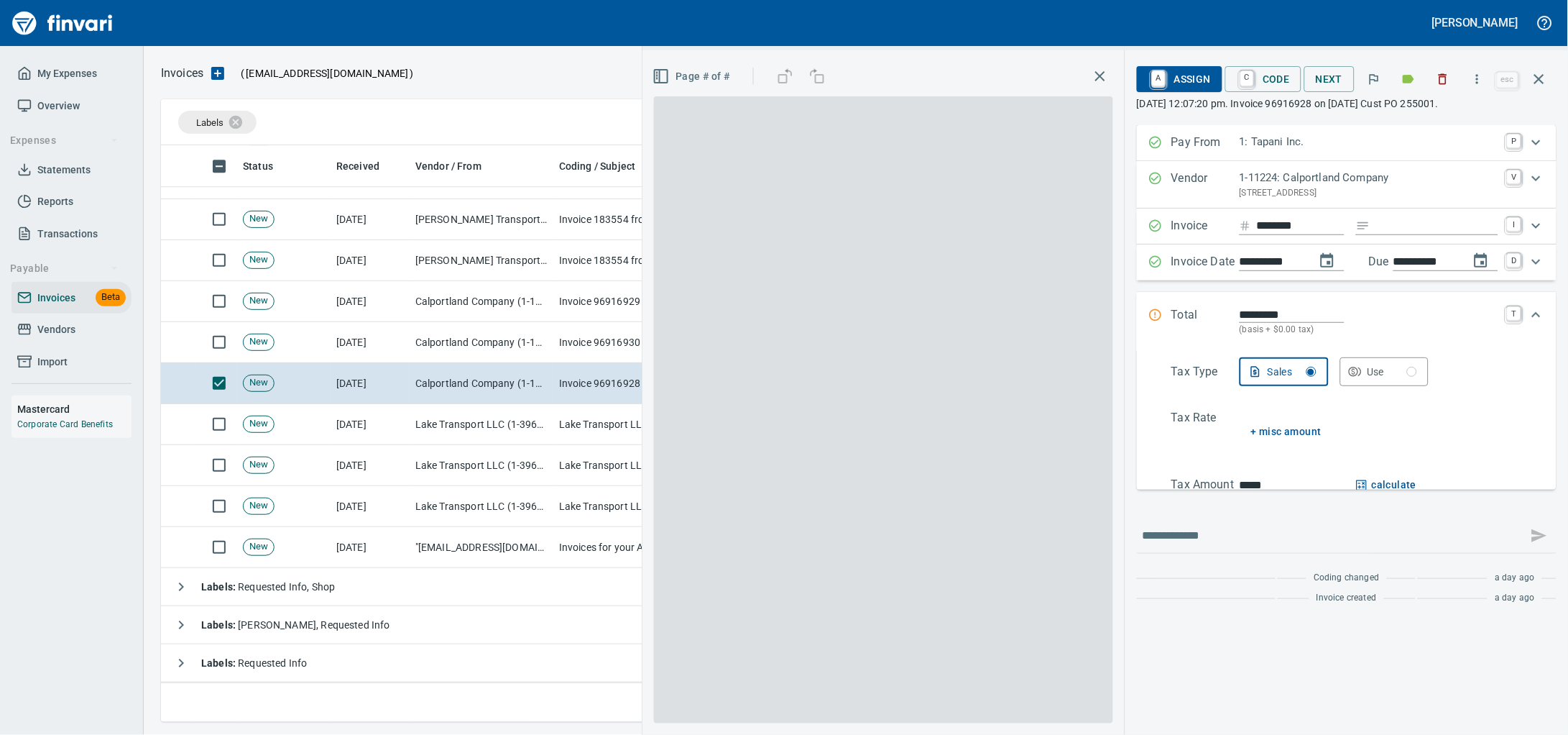
scroll to position [563, 1362]
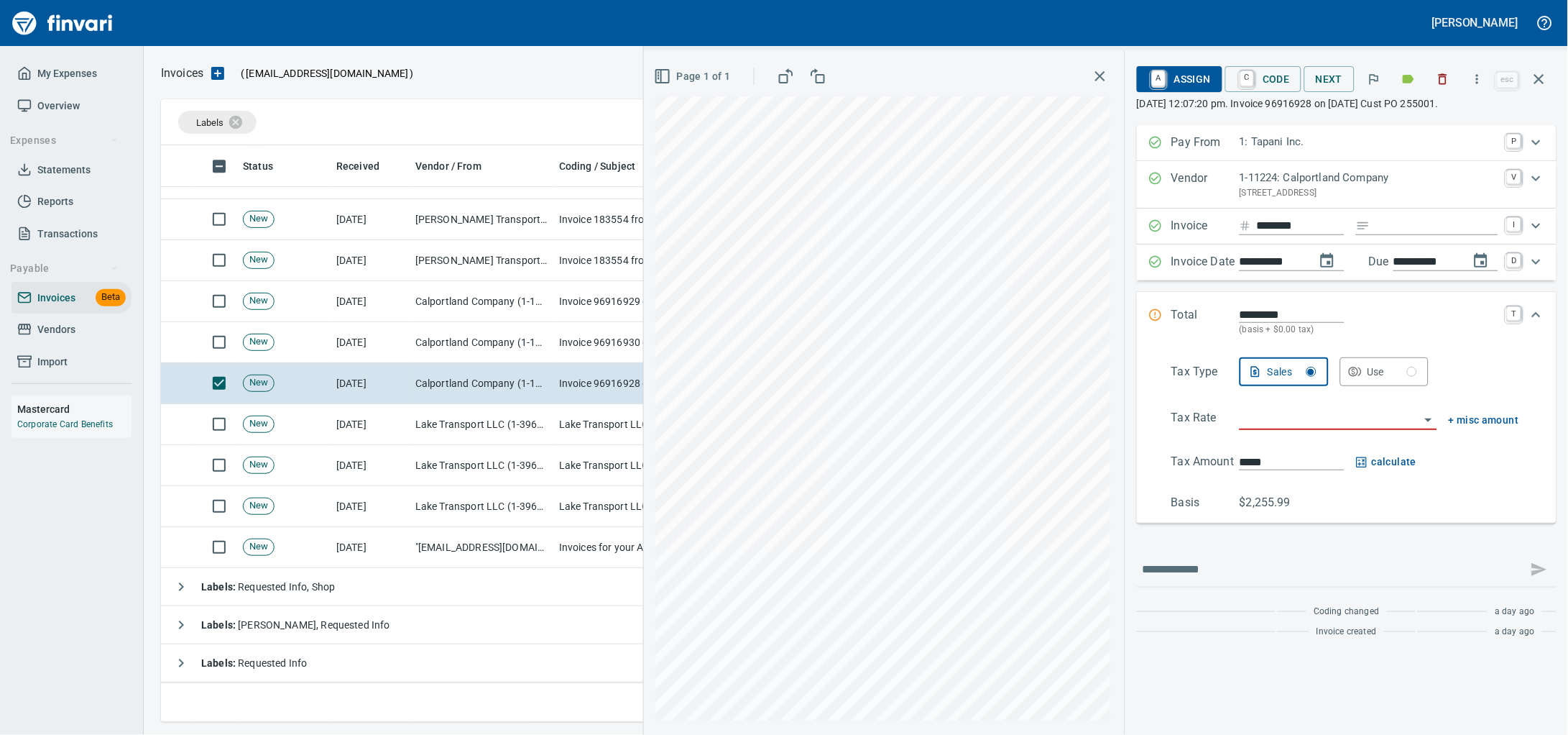
click at [1404, 236] on div "********" at bounding box center [1368, 226] width 259 height 18
click at [1404, 235] on input "Expand" at bounding box center [1437, 226] width 122 height 18
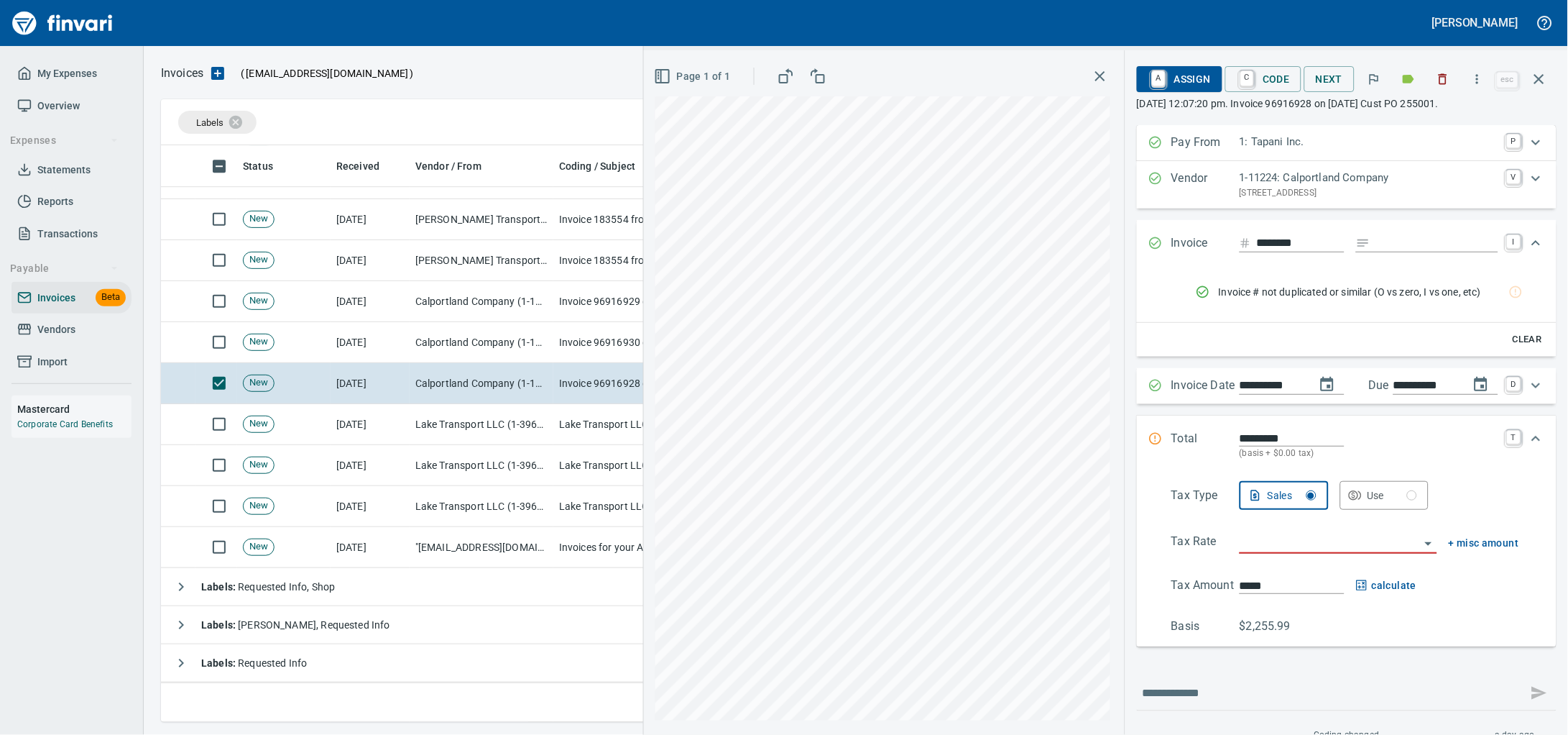
type input "******"
click at [1267, 553] on input "search" at bounding box center [1329, 543] width 181 height 20
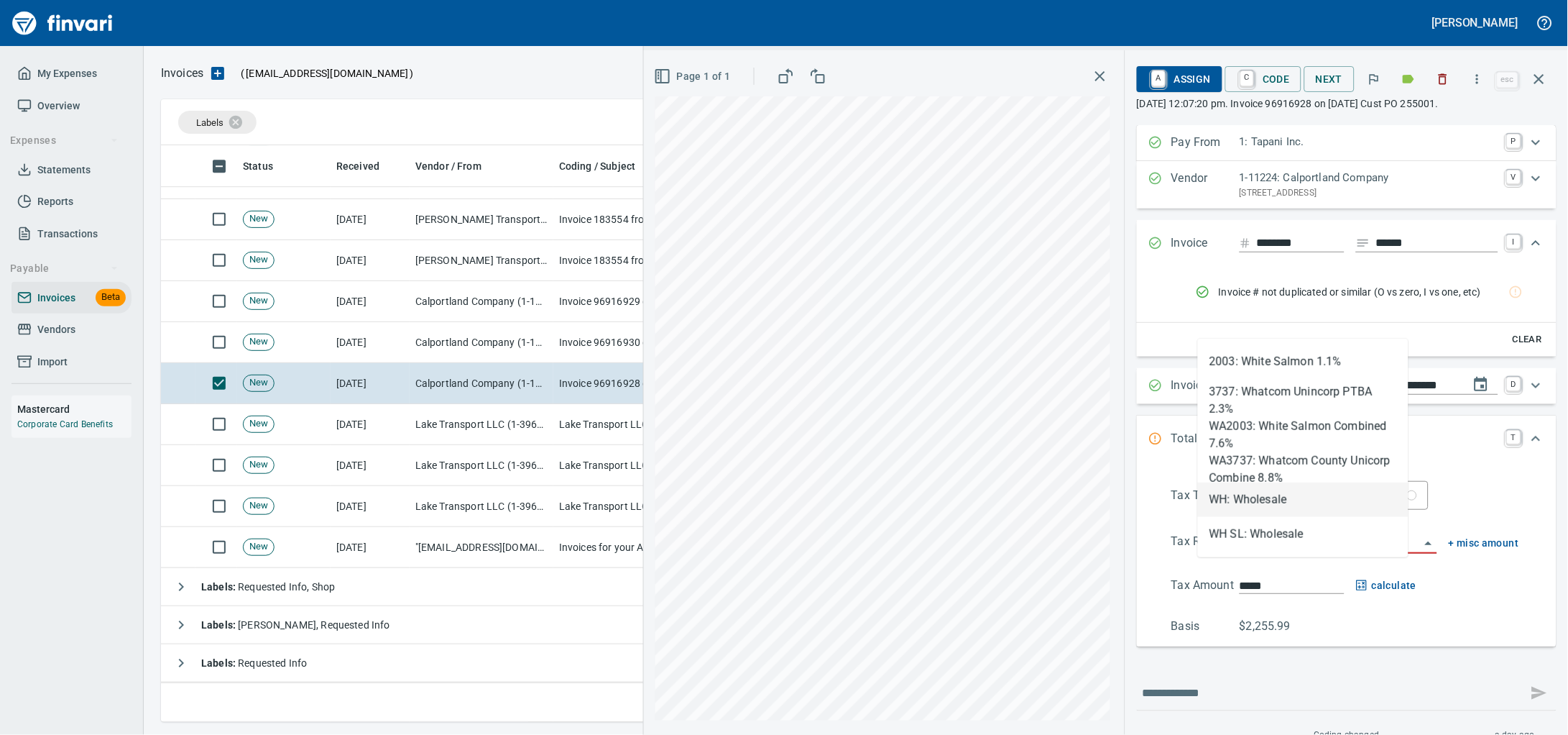
click at [1259, 486] on li "WH: Wholesale" at bounding box center [1303, 499] width 211 height 35
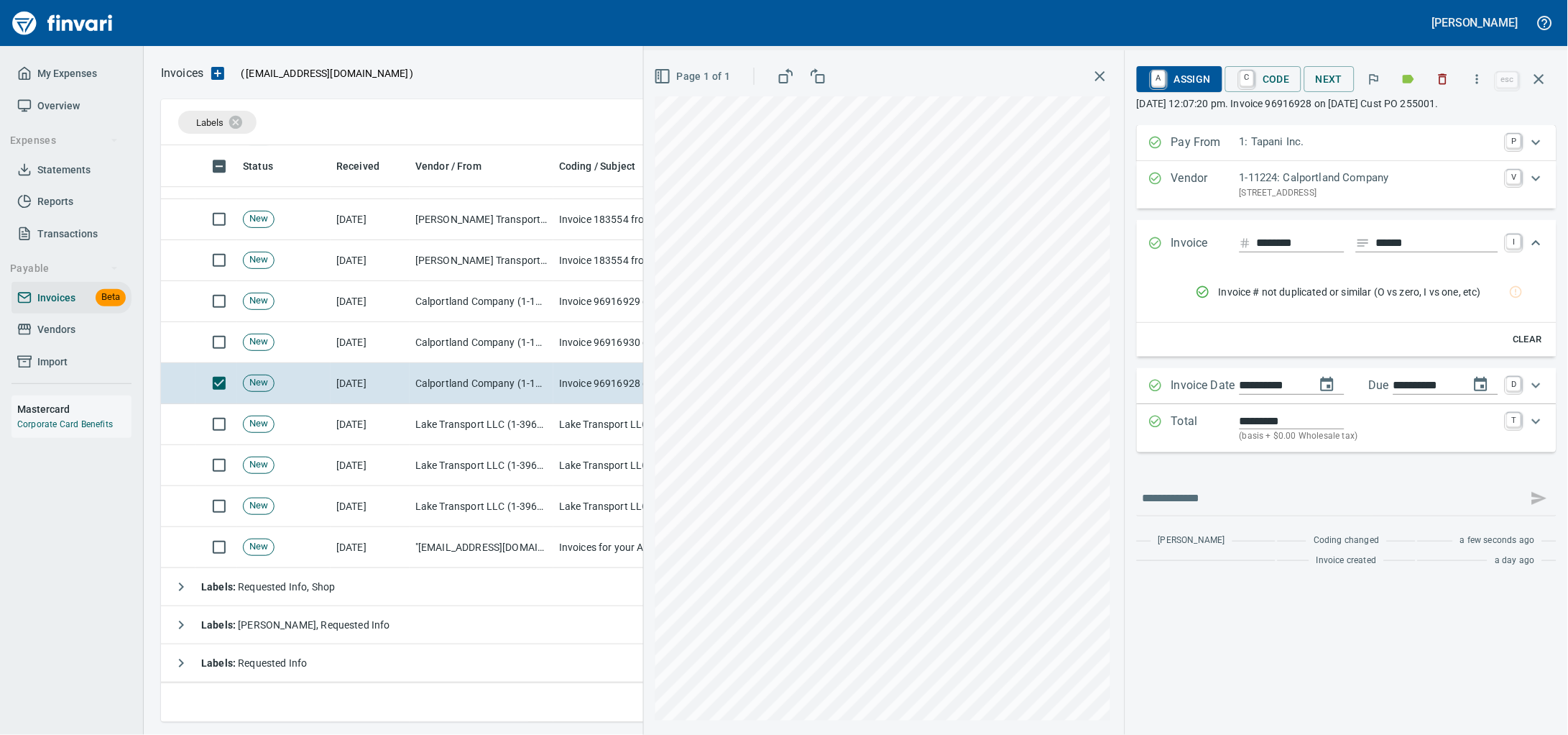
type input "**********"
click at [1156, 70] on span "A Assign" at bounding box center [1179, 79] width 63 height 24
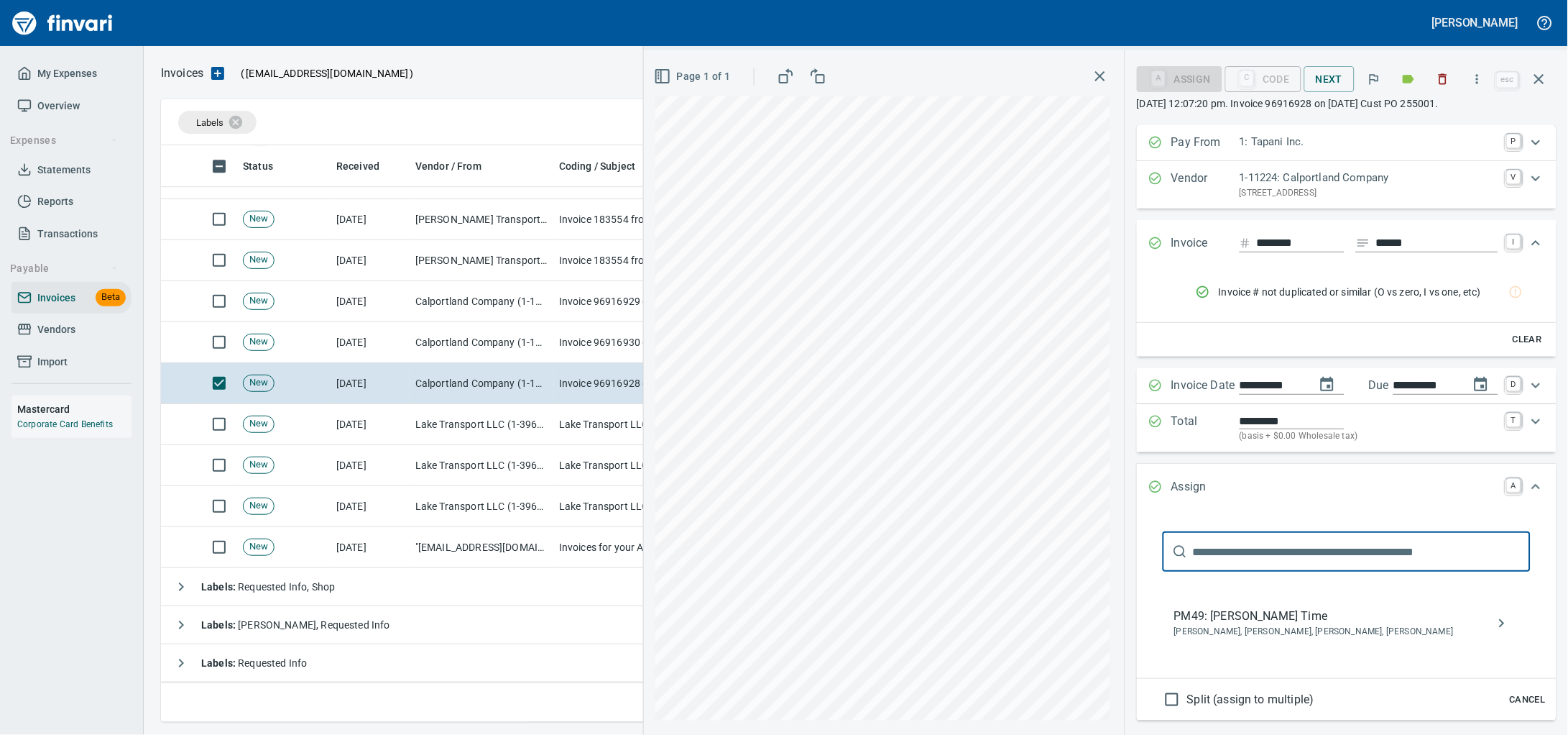
type input "******"
click at [1174, 639] on span "Crystal Northrup, Hannah Smith, Patrick Herz, Tyler Curtis" at bounding box center [1334, 632] width 322 height 15
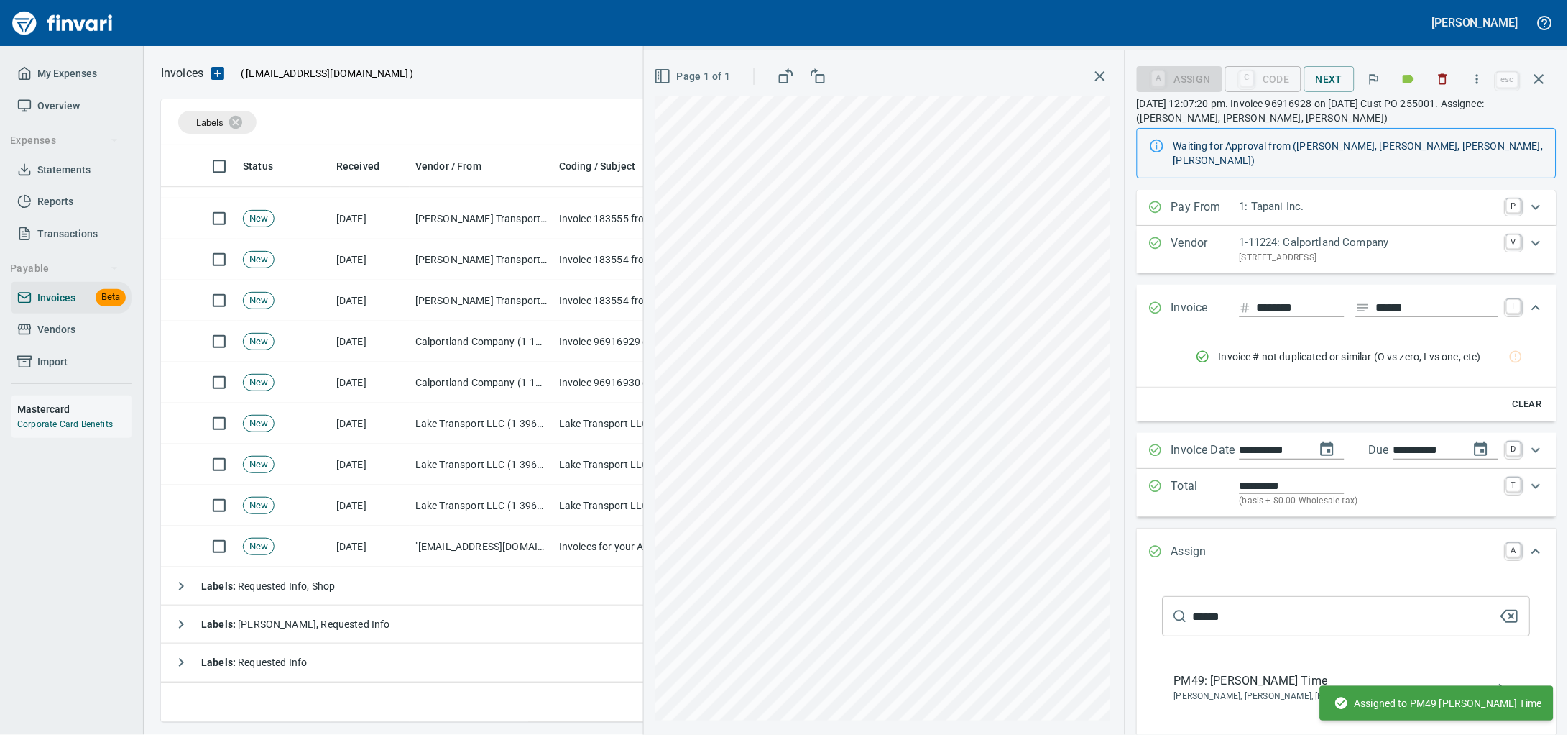
scroll to position [1281, 0]
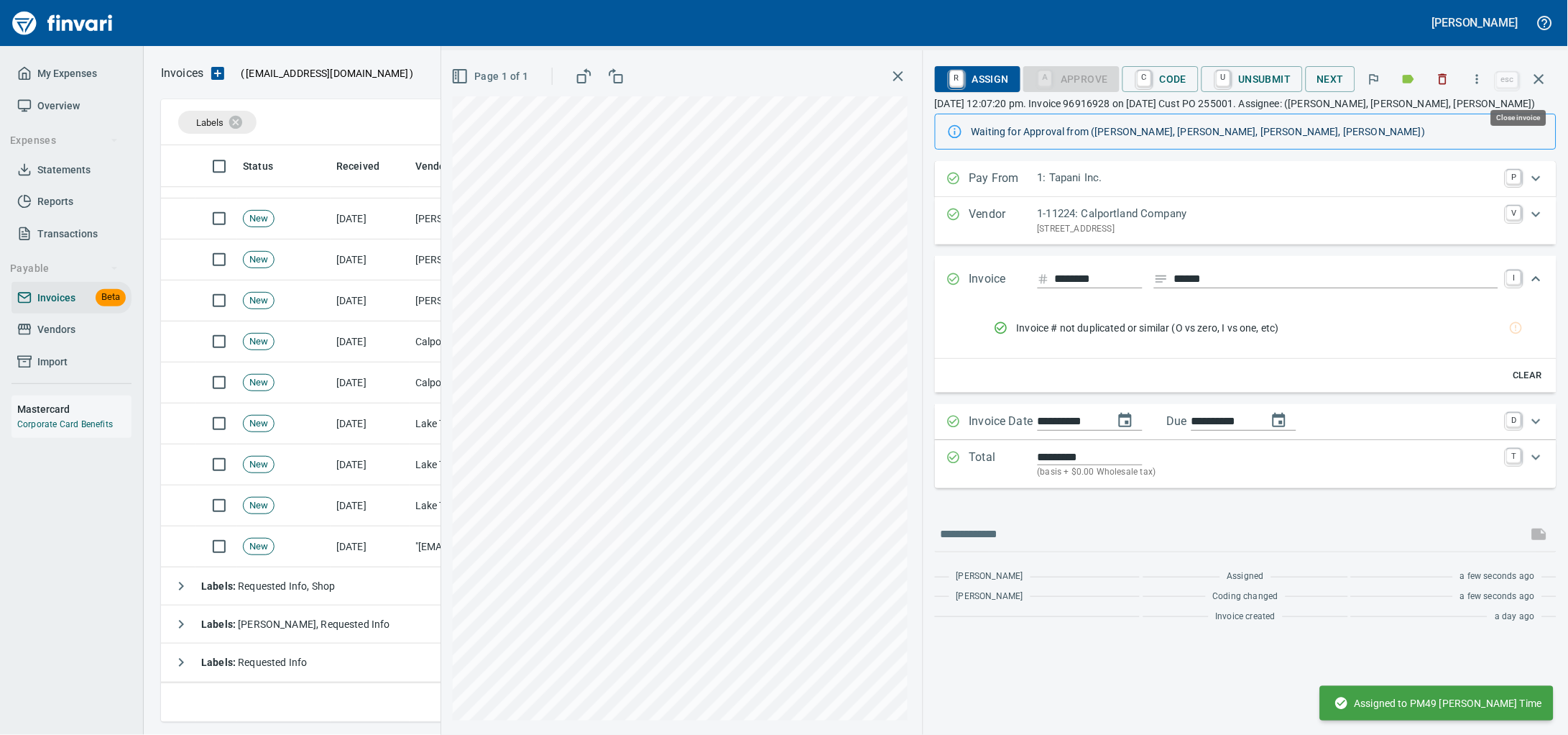
click at [1538, 77] on icon "button" at bounding box center [1539, 79] width 17 height 17
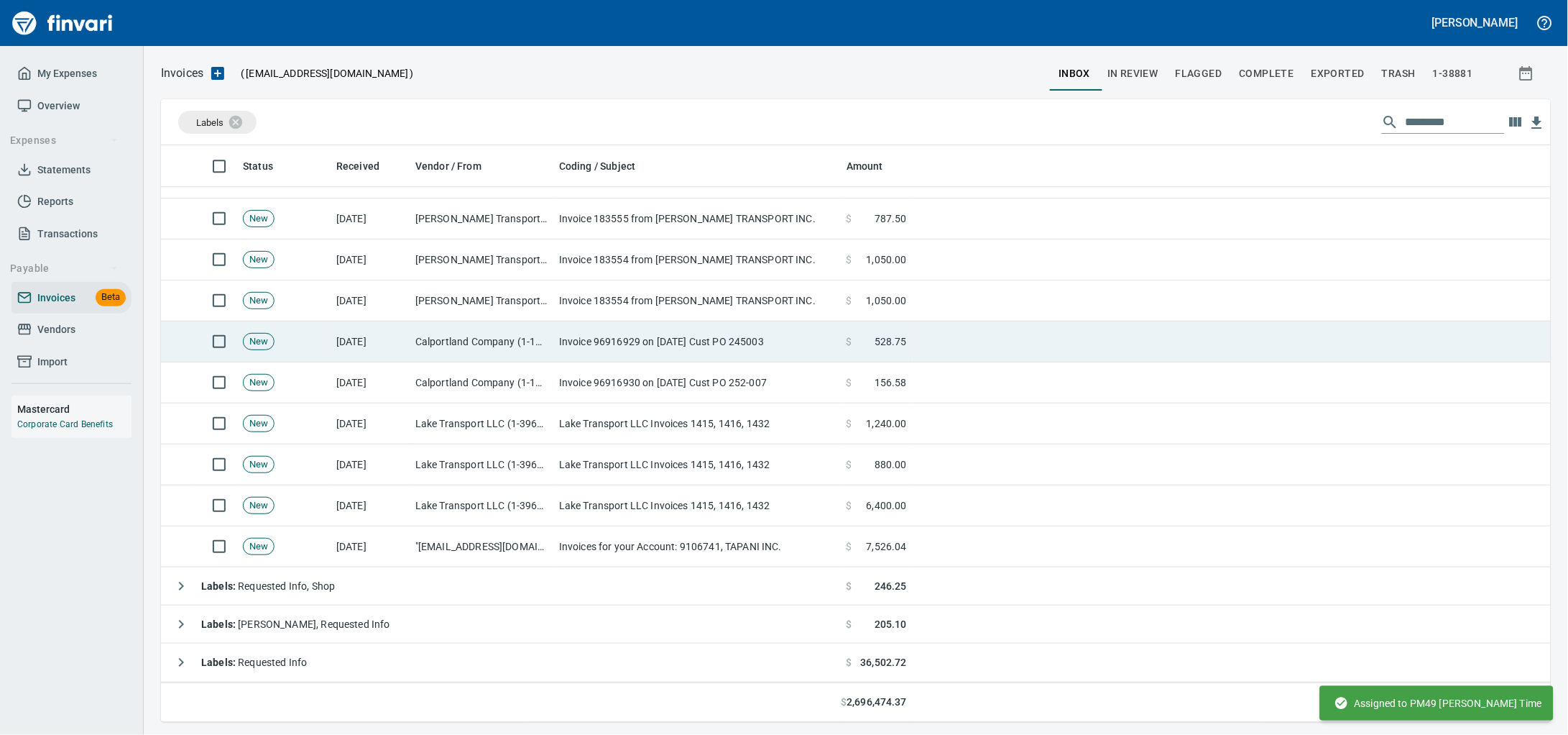
scroll to position [563, 1362]
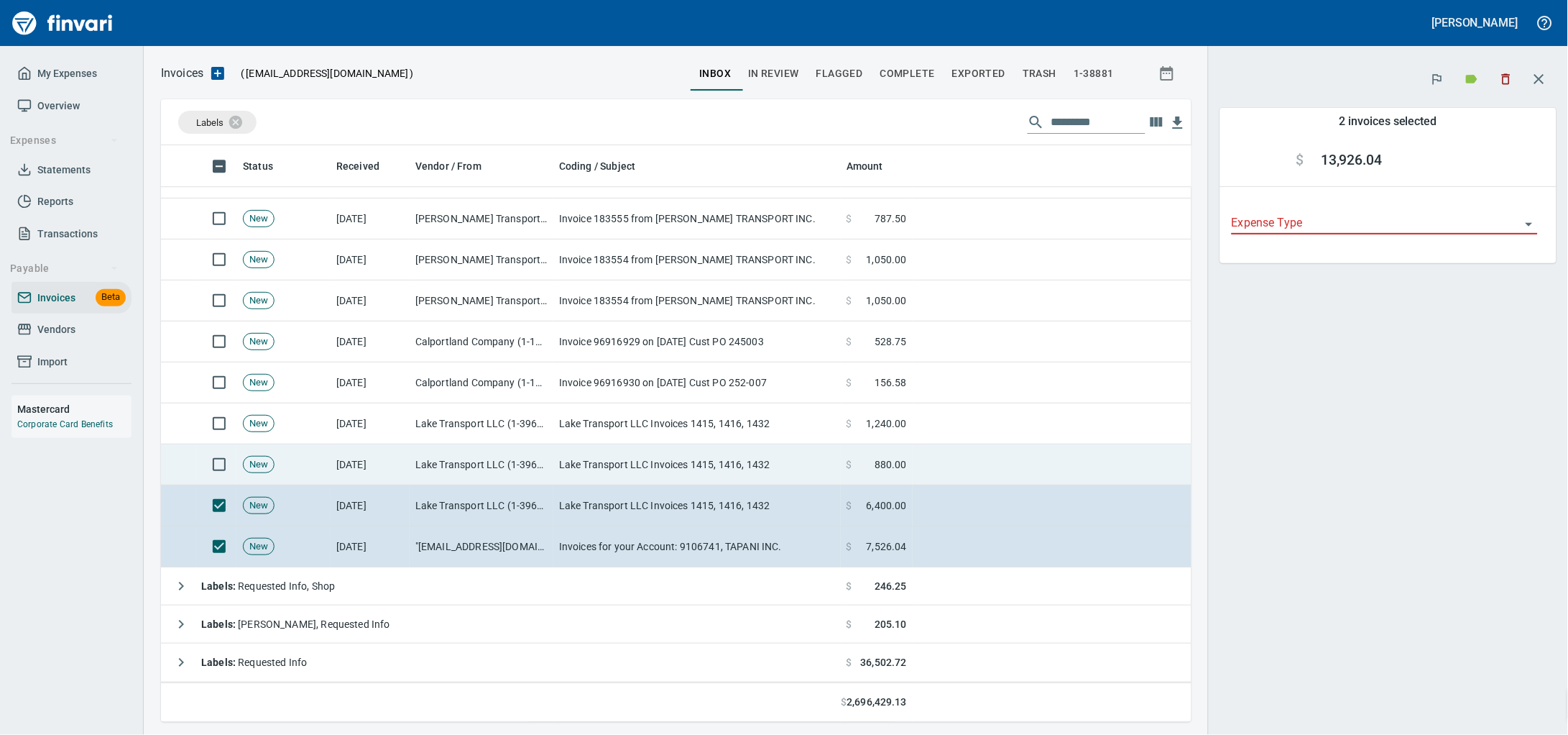
scroll to position [563, 1003]
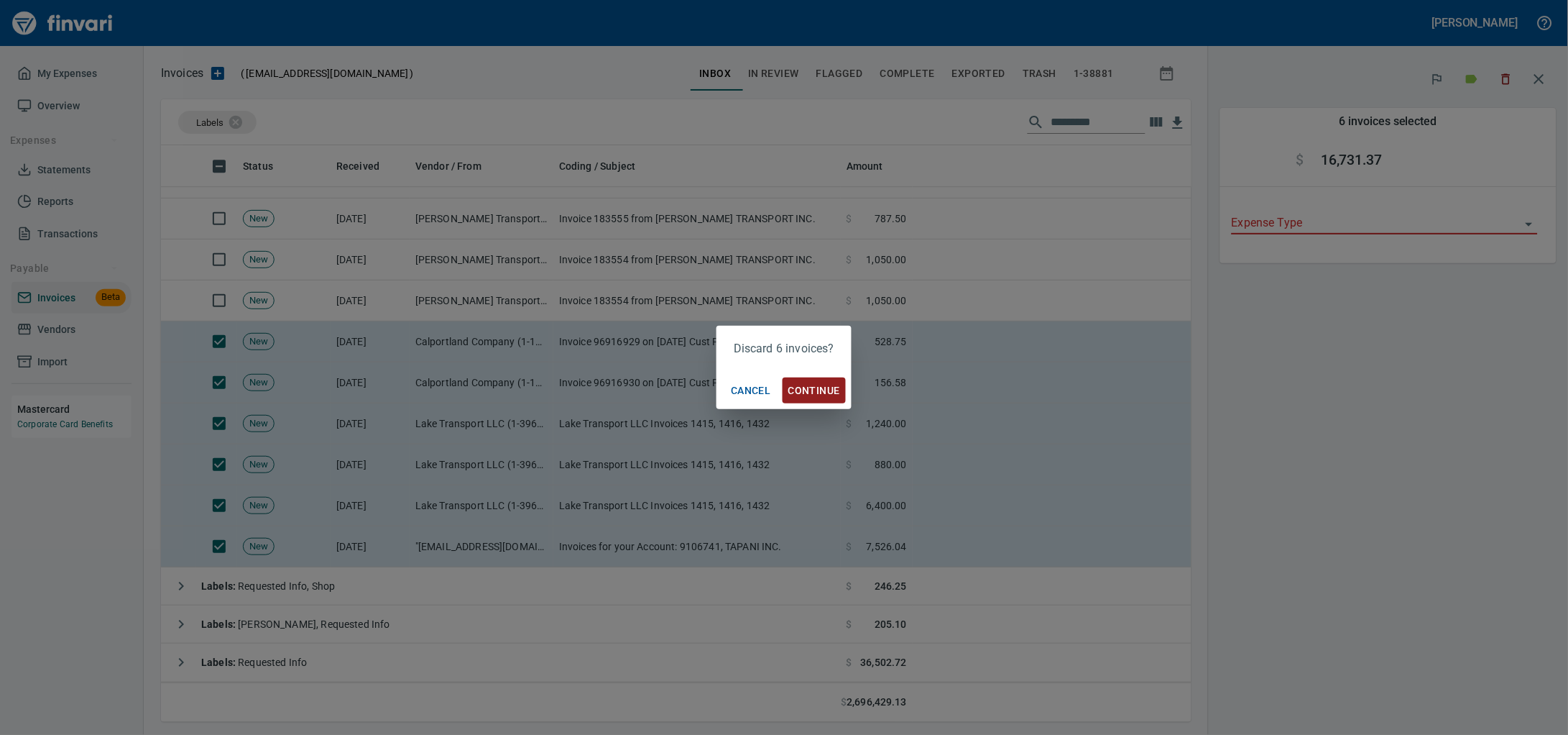
scroll to position [563, 1003]
click at [827, 391] on span "Continue" at bounding box center [814, 391] width 52 height 18
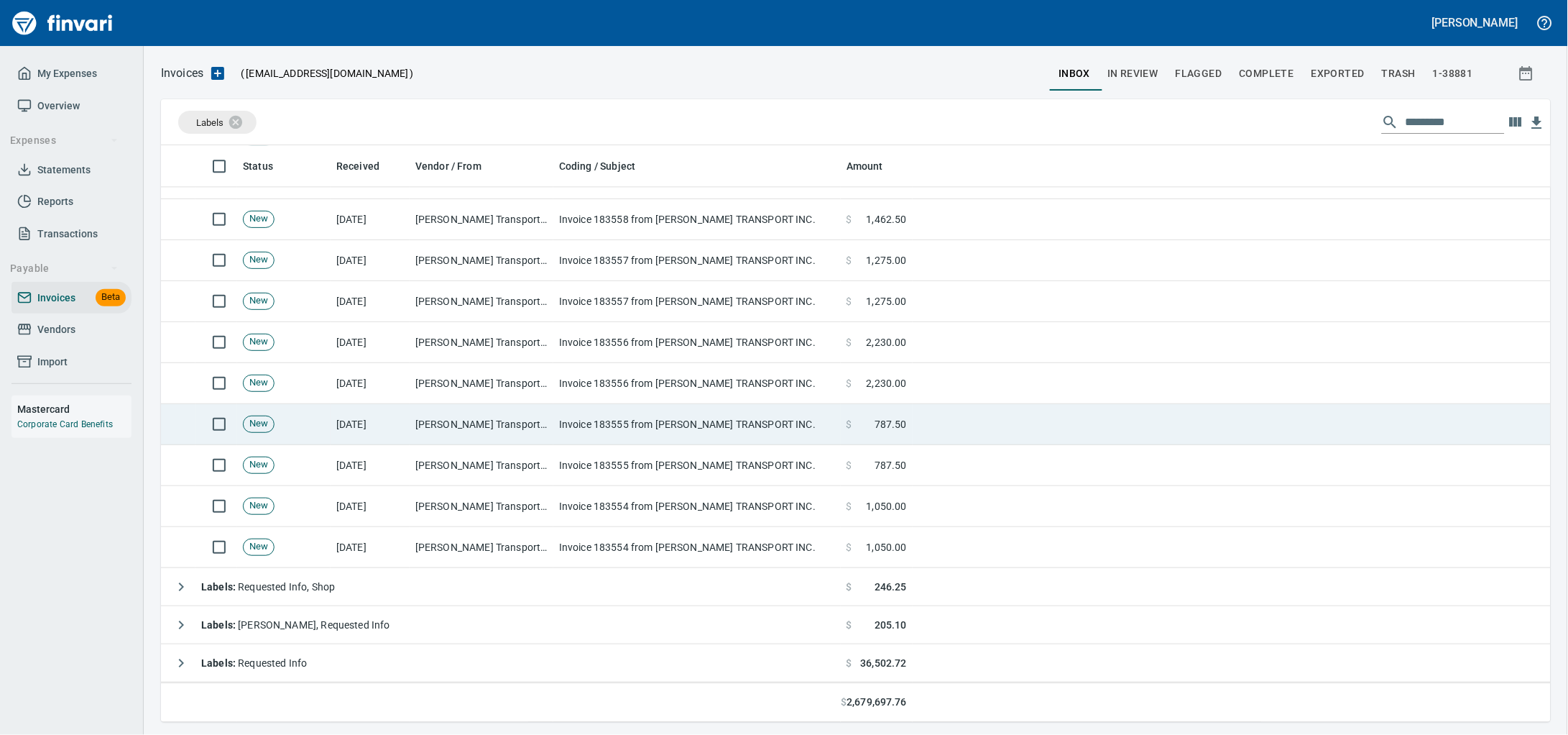
scroll to position [1034, 0]
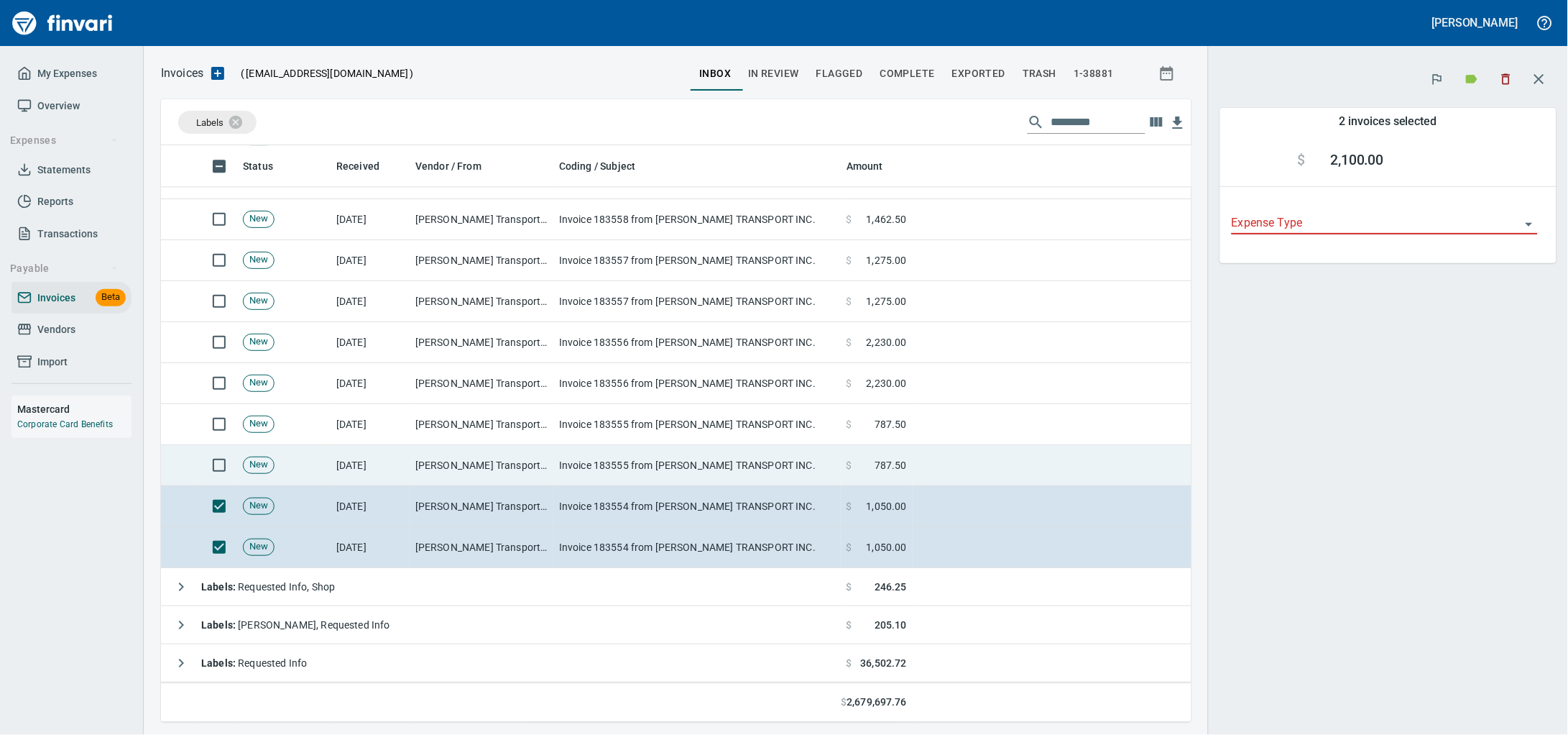
scroll to position [563, 1003]
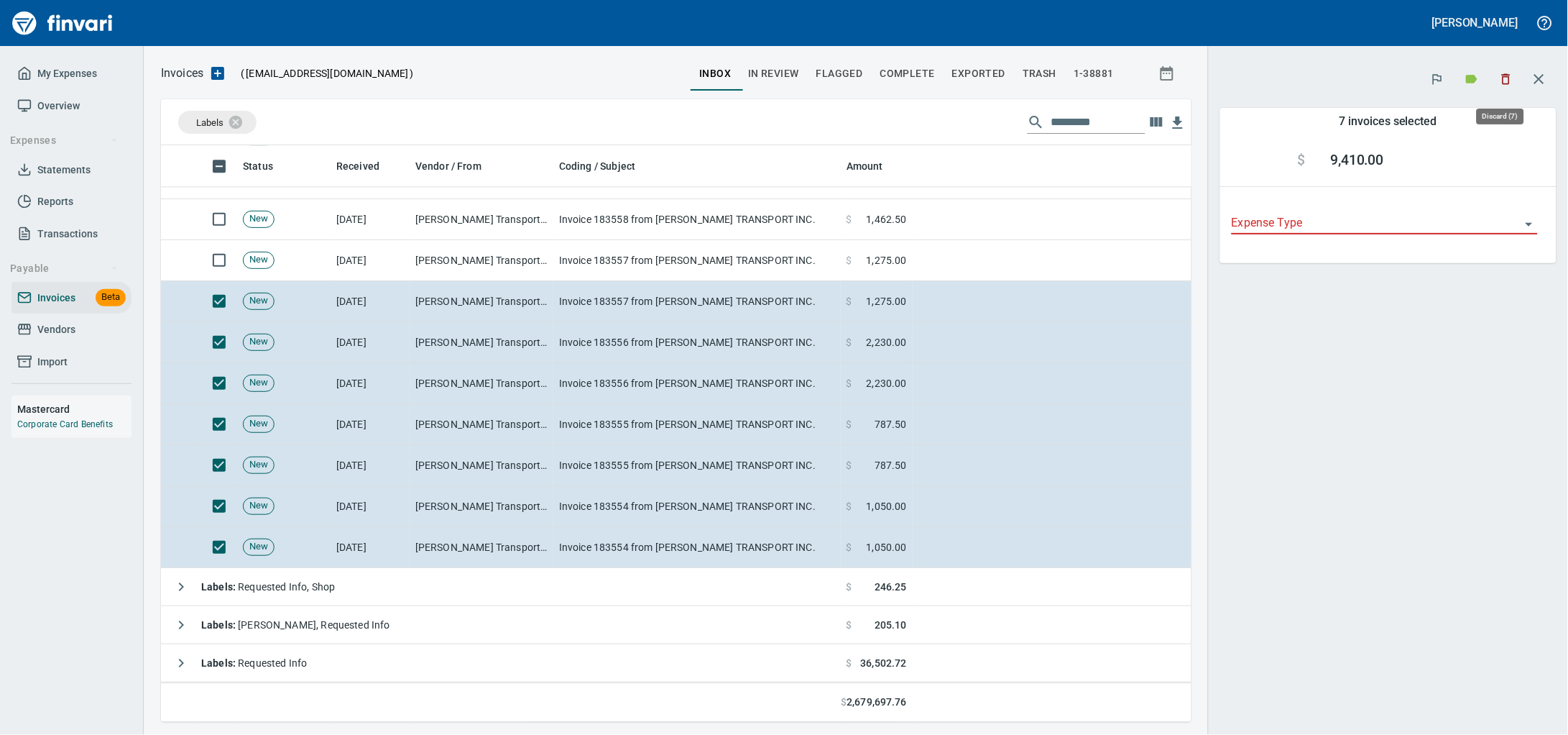
click at [1502, 80] on icon "button" at bounding box center [1506, 80] width 15 height 15
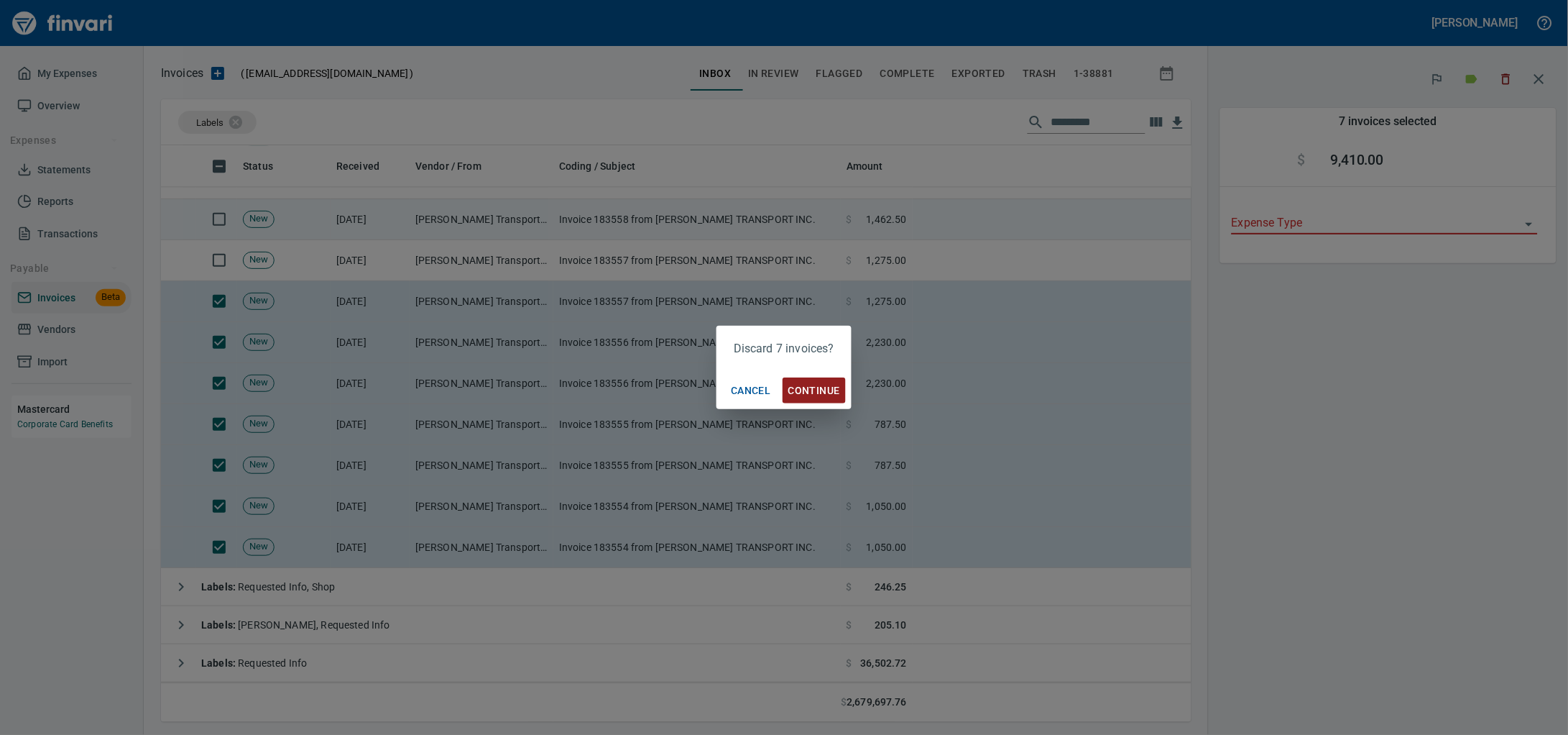
scroll to position [563, 1003]
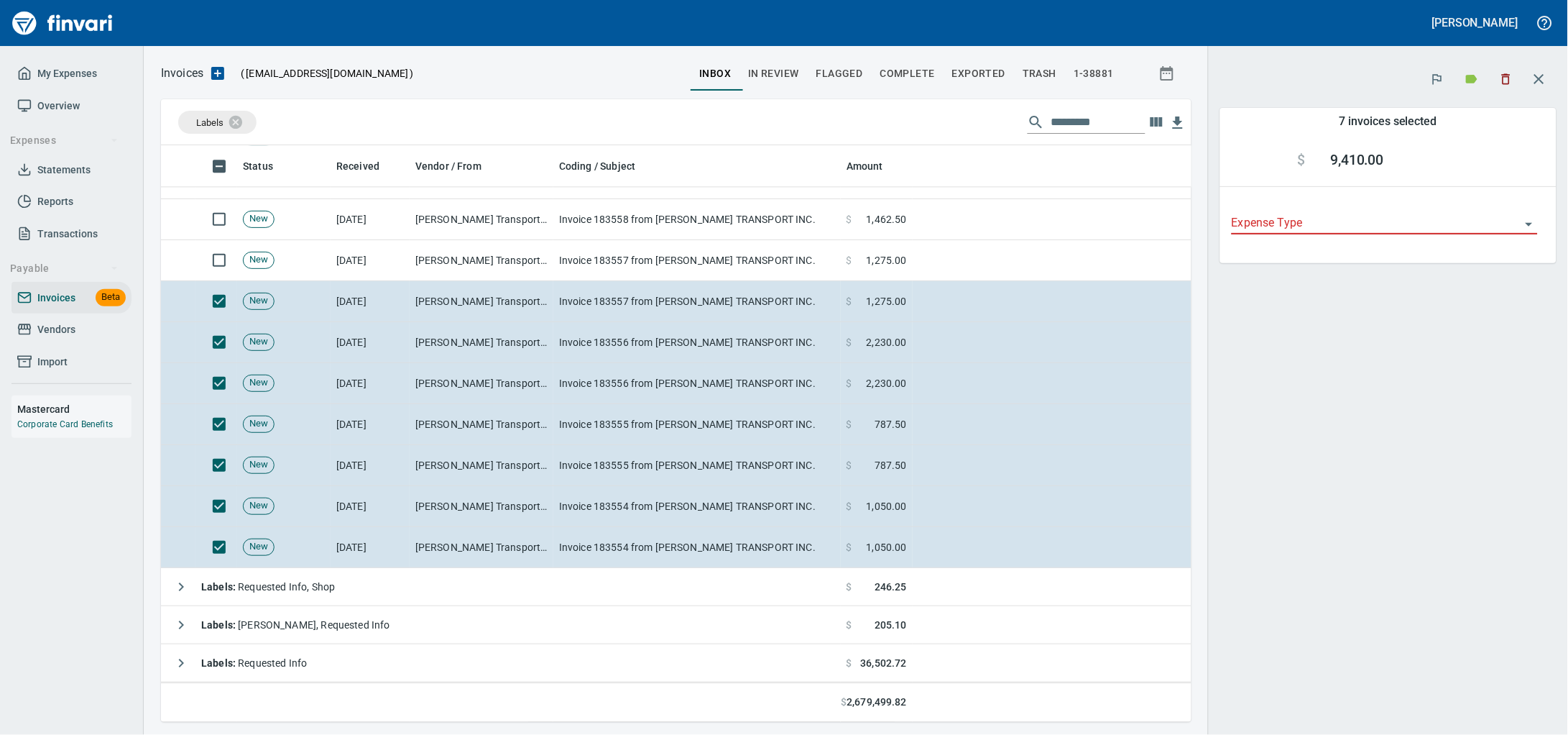
click at [1499, 81] on icon "button" at bounding box center [1506, 80] width 15 height 15
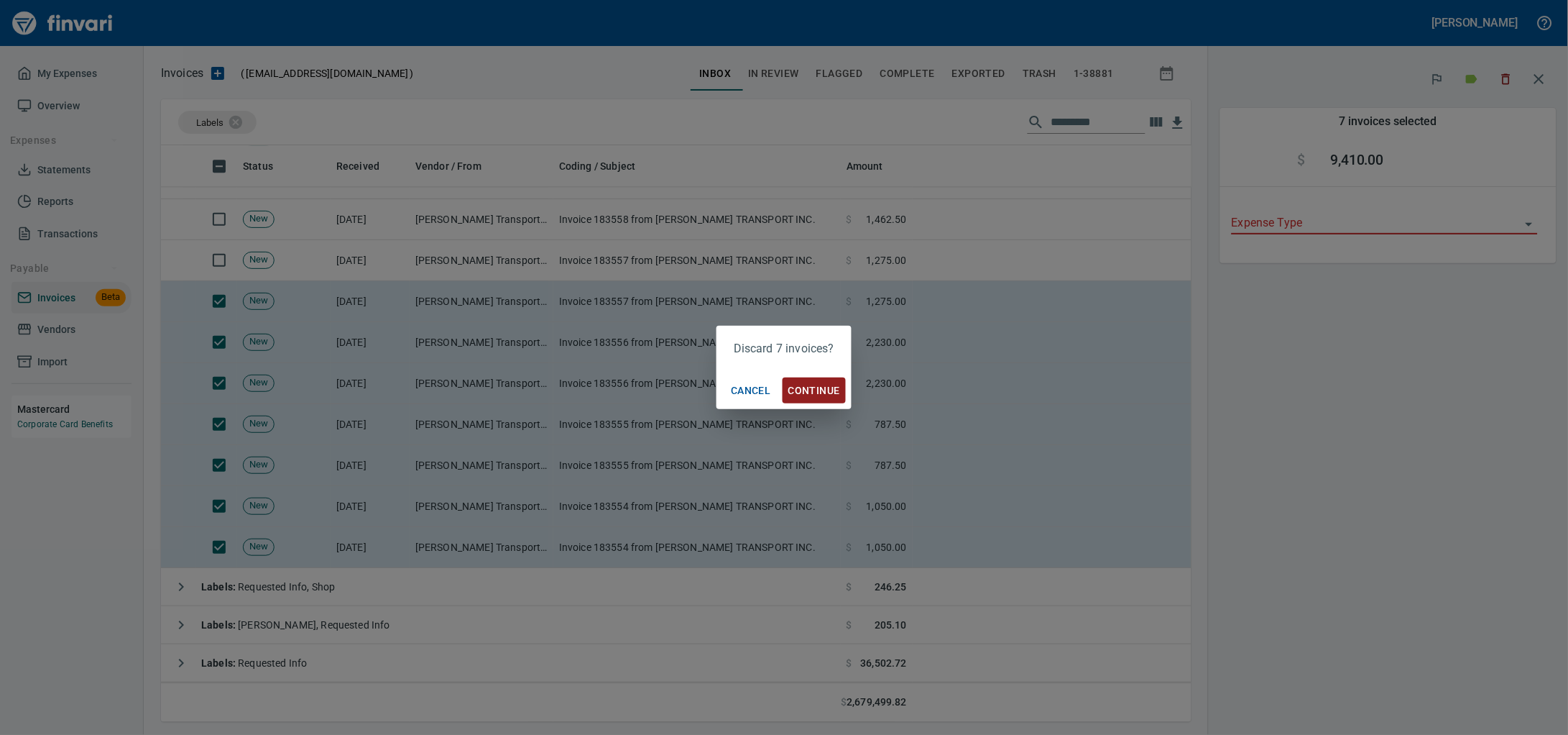
click at [811, 386] on span "Continue" at bounding box center [814, 391] width 52 height 18
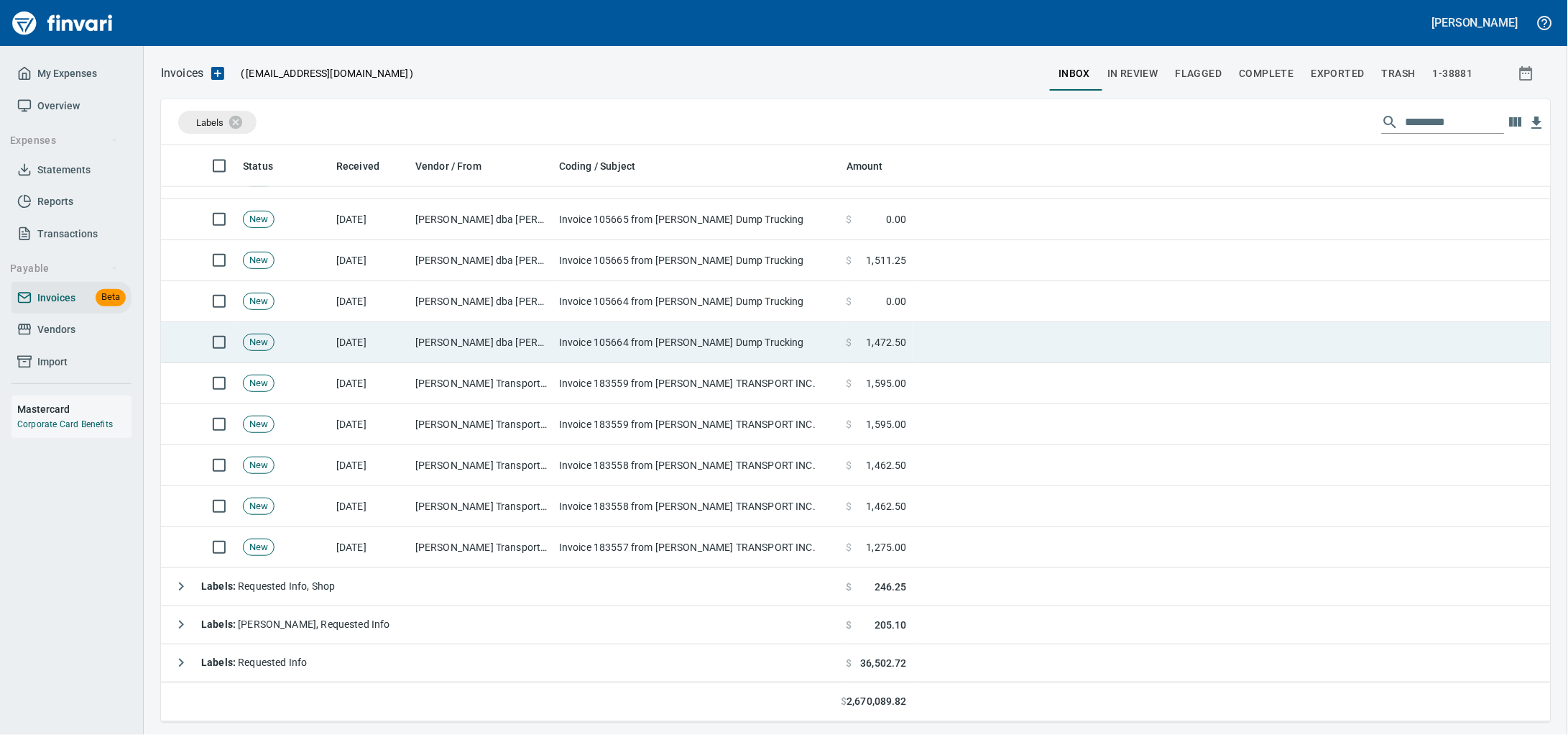
scroll to position [563, 1362]
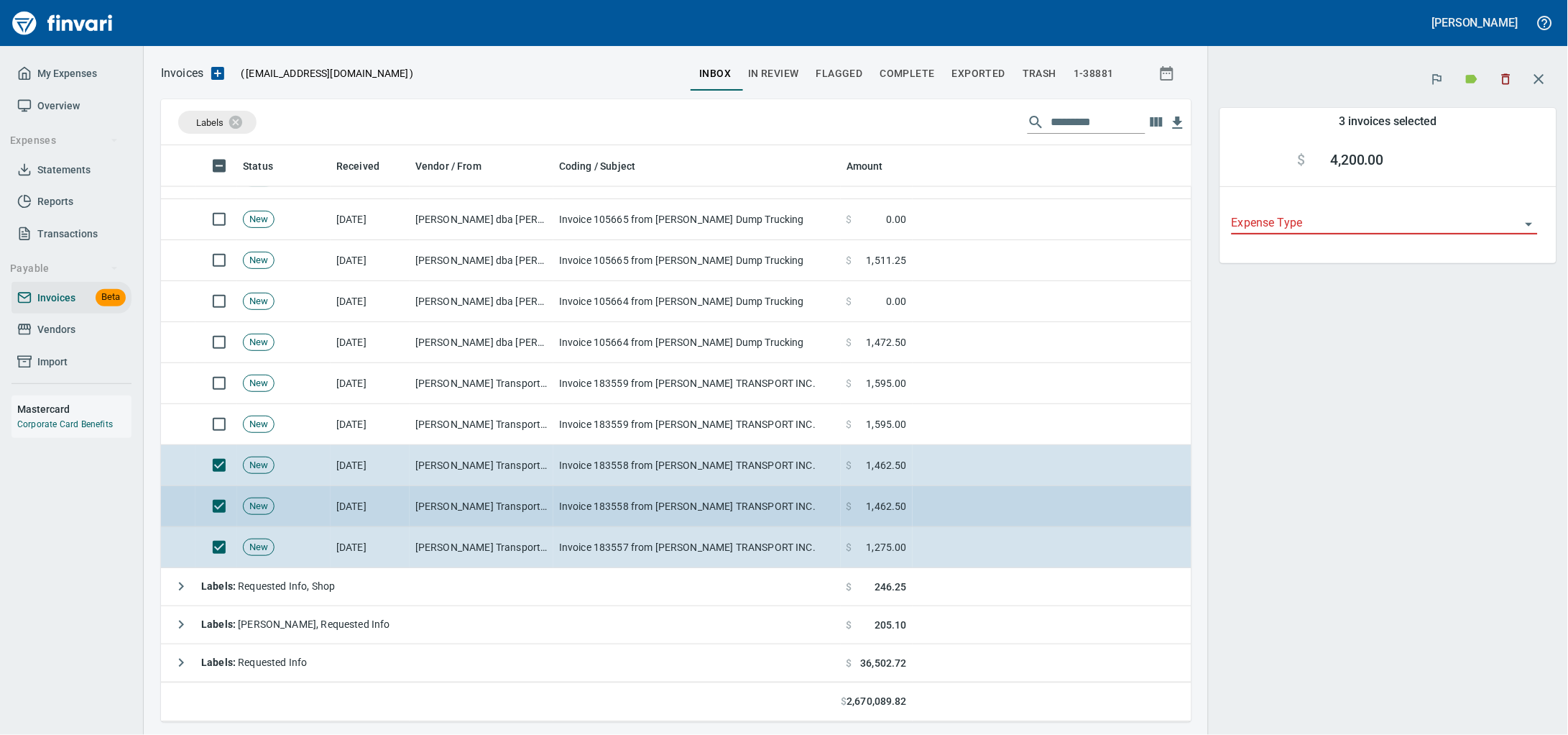
scroll to position [563, 1003]
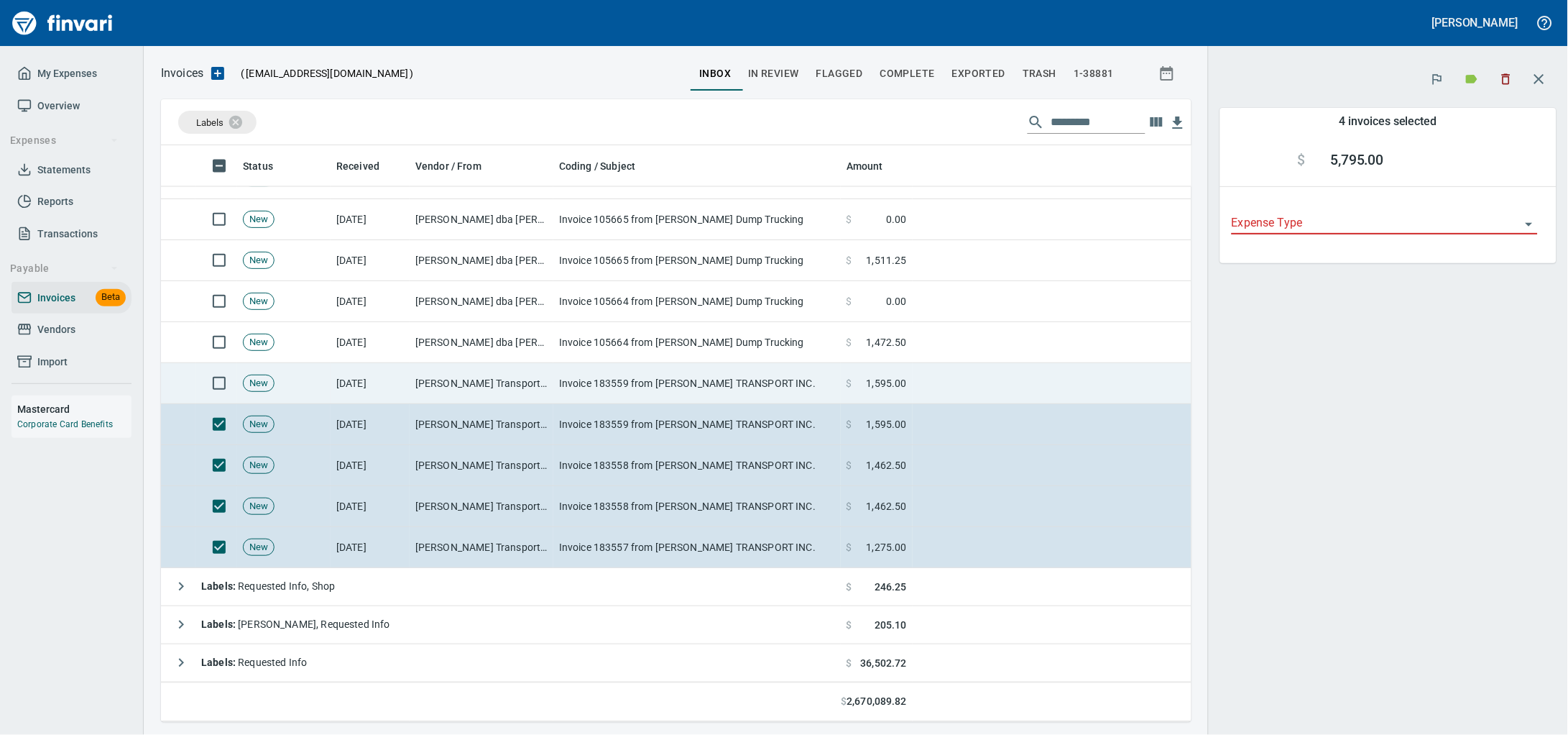
scroll to position [744, 0]
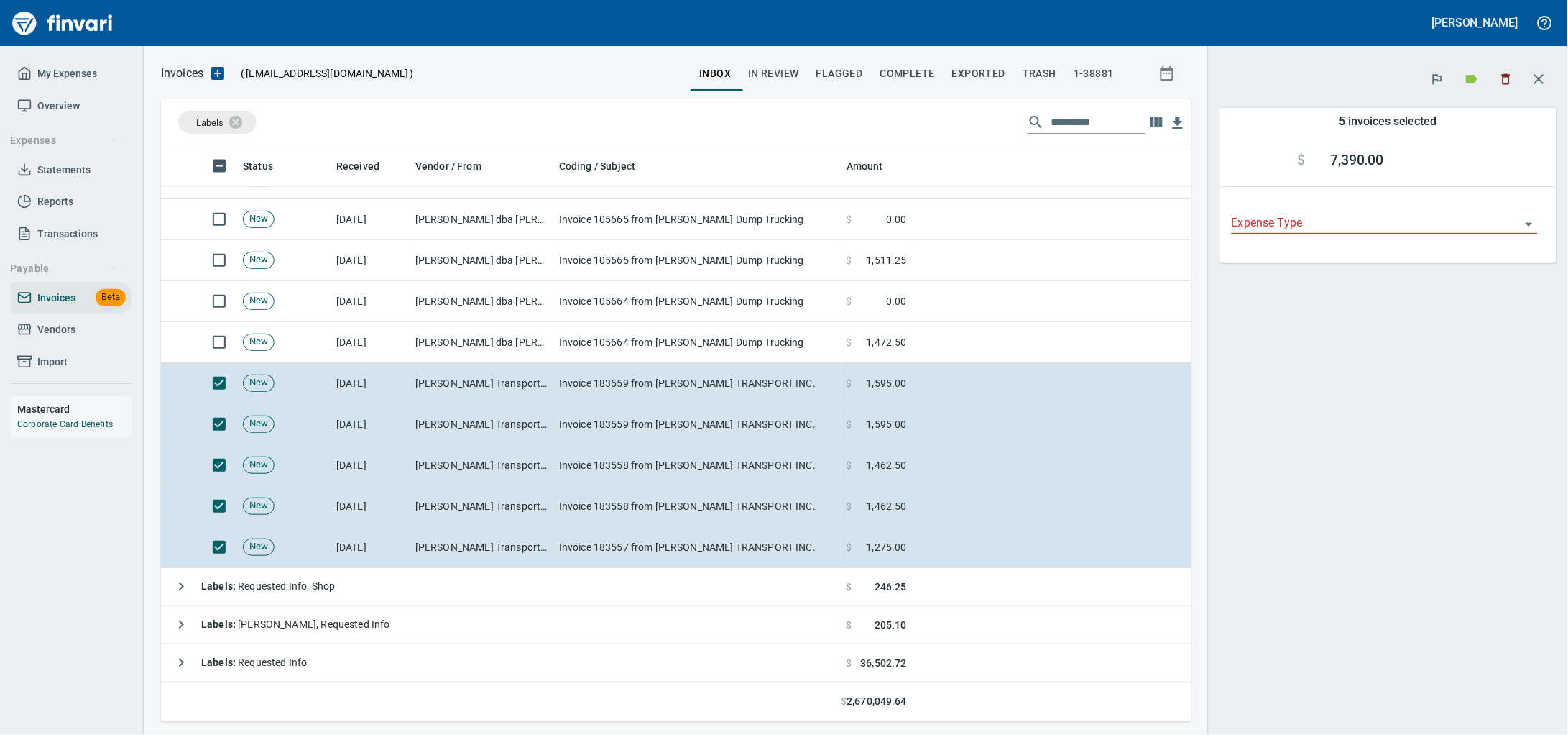
click at [1505, 77] on icon "button" at bounding box center [1506, 80] width 15 height 15
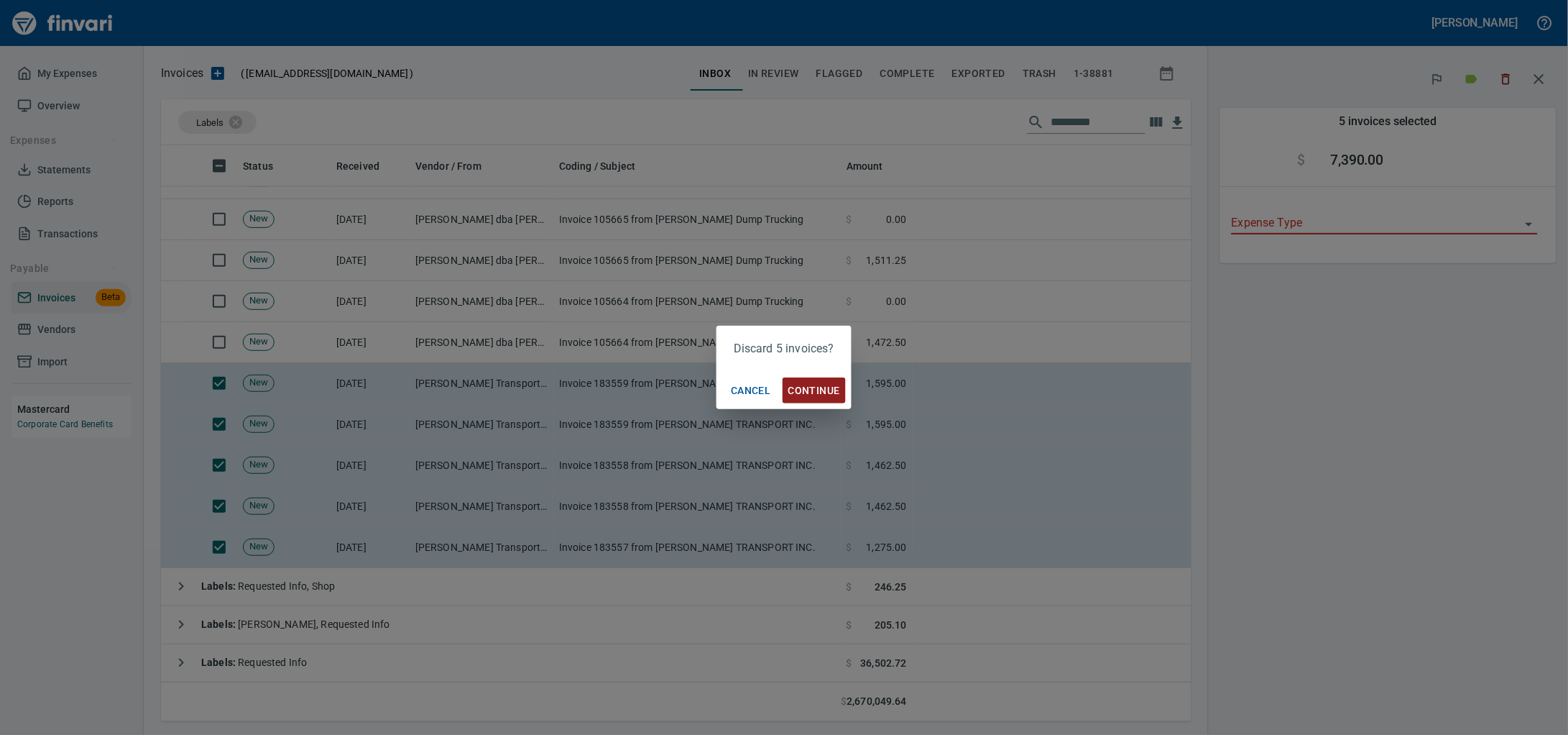
scroll to position [563, 1003]
click at [830, 374] on div "Cancel Continue" at bounding box center [783, 391] width 135 height 38
click at [823, 390] on span "Continue" at bounding box center [814, 391] width 52 height 18
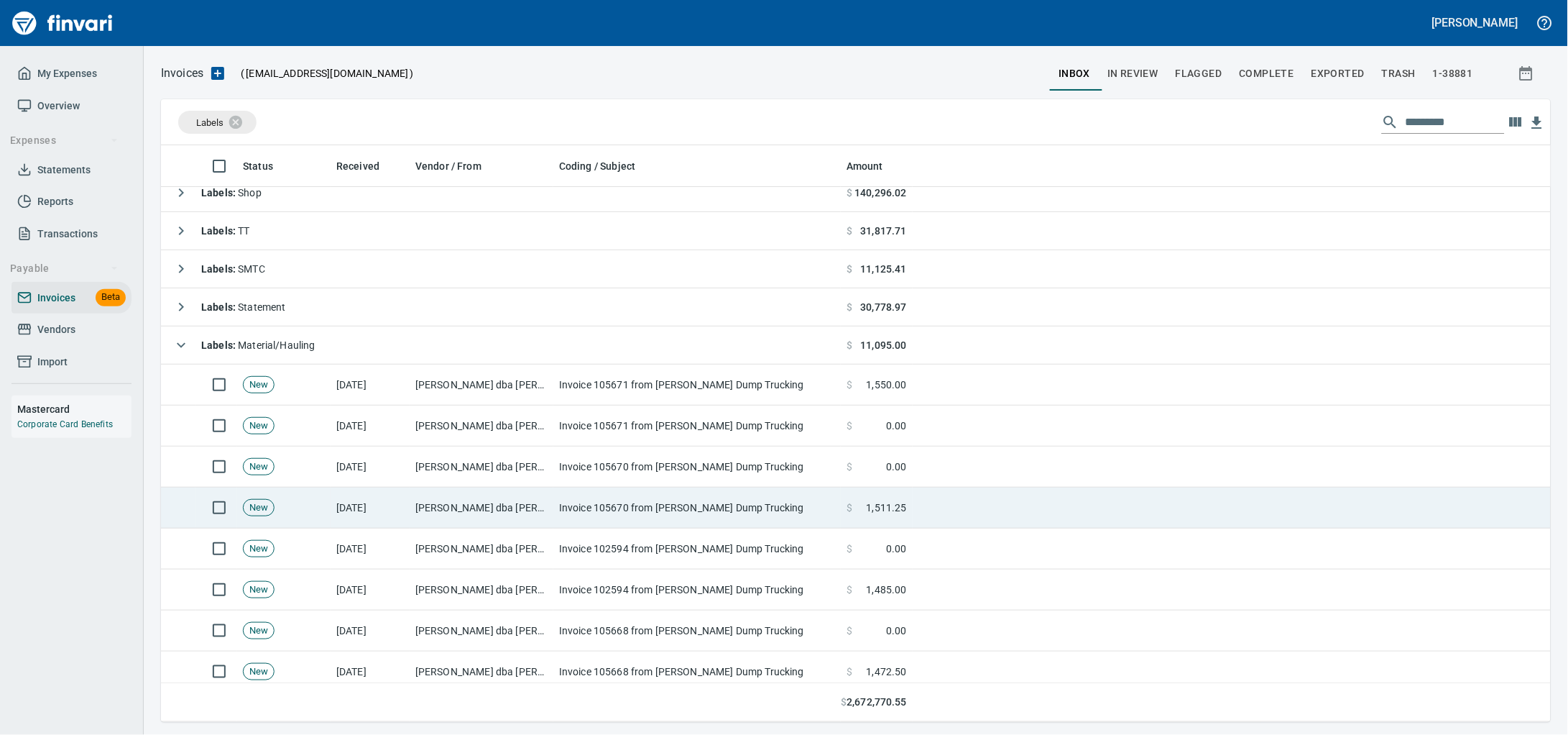
scroll to position [88, 0]
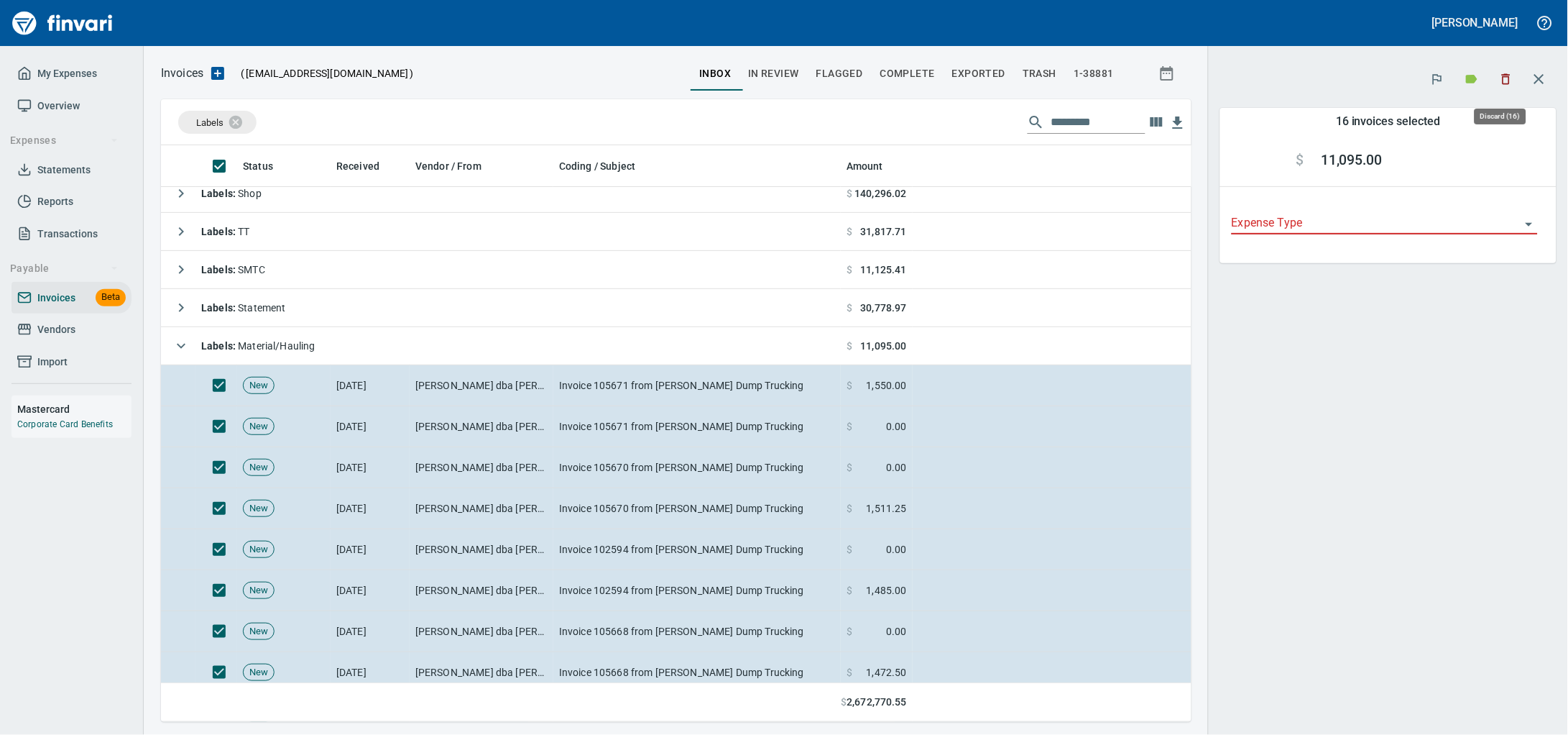
click at [1499, 82] on icon "button" at bounding box center [1506, 80] width 15 height 15
click at [1505, 79] on icon "button" at bounding box center [1506, 79] width 9 height 11
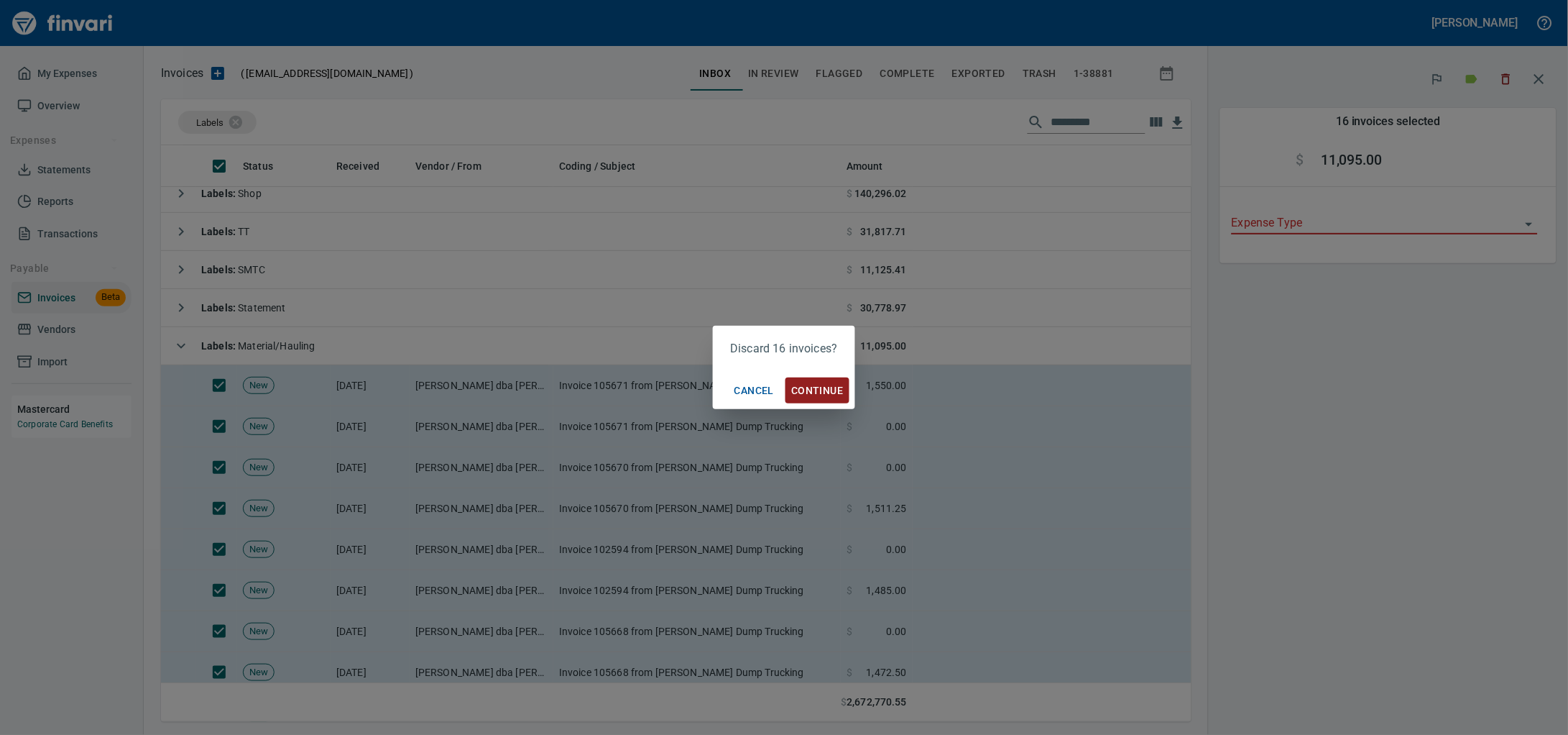
click at [817, 392] on span "Continue" at bounding box center [817, 391] width 52 height 18
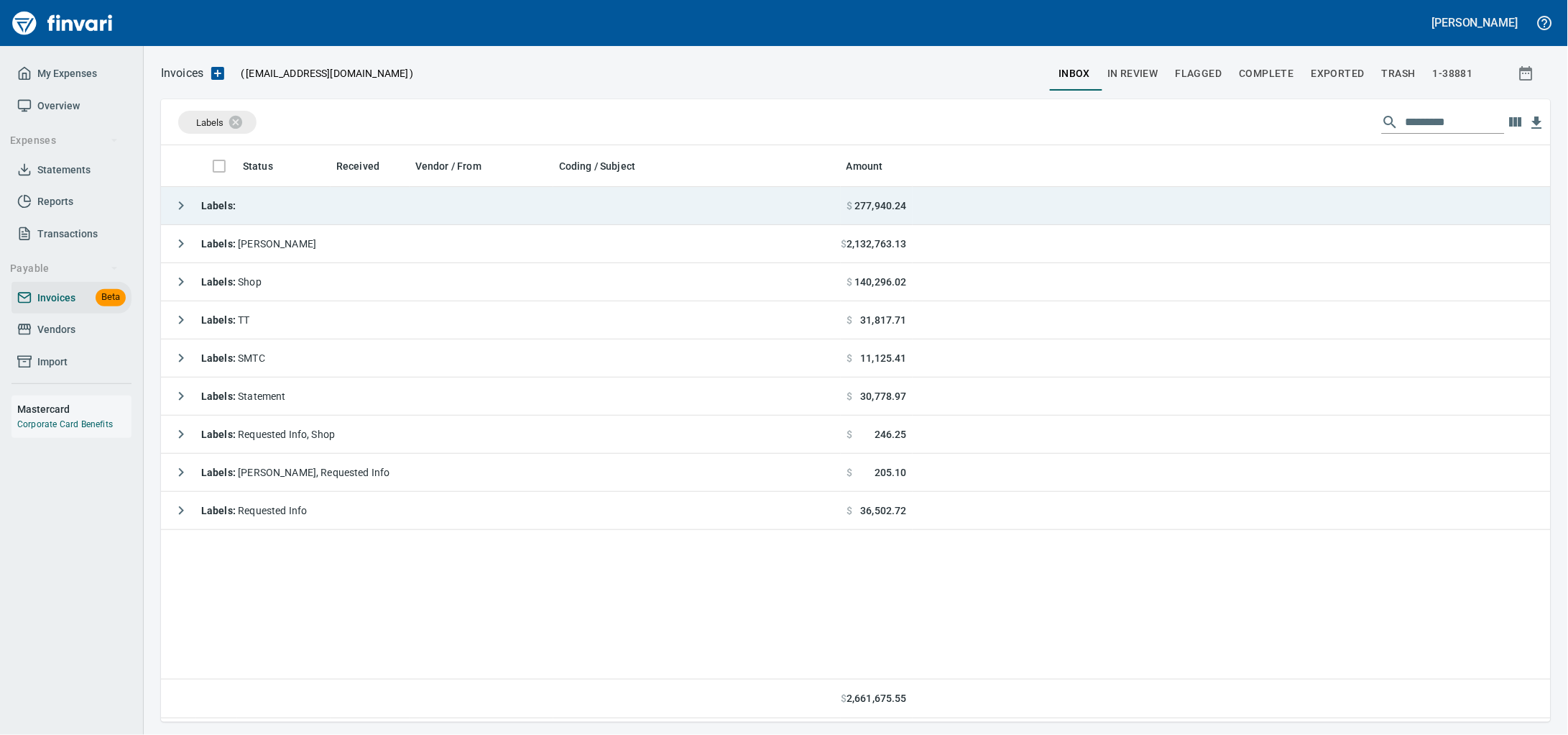
click at [337, 227] on tbody "Labels : $ 277,940.24 Labels : Heidi $ 2,132,763.13 Labels : Shop $ 140,296.02 …" at bounding box center [855, 358] width 1390 height 343
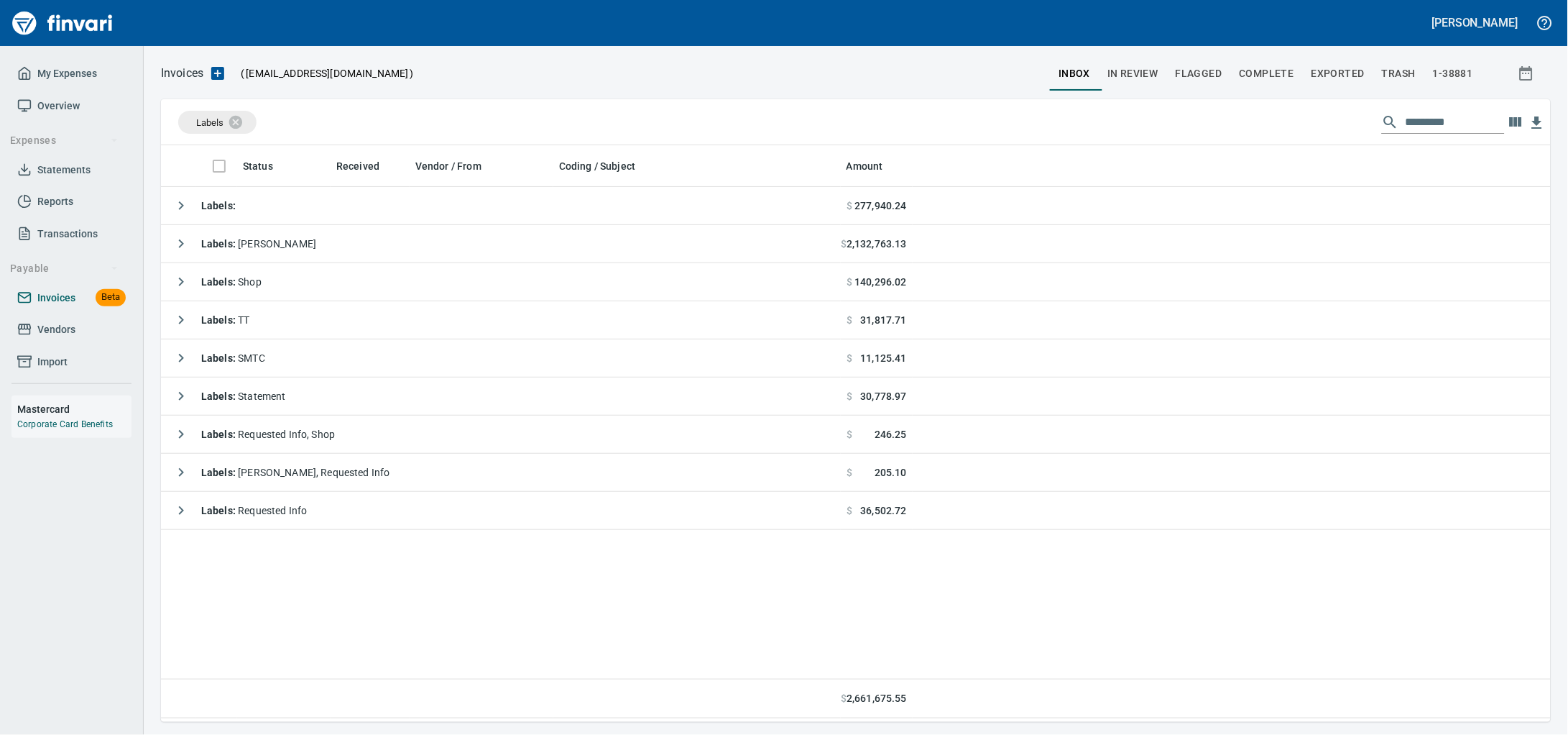
click at [65, 314] on link "Invoices Beta" at bounding box center [71, 298] width 120 height 32
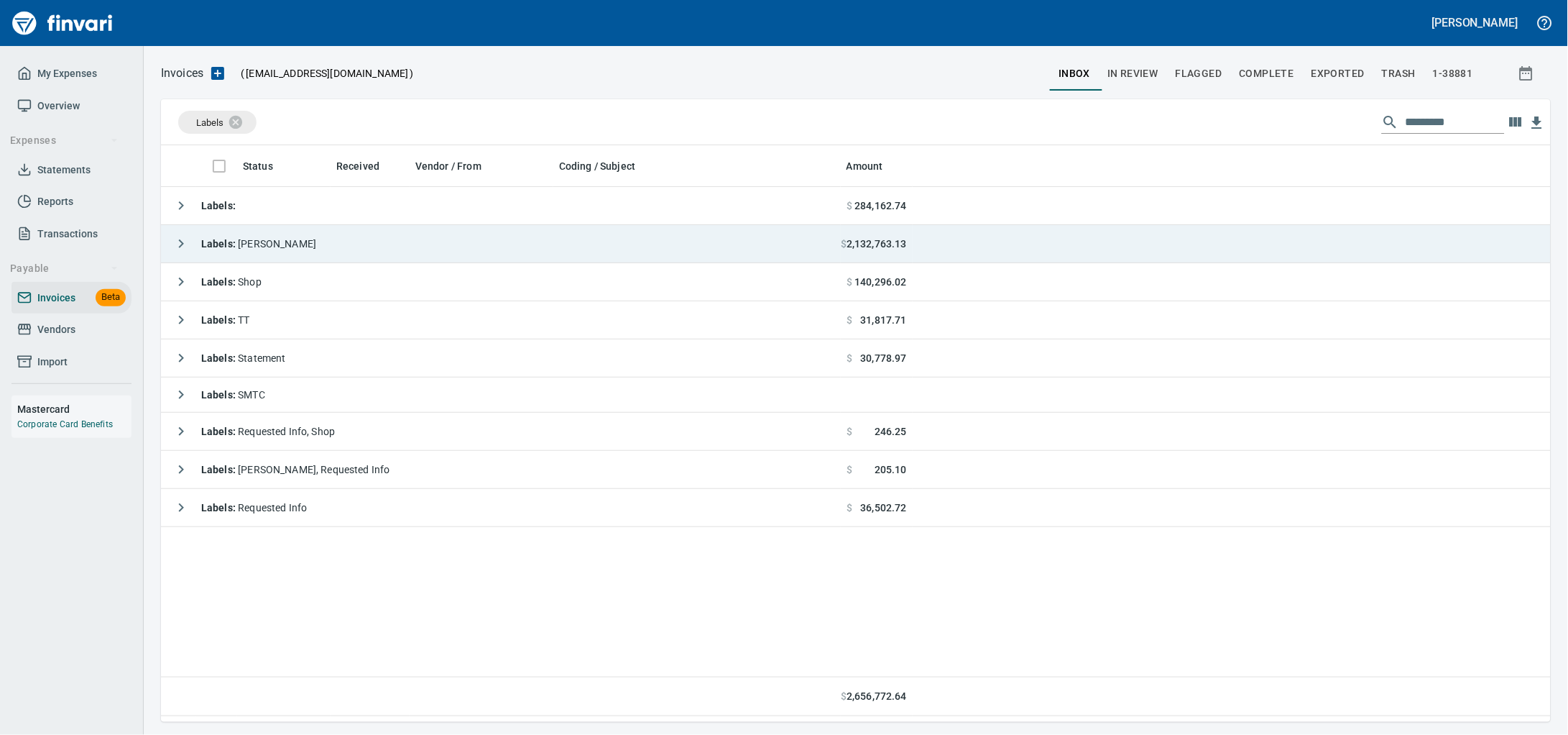
scroll to position [563, 1362]
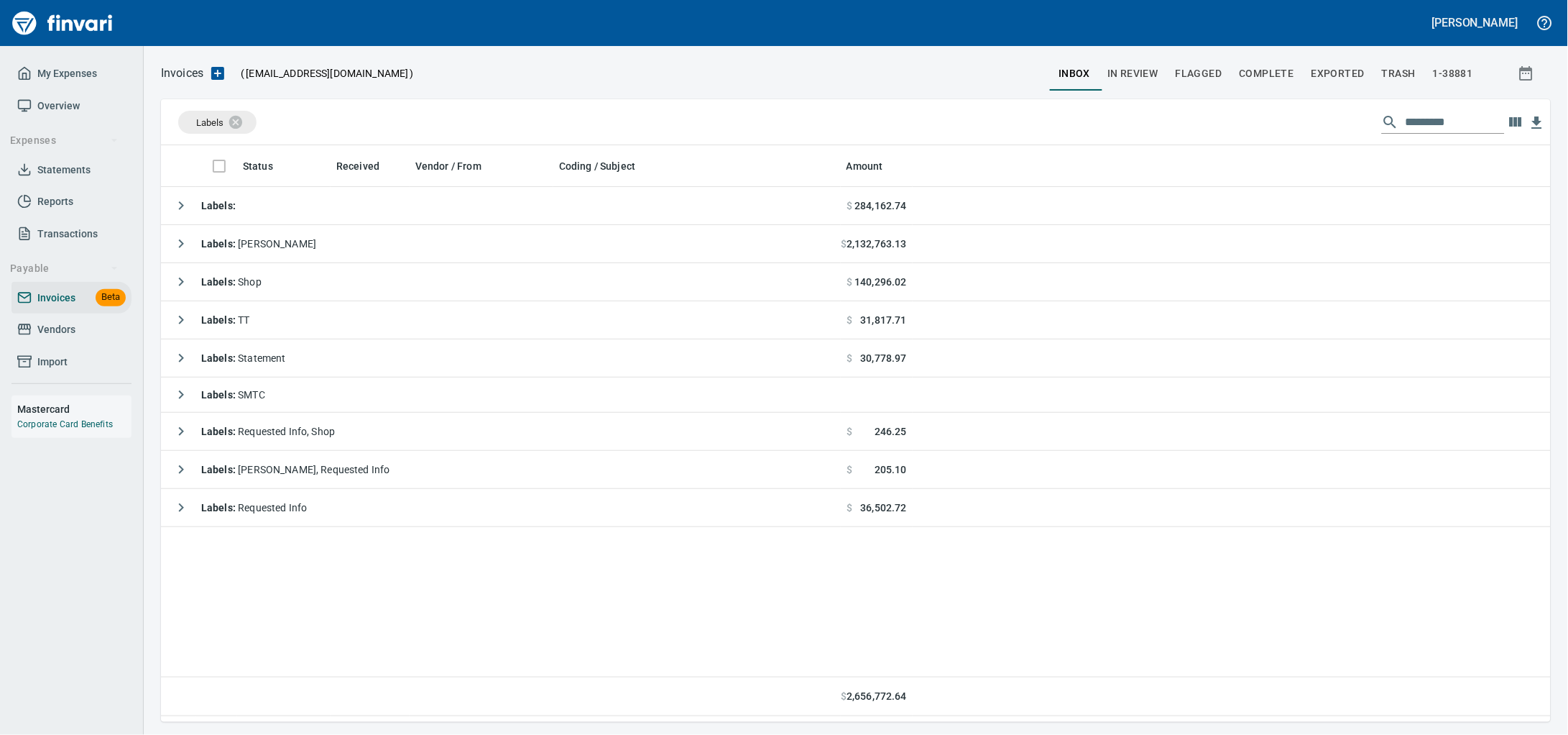
click at [65, 333] on link "Vendors" at bounding box center [71, 330] width 120 height 32
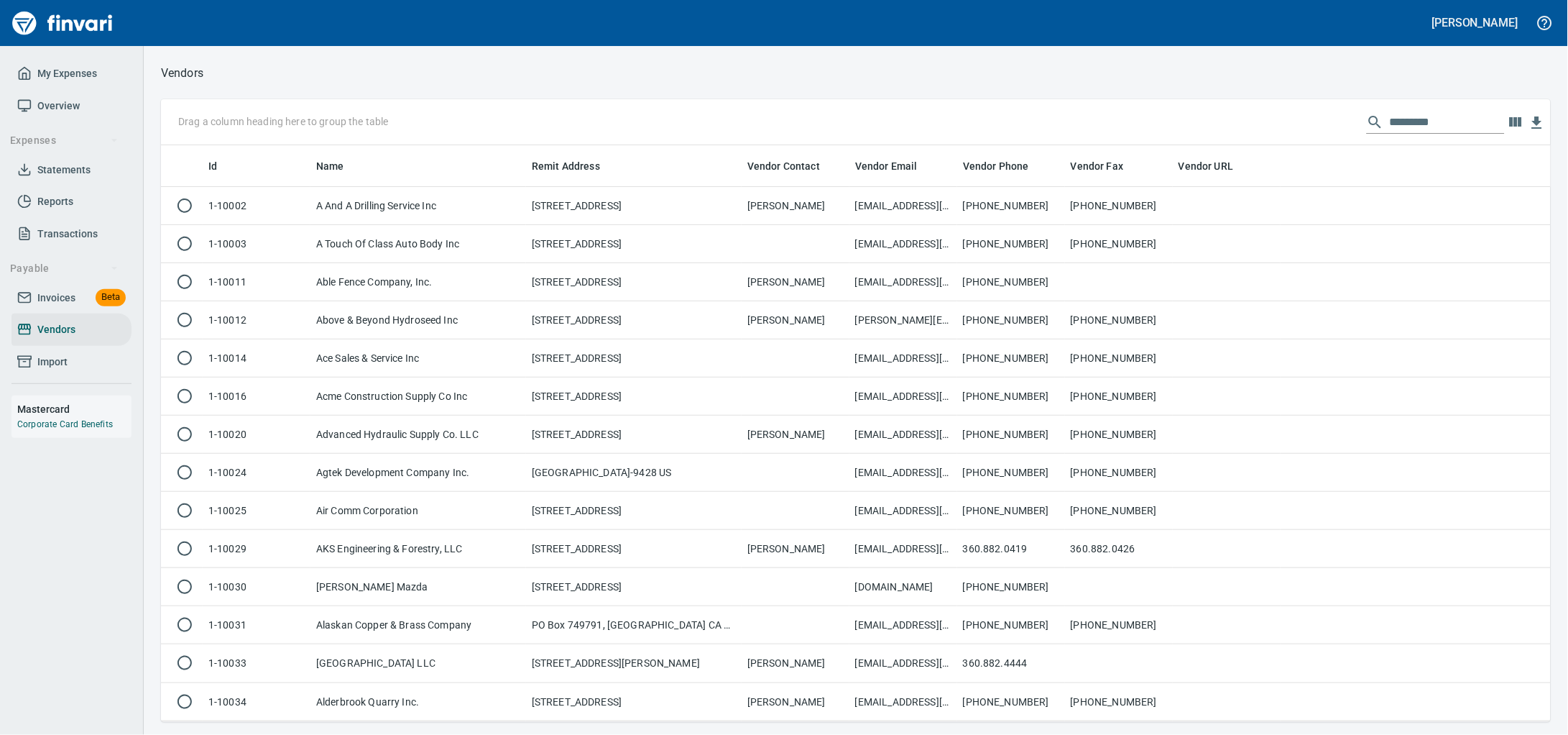
scroll to position [563, 1362]
click at [1390, 125] on input "text" at bounding box center [1447, 122] width 115 height 23
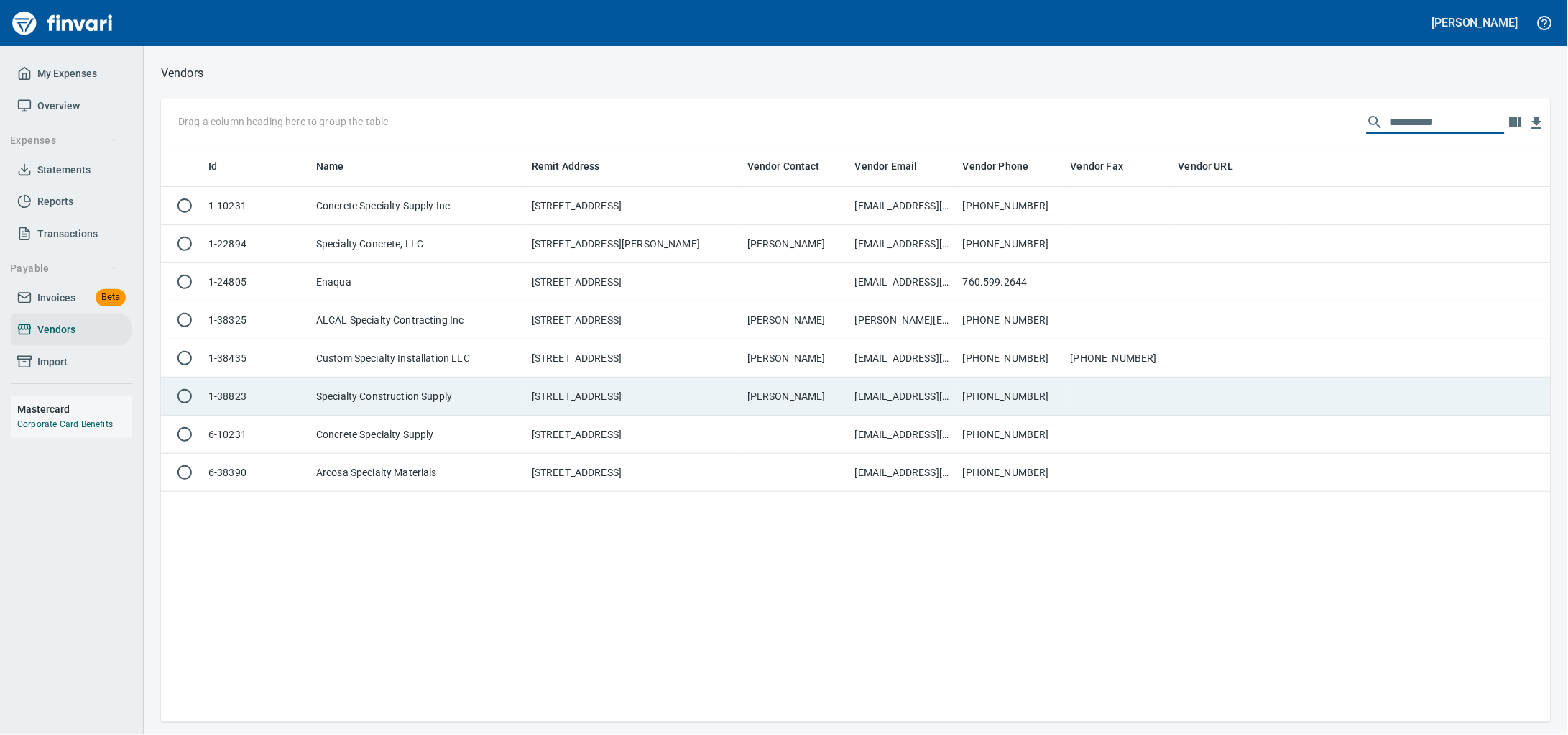
type input "*********"
click at [531, 405] on td "348 NW 13th Place, Meridian ID 83642 US" at bounding box center [634, 397] width 216 height 38
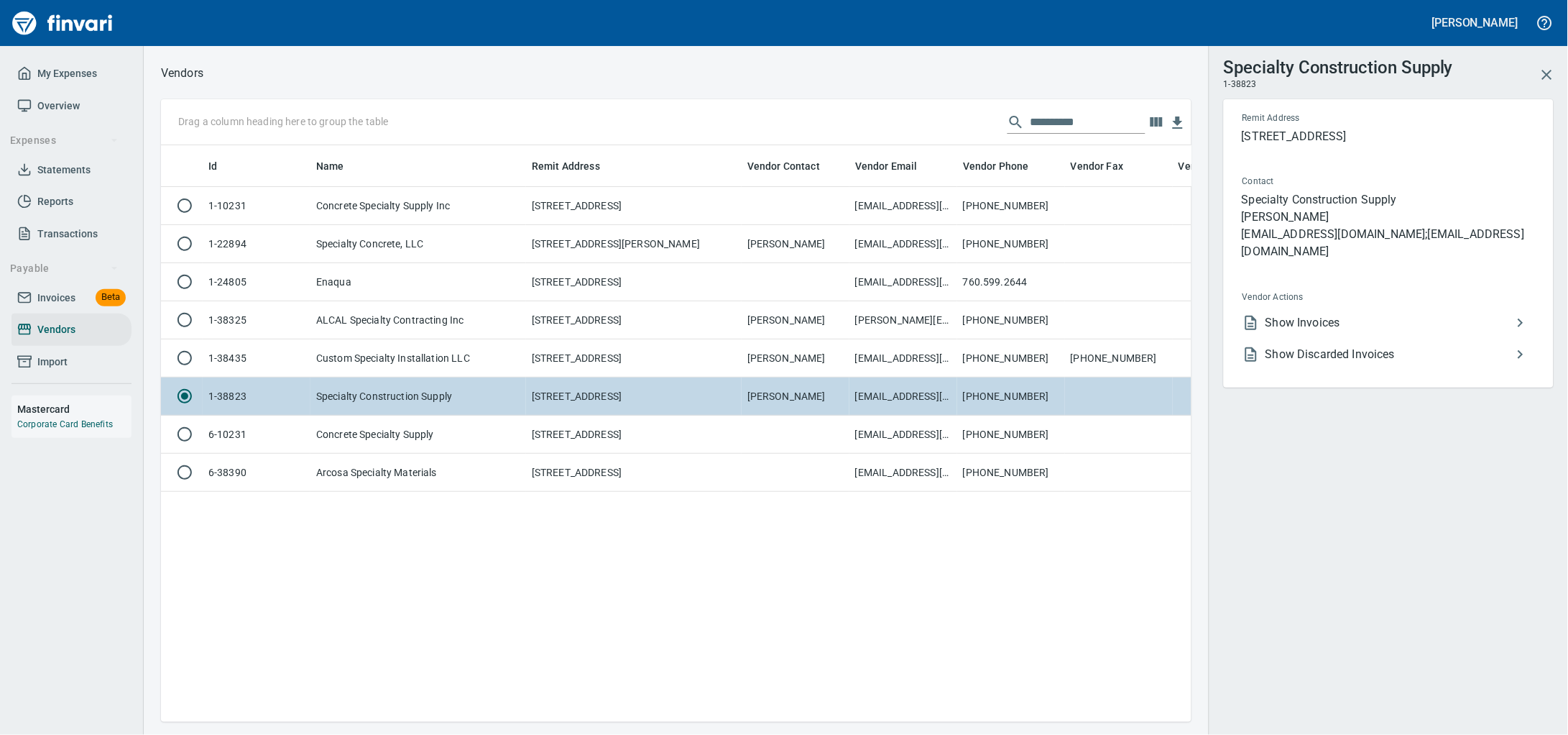
scroll to position [549, 1017]
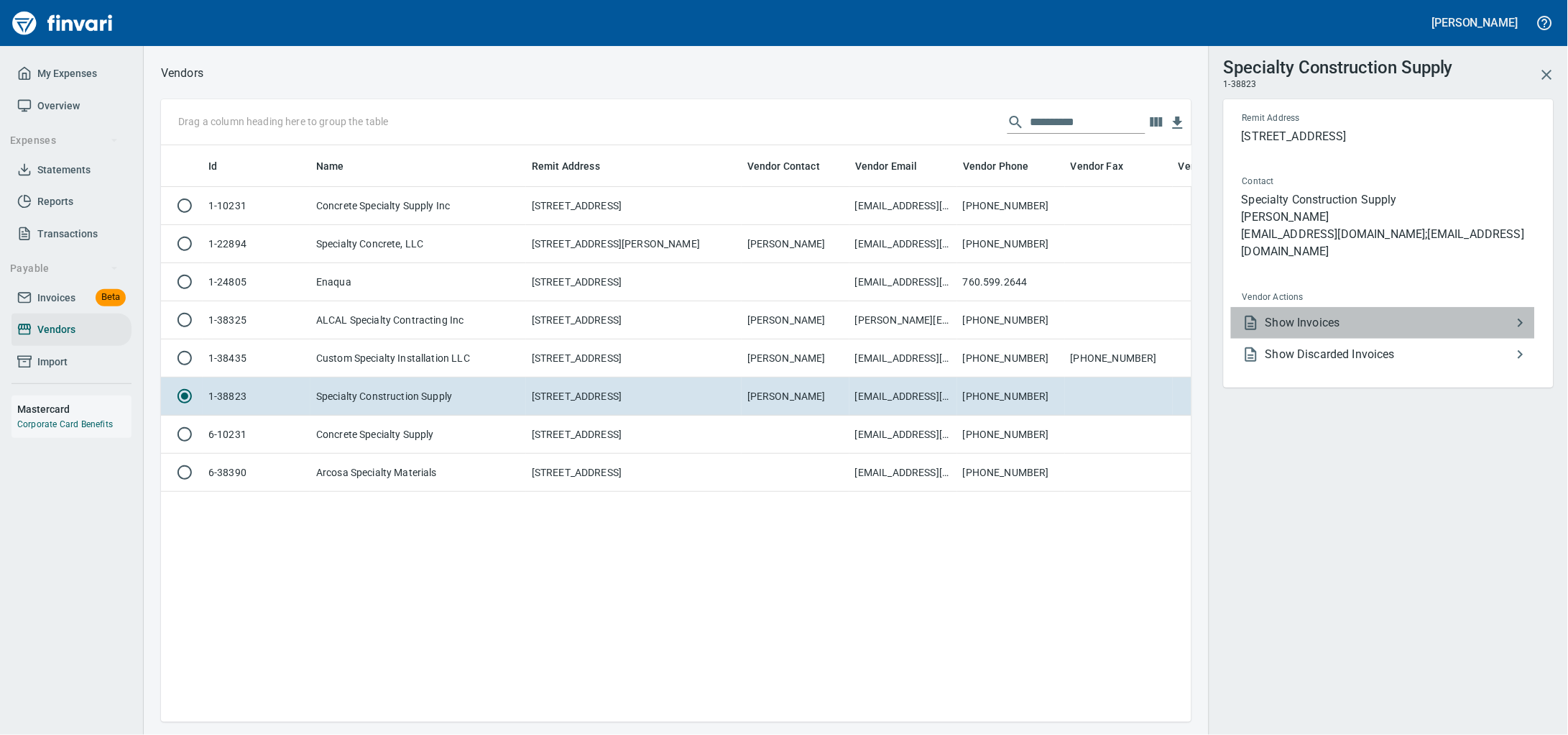
click at [1394, 315] on span "Show Invoices" at bounding box center [1388, 322] width 246 height 17
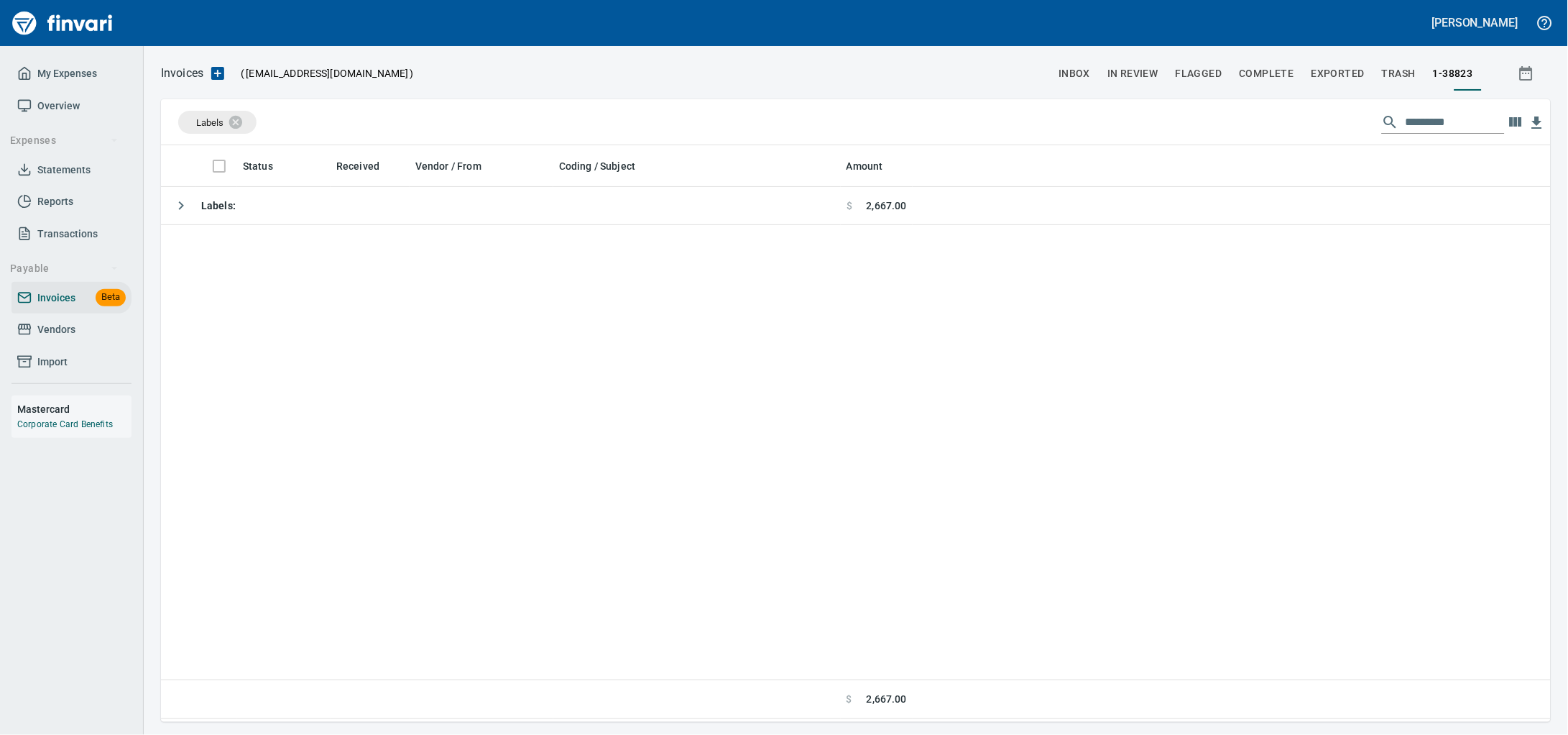
scroll to position [563, 1362]
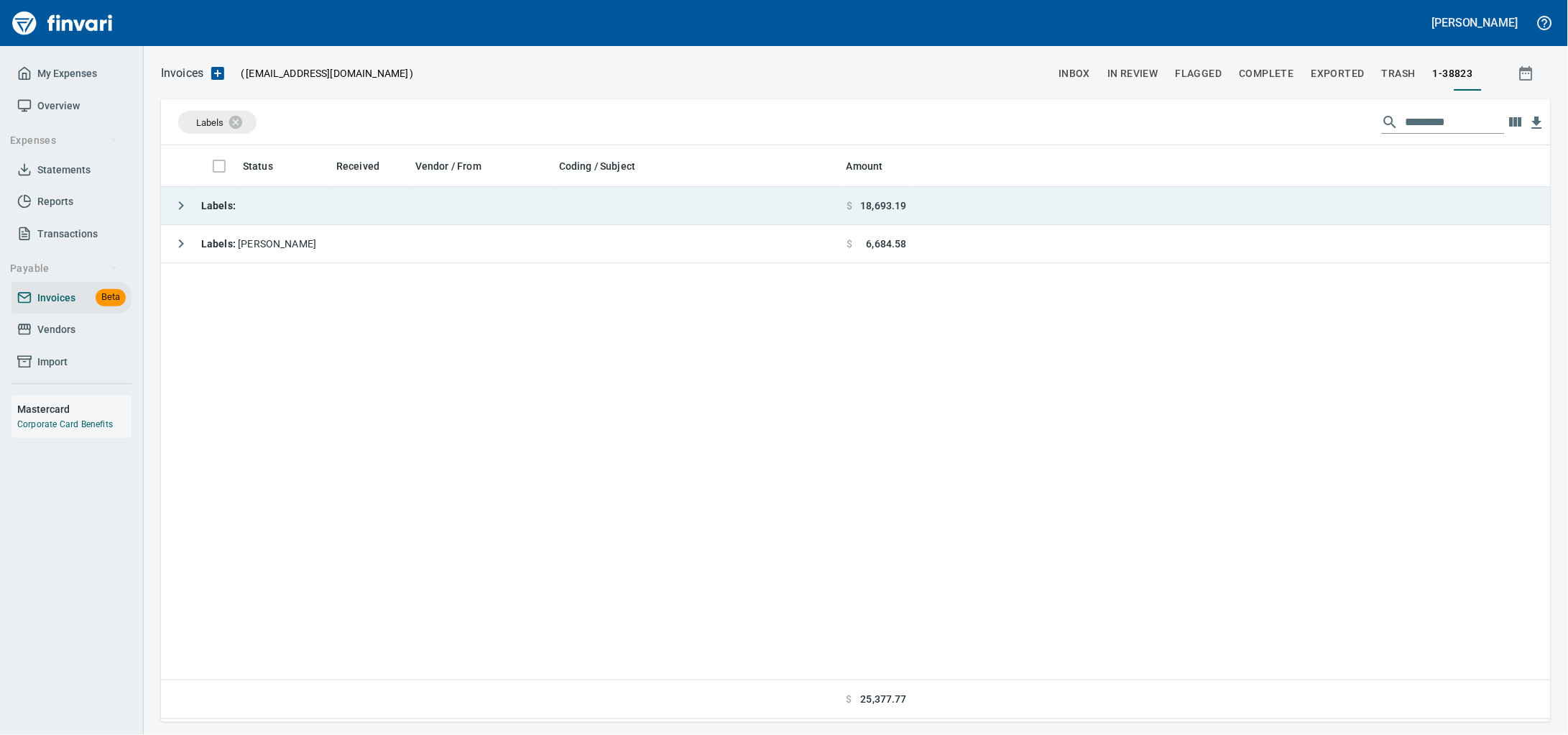
click at [459, 218] on td "Labels :" at bounding box center [500, 206] width 679 height 38
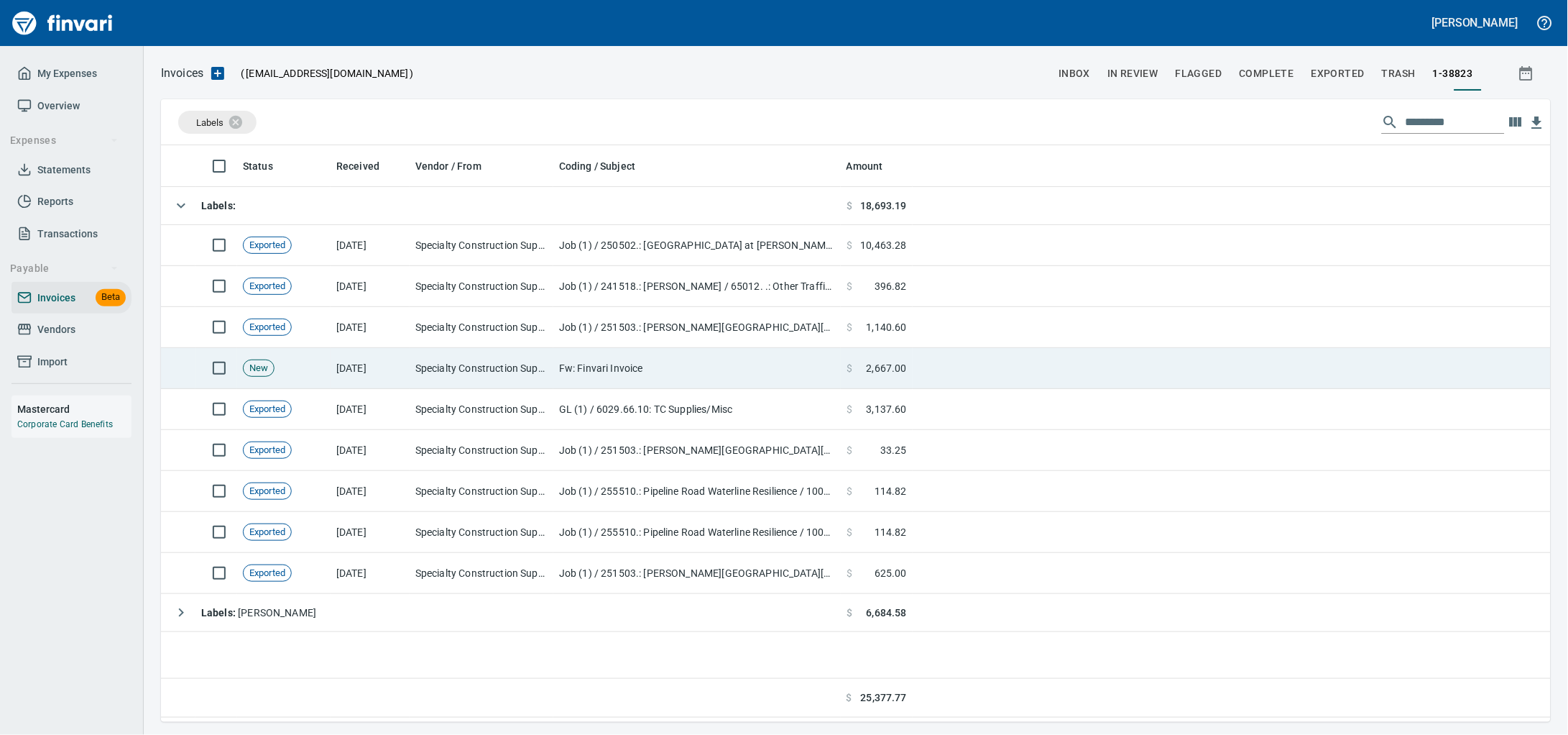
click at [472, 375] on td "Specialty Construction Supply (1-38823)" at bounding box center [481, 369] width 144 height 41
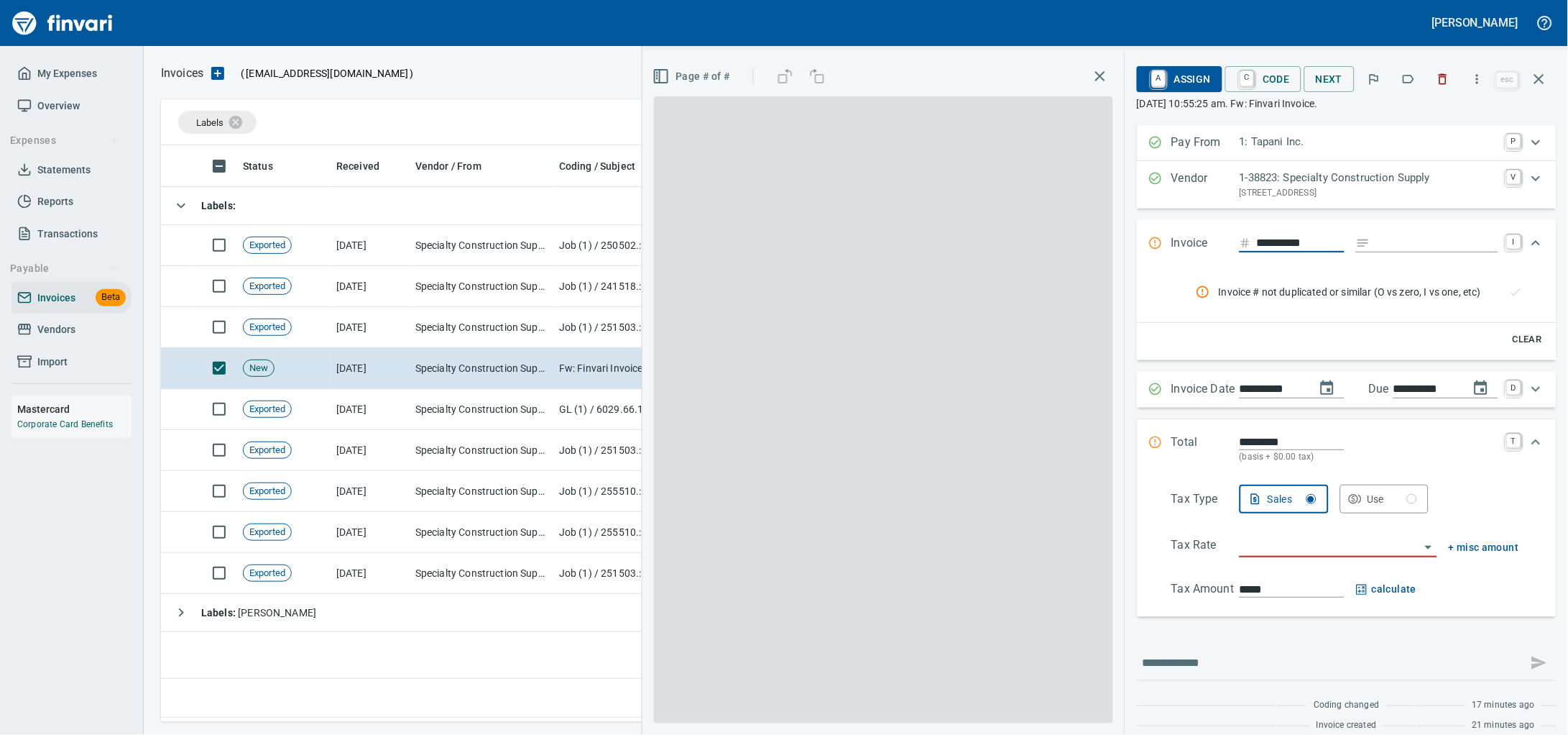
scroll to position [563, 1362]
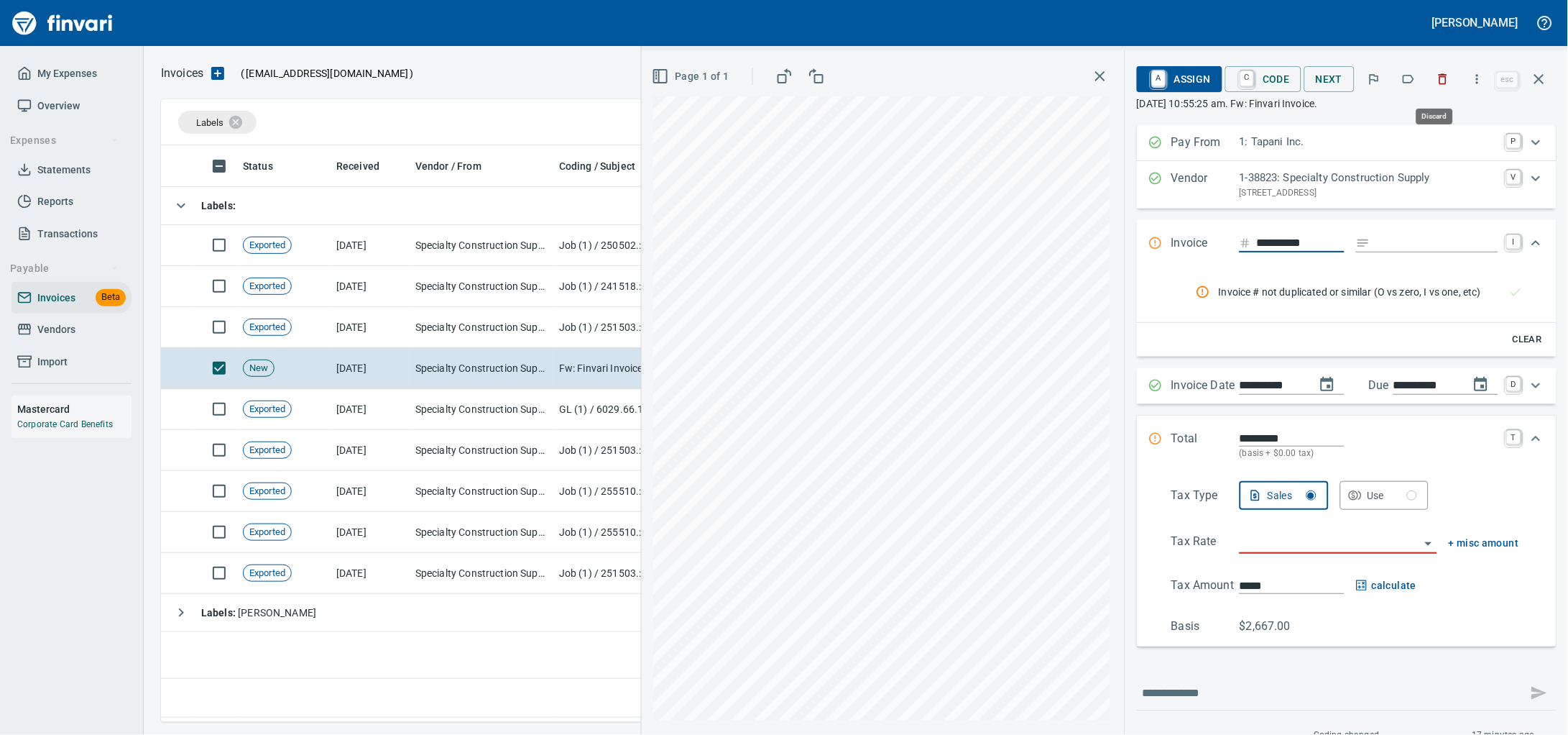
click at [1435, 85] on icon "button" at bounding box center [1443, 80] width 15 height 15
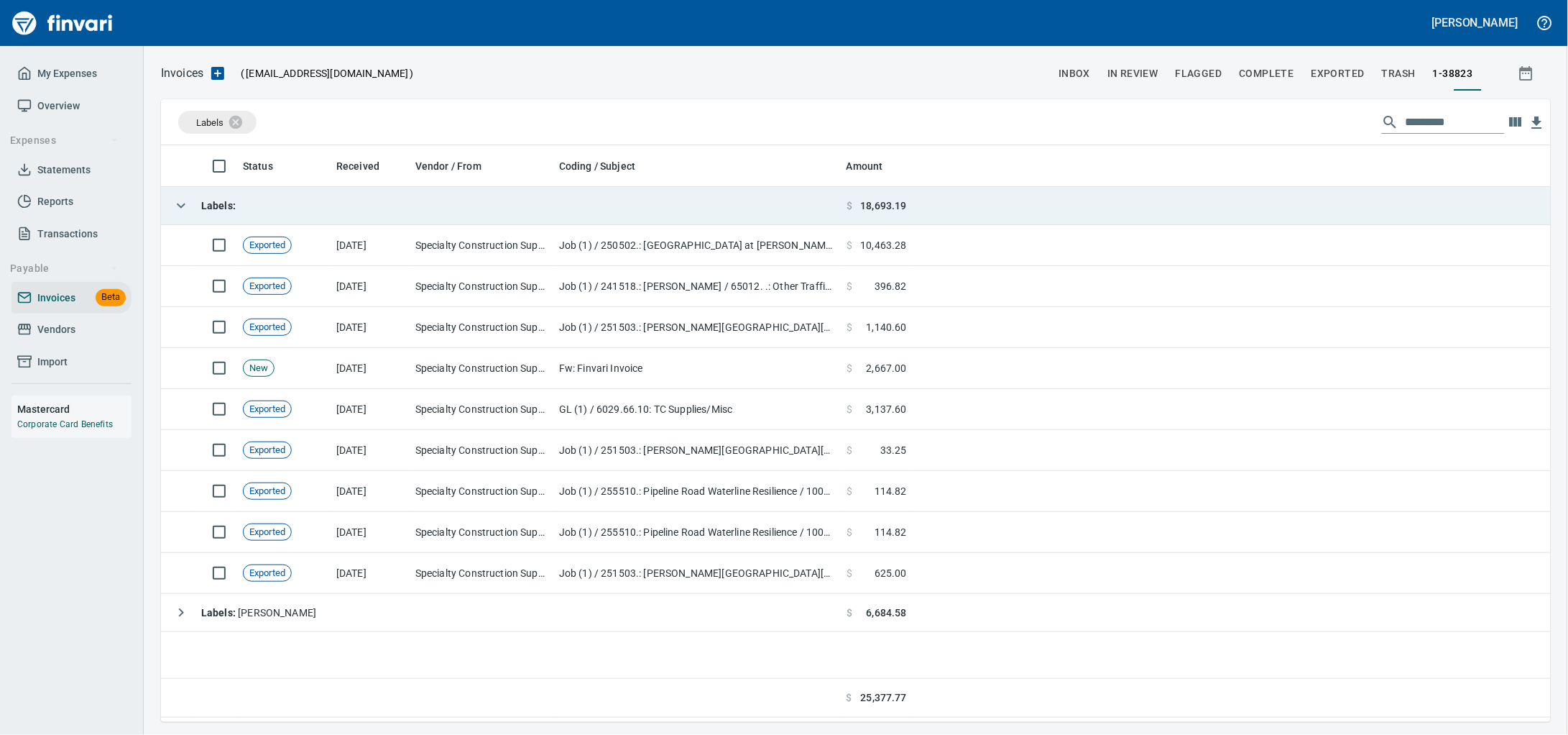
scroll to position [563, 1362]
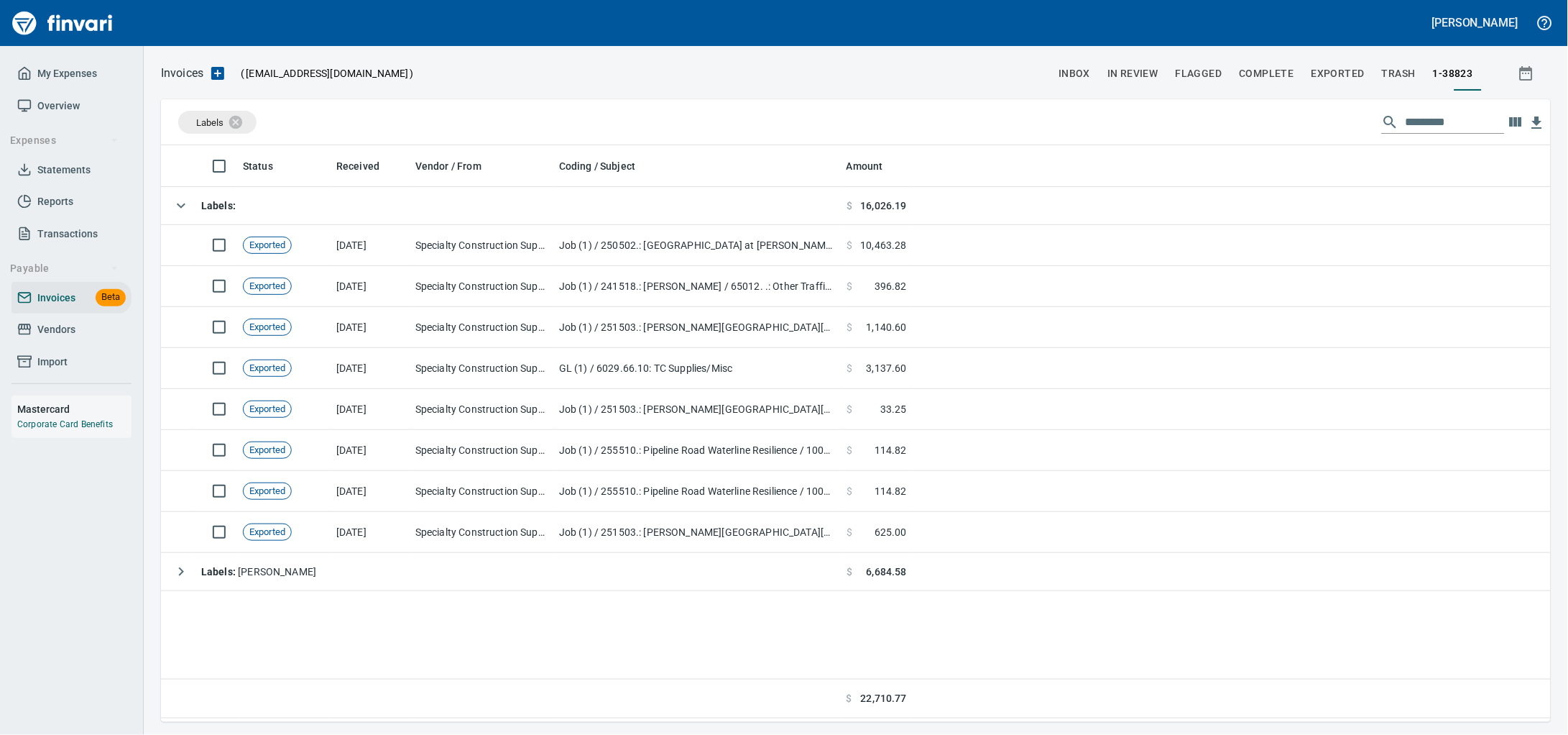
click at [1122, 671] on div "Status Received Vendor / From Coding / Subject Amount Labels : $ 16,026.19 Expo…" at bounding box center [855, 431] width 1390 height 573
click at [1507, 127] on icon "button" at bounding box center [1515, 122] width 17 height 17
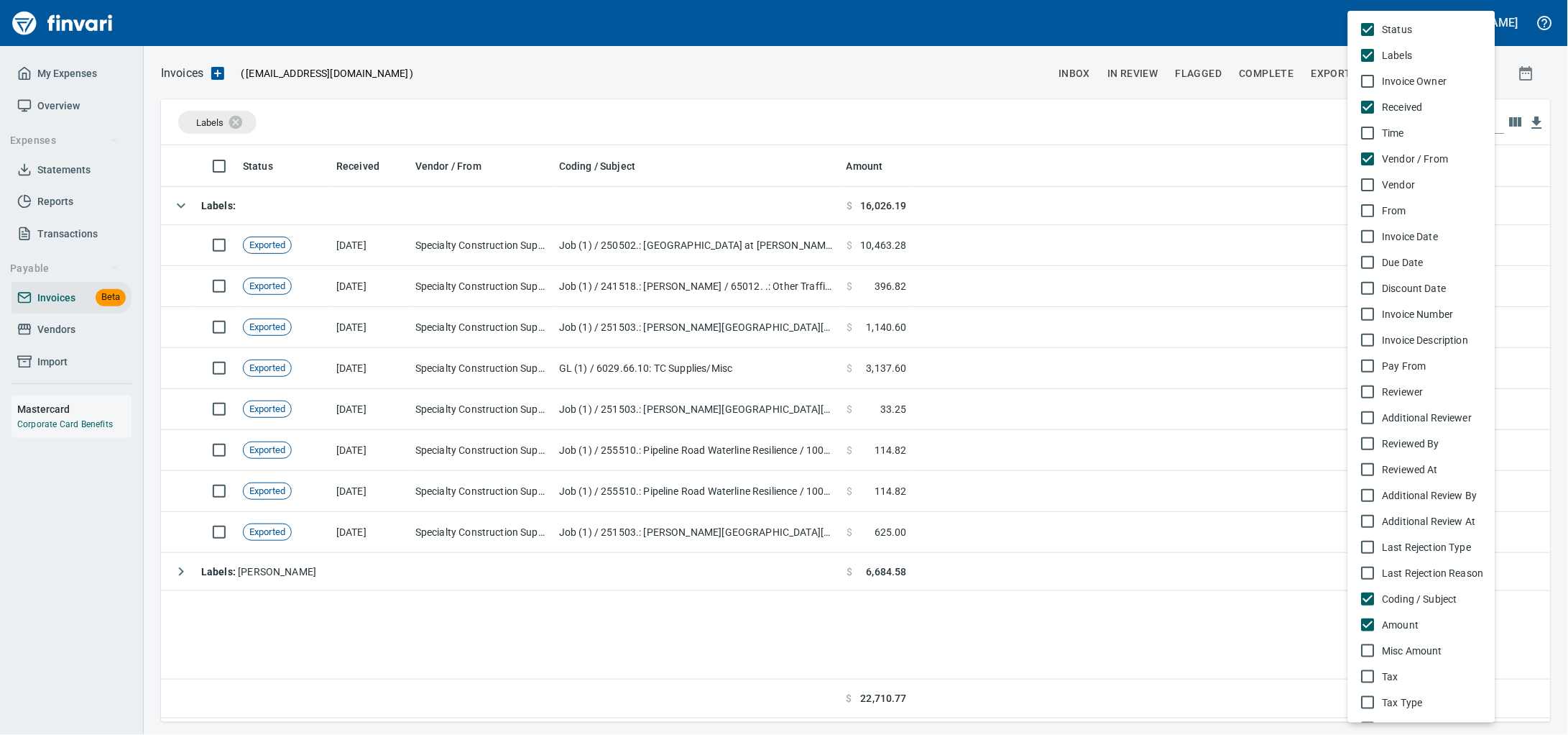
scroll to position [563, 1362]
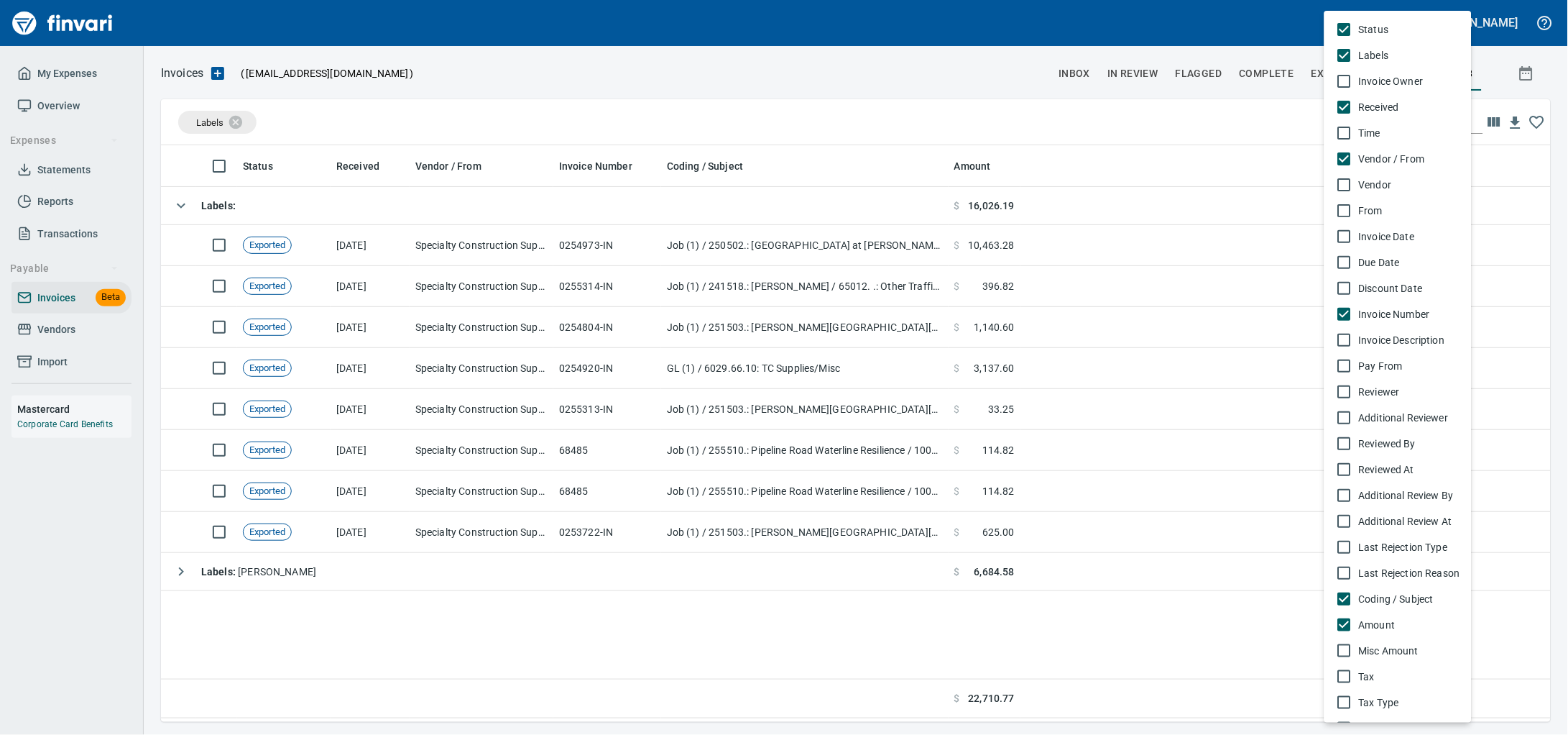
click at [310, 219] on div at bounding box center [784, 367] width 1568 height 735
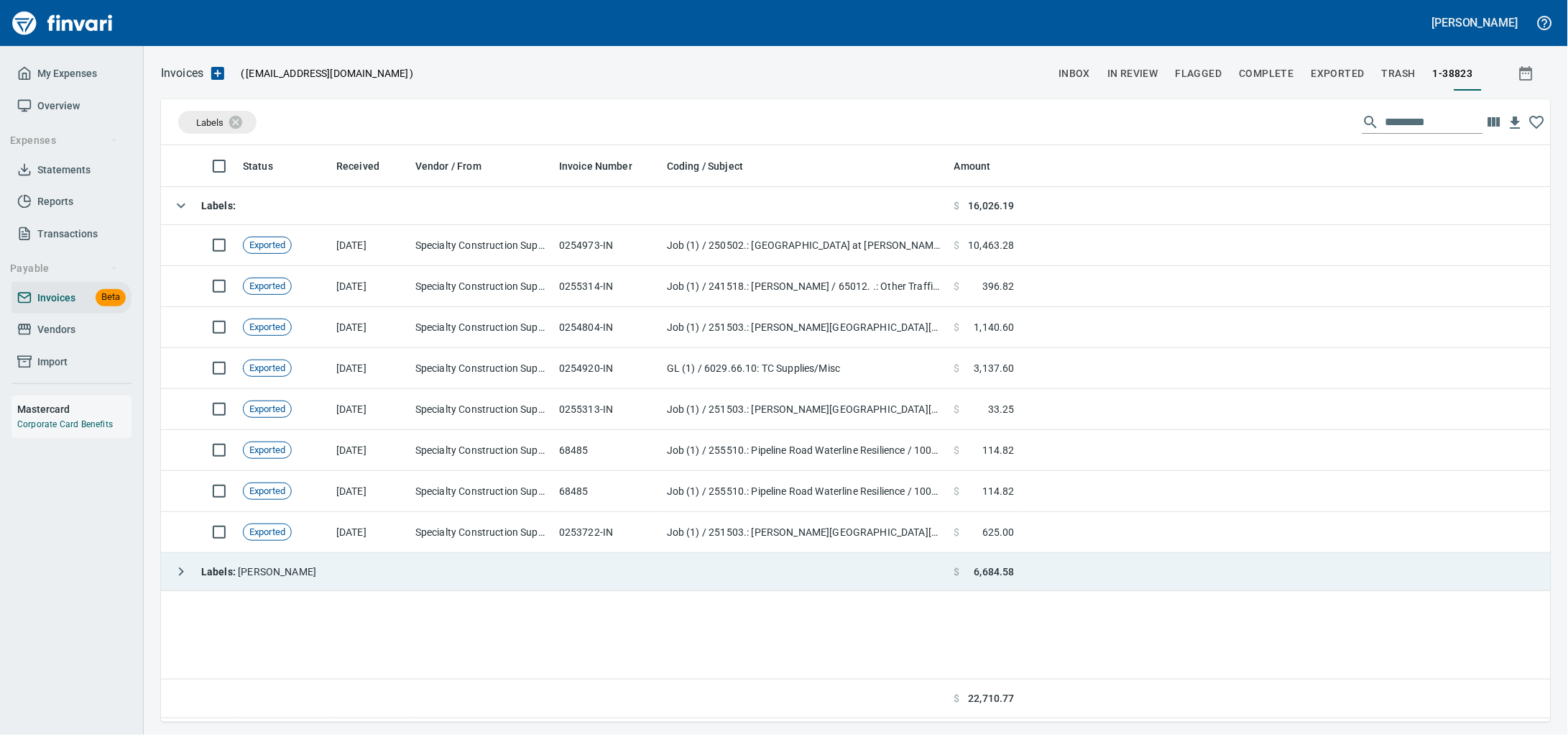
click at [326, 576] on td "Labels : Heidi" at bounding box center [554, 572] width 788 height 38
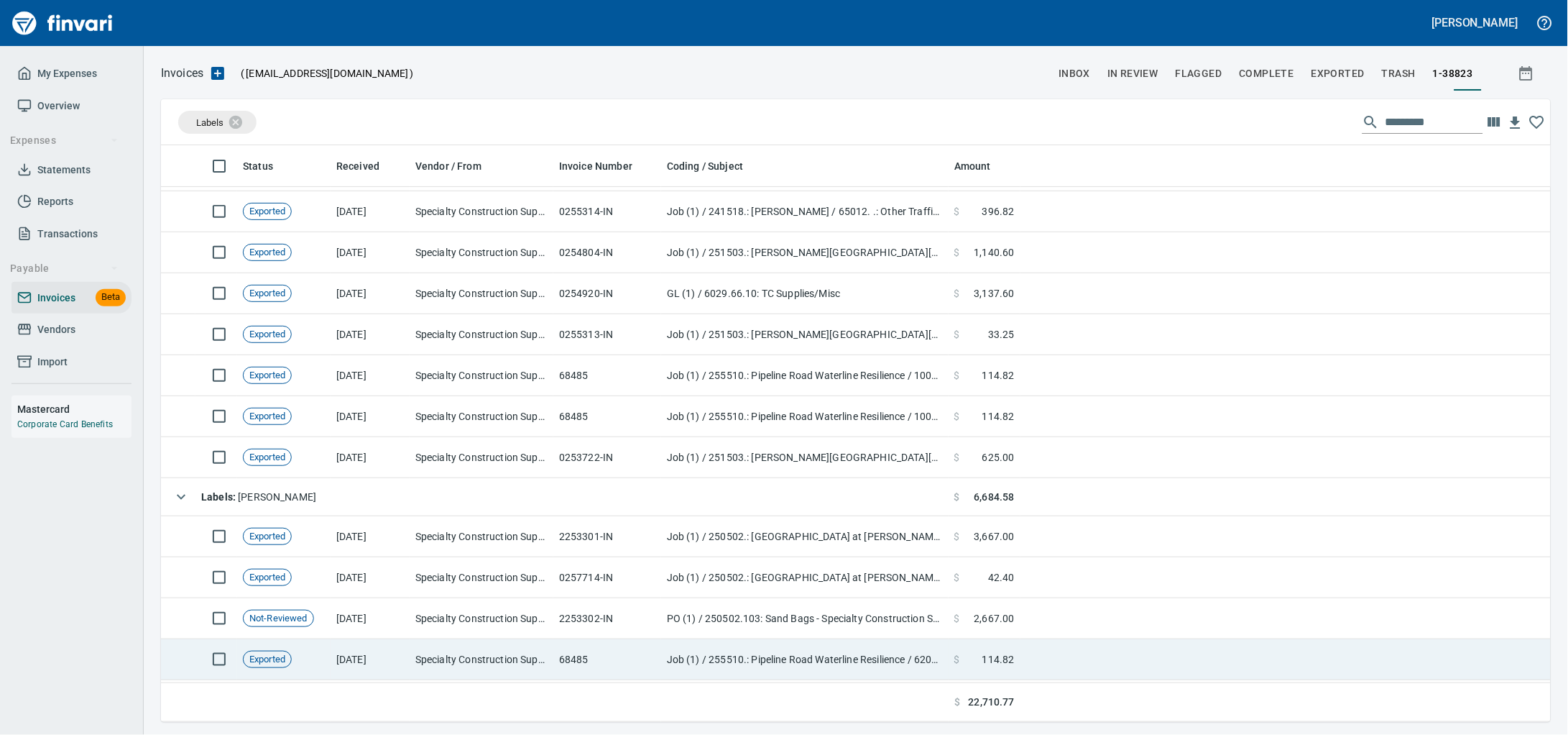
scroll to position [179, 0]
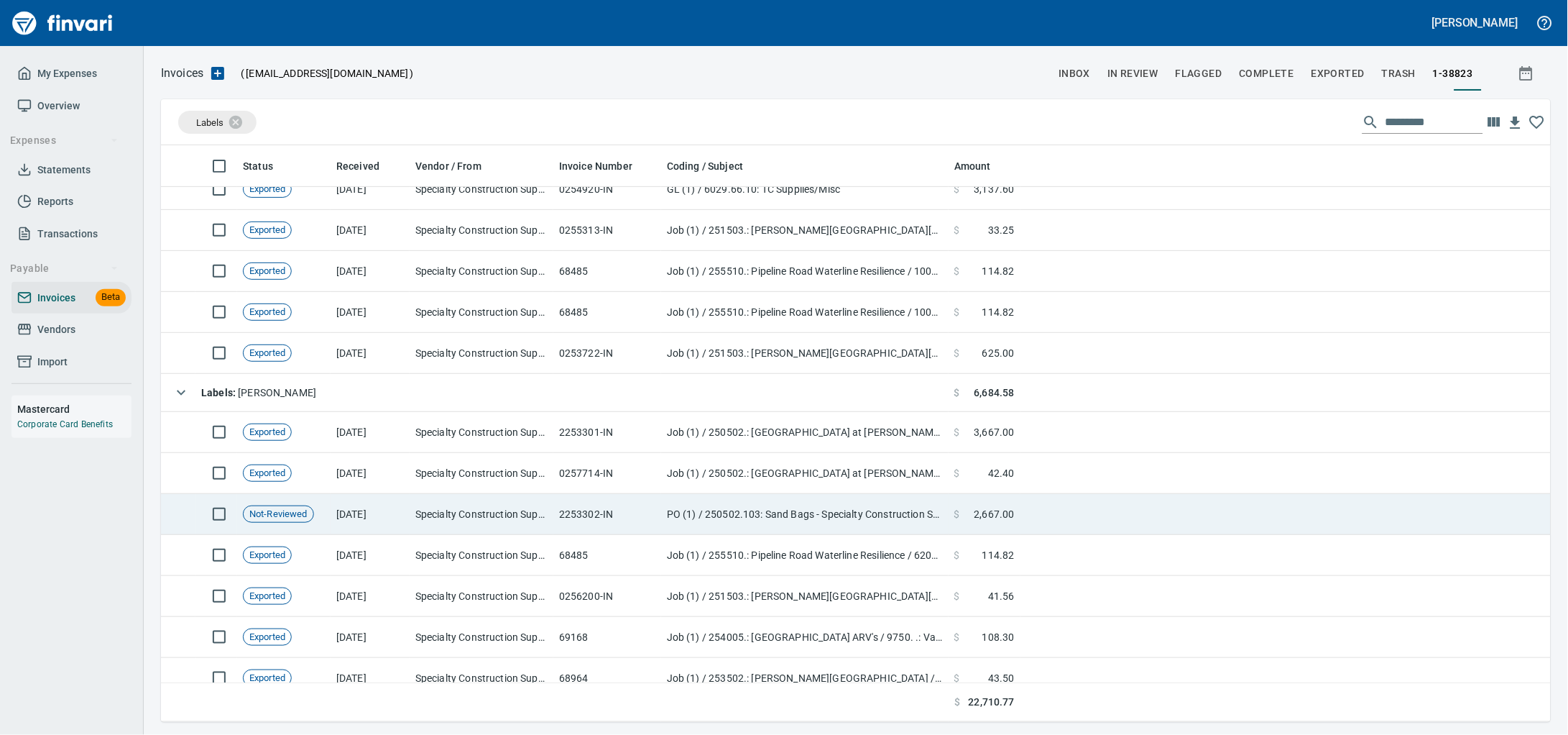
click at [593, 523] on td "2253302-IN" at bounding box center [607, 515] width 108 height 41
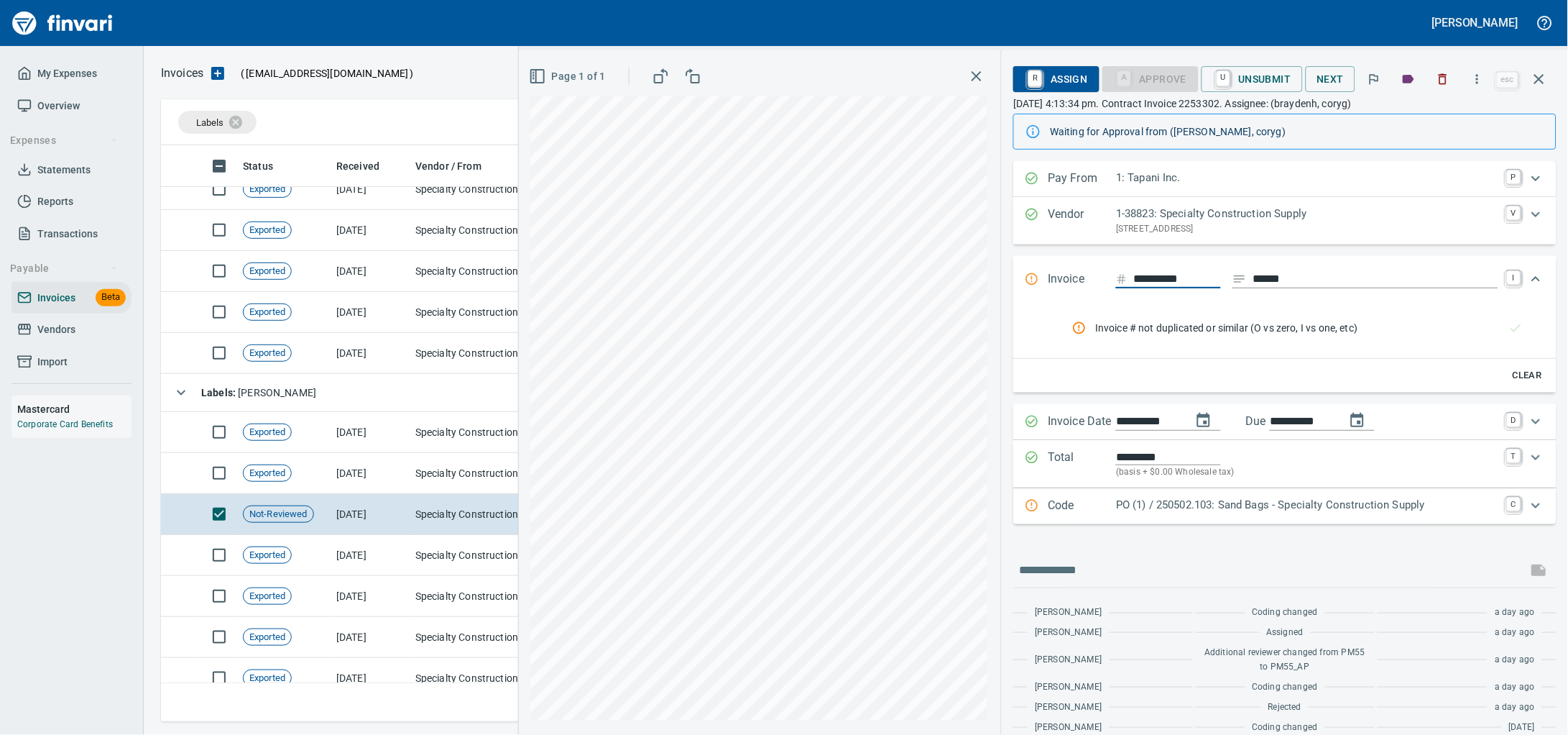
scroll to position [563, 1362]
click at [1447, 81] on button "button" at bounding box center [1443, 79] width 32 height 32
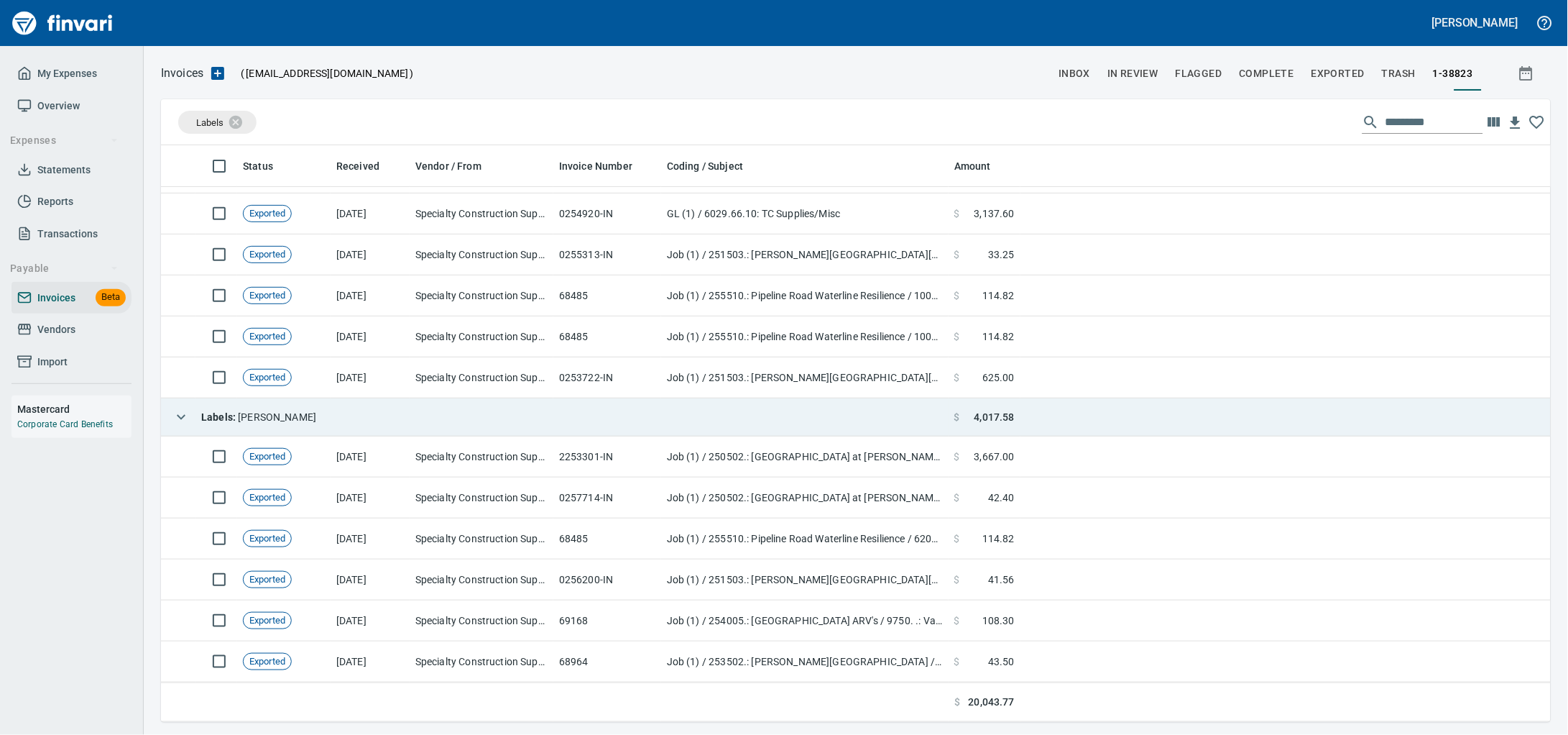
scroll to position [159, 0]
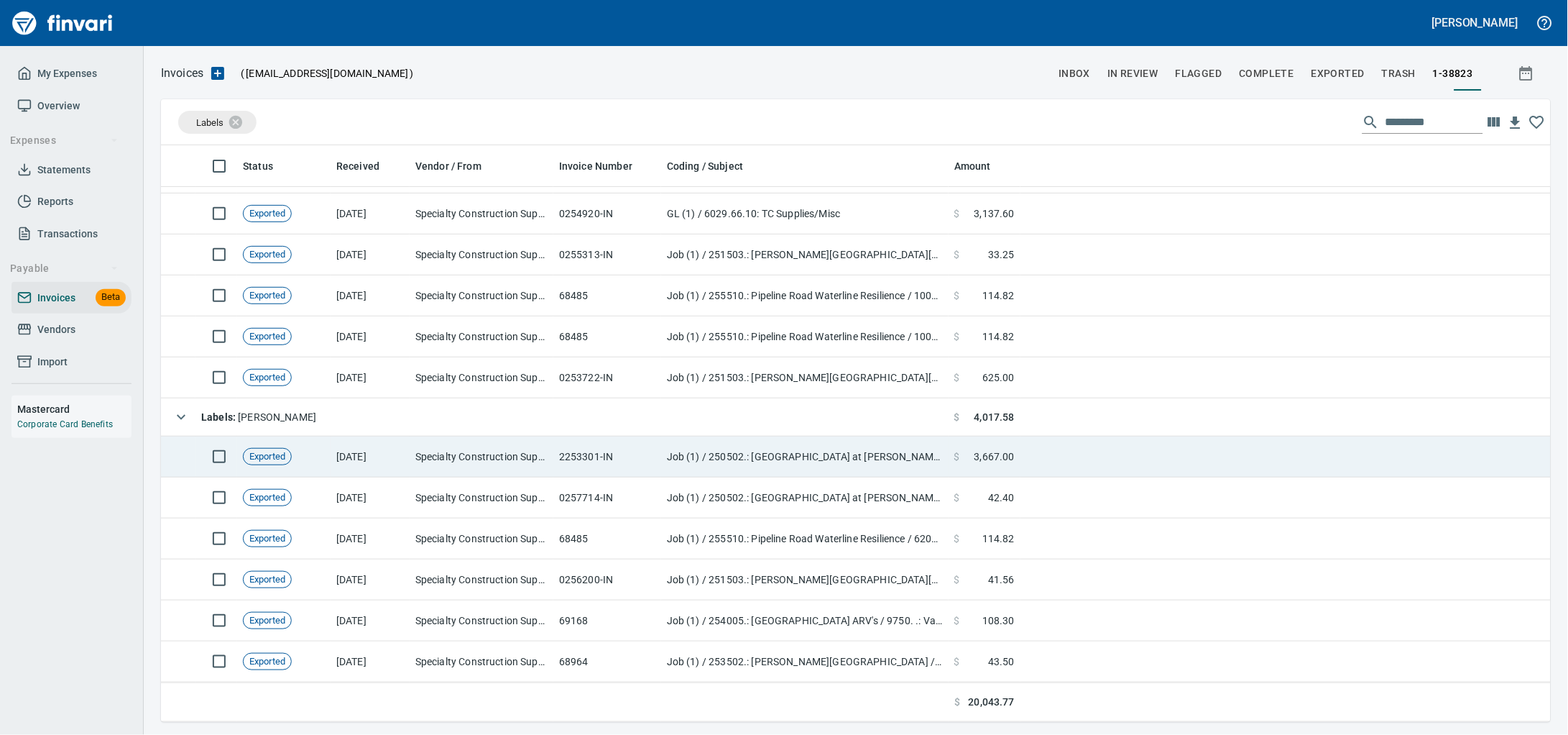
click at [807, 442] on td "Job (1) / 250502.: Indian Creek at Ustick Bridge / 40. 24.: BS2 - Mobilization …" at bounding box center [805, 457] width 287 height 41
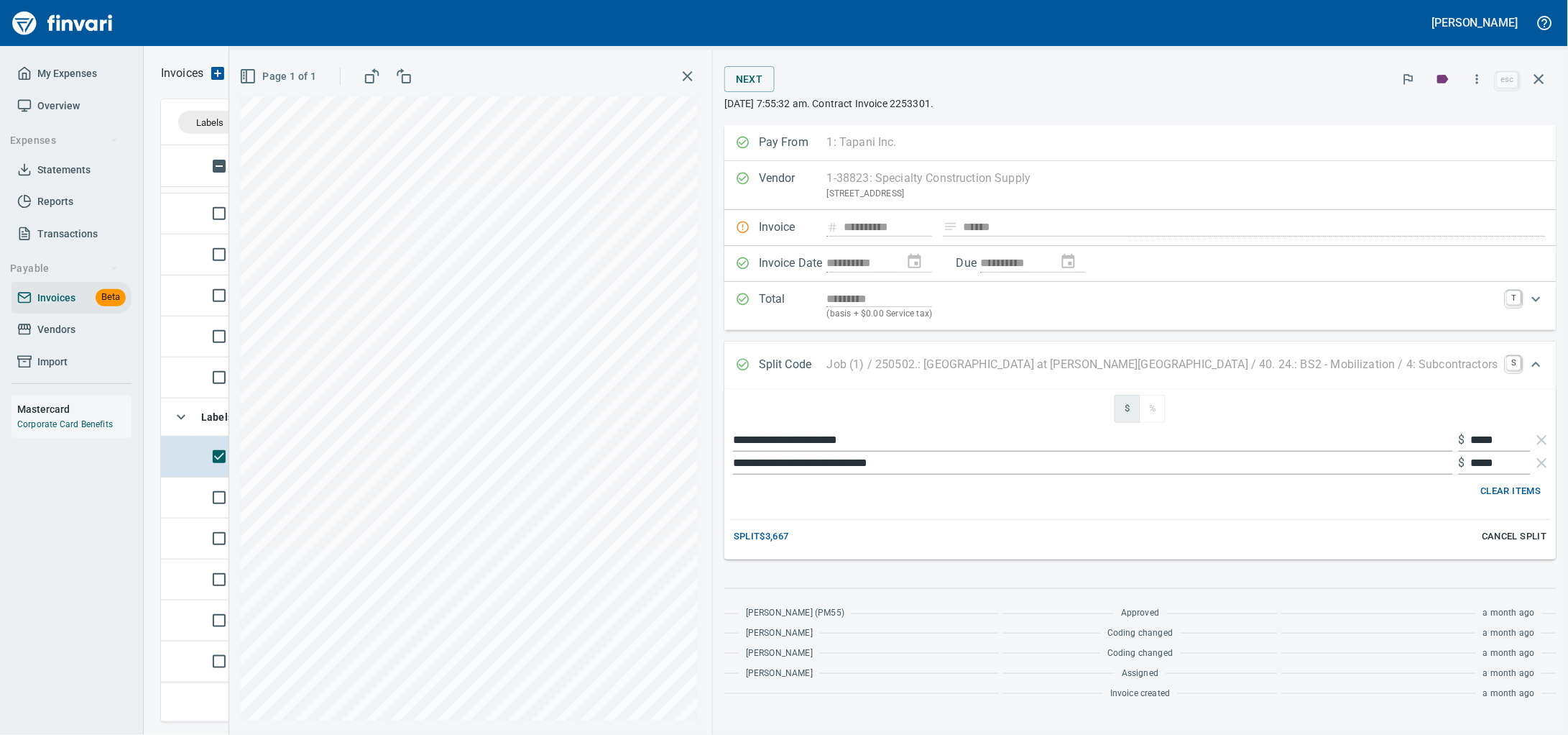
scroll to position [563, 1362]
click at [649, 464] on div "**********" at bounding box center [898, 392] width 1339 height 684
click at [715, 419] on div "**********" at bounding box center [898, 392] width 1339 height 684
click at [1013, 462] on input "**********" at bounding box center [1093, 462] width 720 height 23
click at [1539, 83] on icon "button" at bounding box center [1539, 79] width 10 height 10
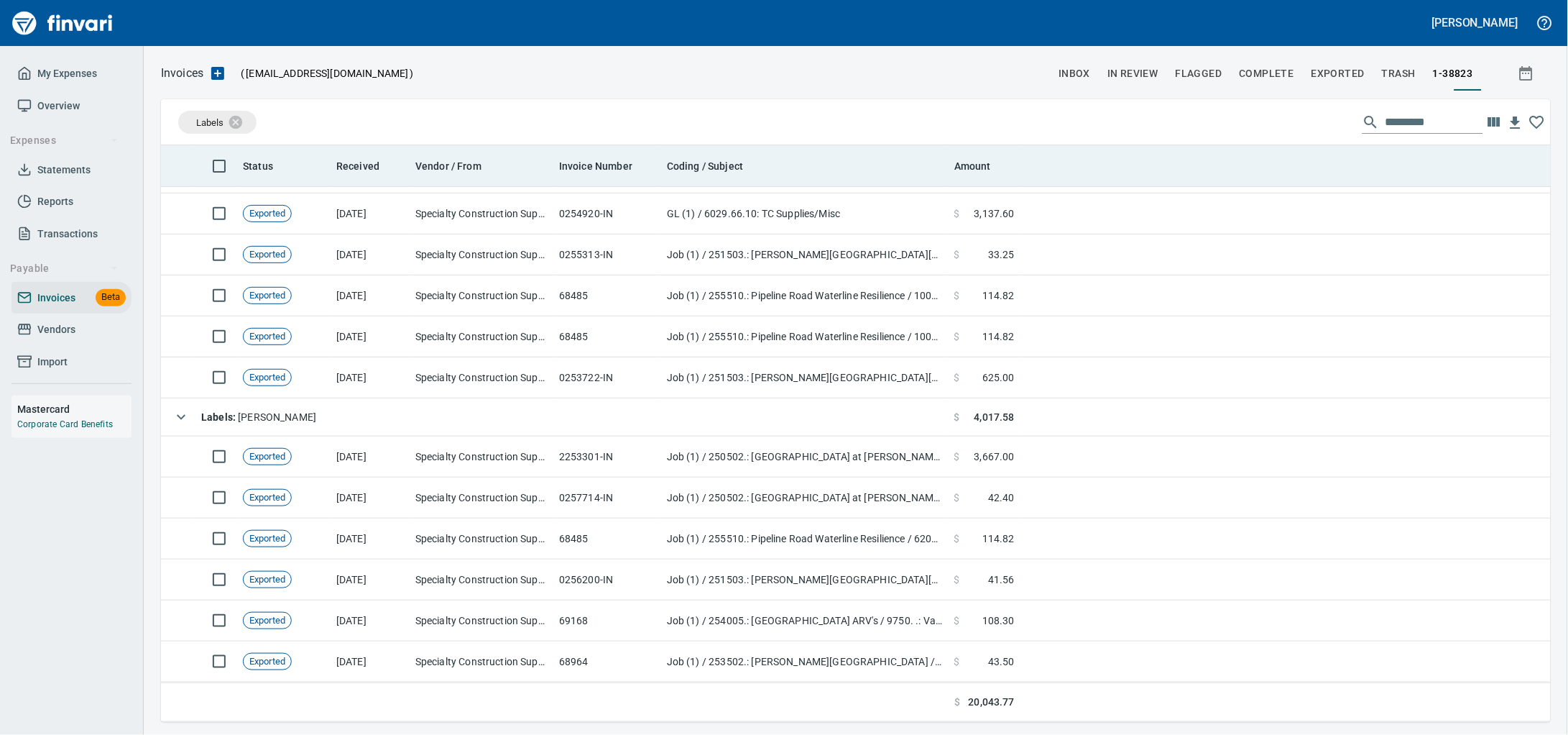
scroll to position [563, 1362]
